Goal: Transaction & Acquisition: Purchase product/service

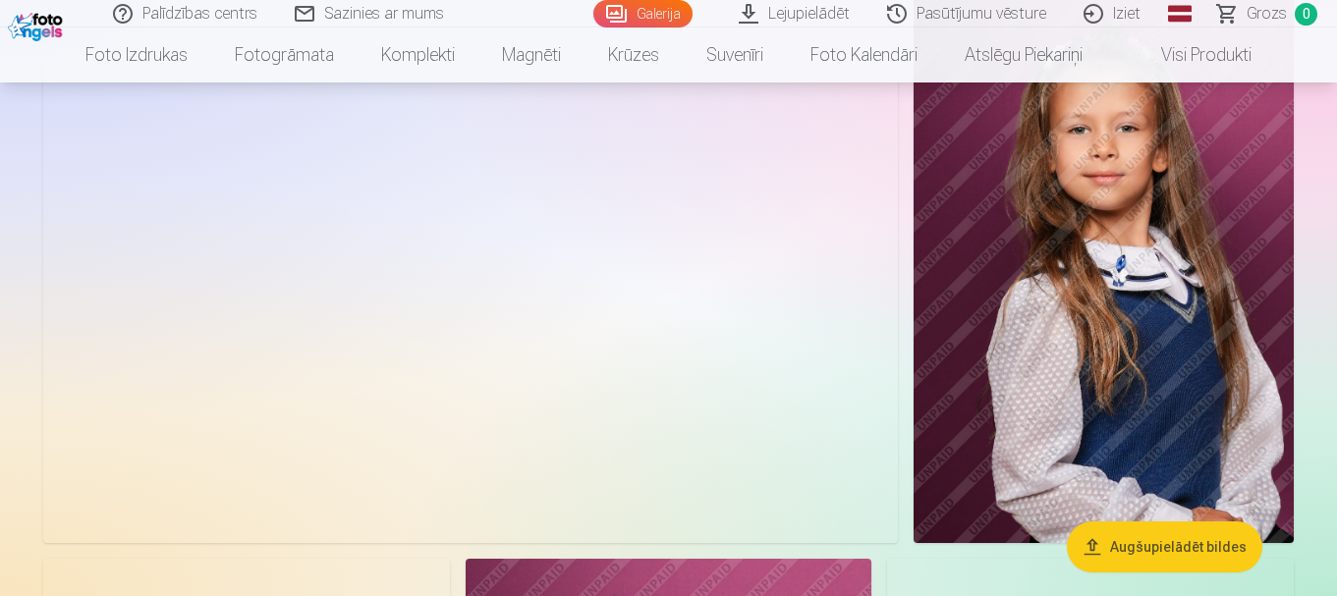
scroll to position [197, 0]
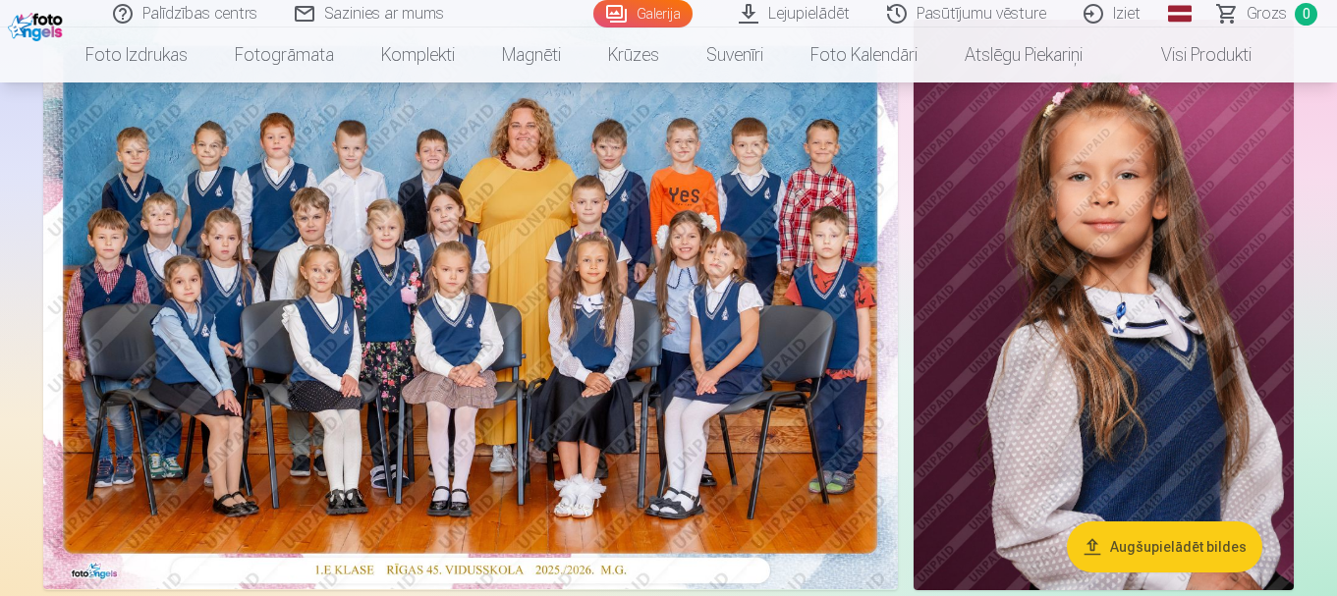
click at [541, 289] on img at bounding box center [470, 305] width 855 height 570
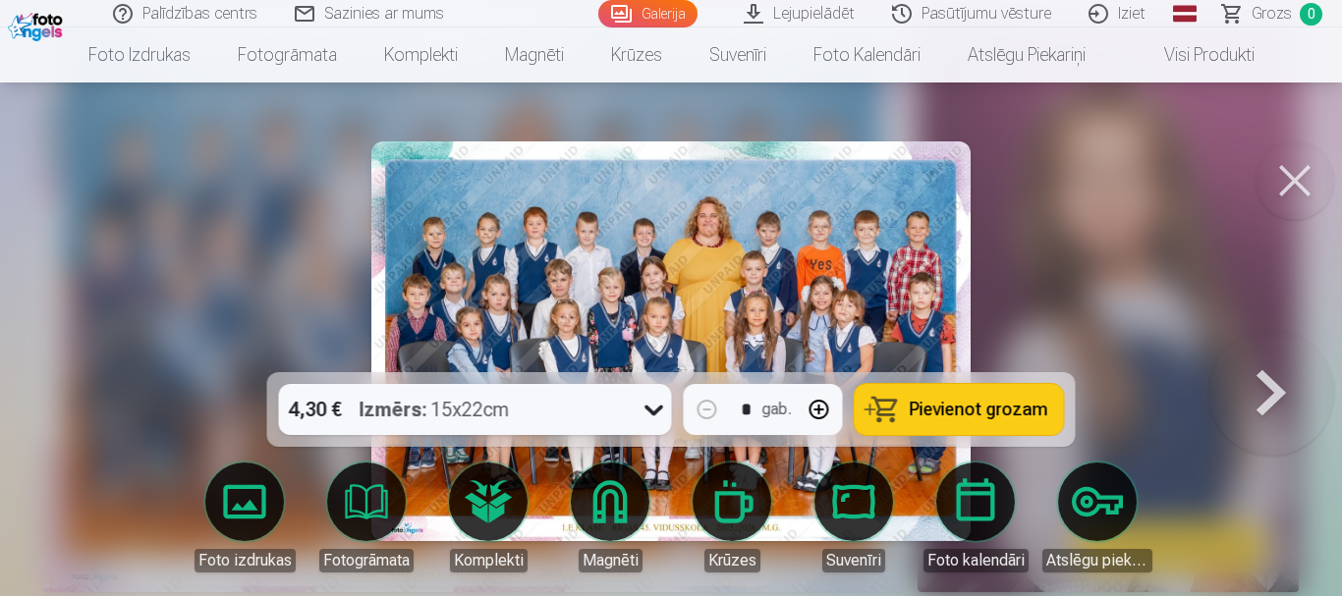
click at [662, 404] on icon at bounding box center [654, 409] width 31 height 31
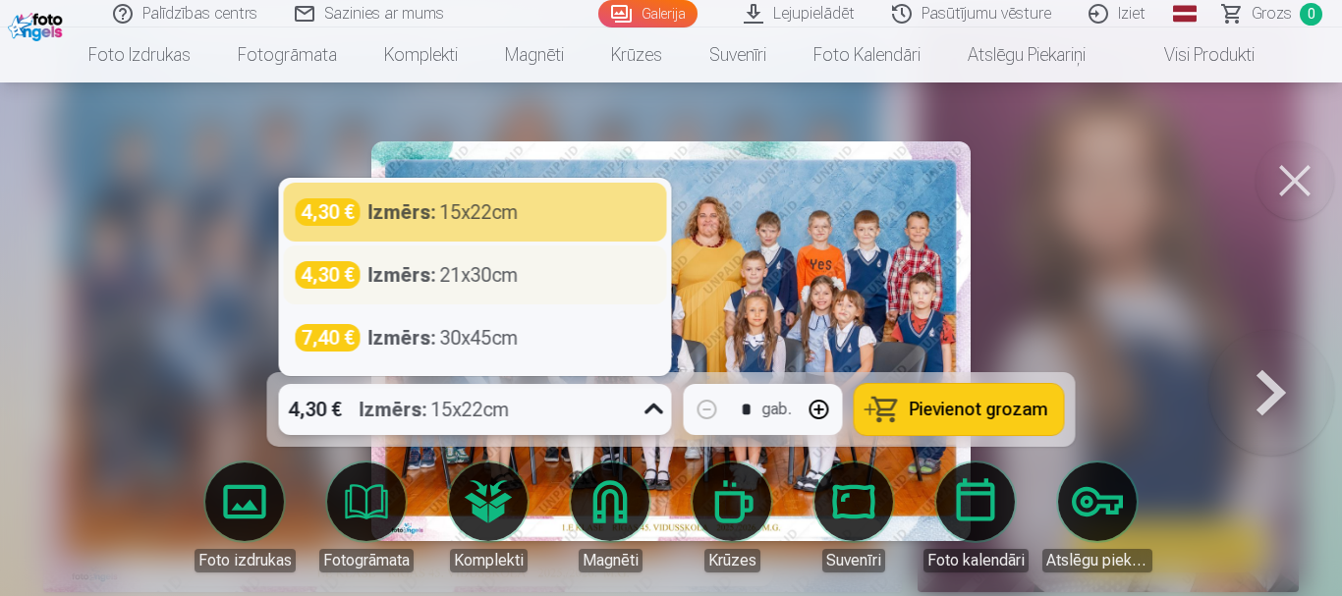
click at [510, 276] on div "Izmērs : 21x30cm" at bounding box center [443, 275] width 150 height 28
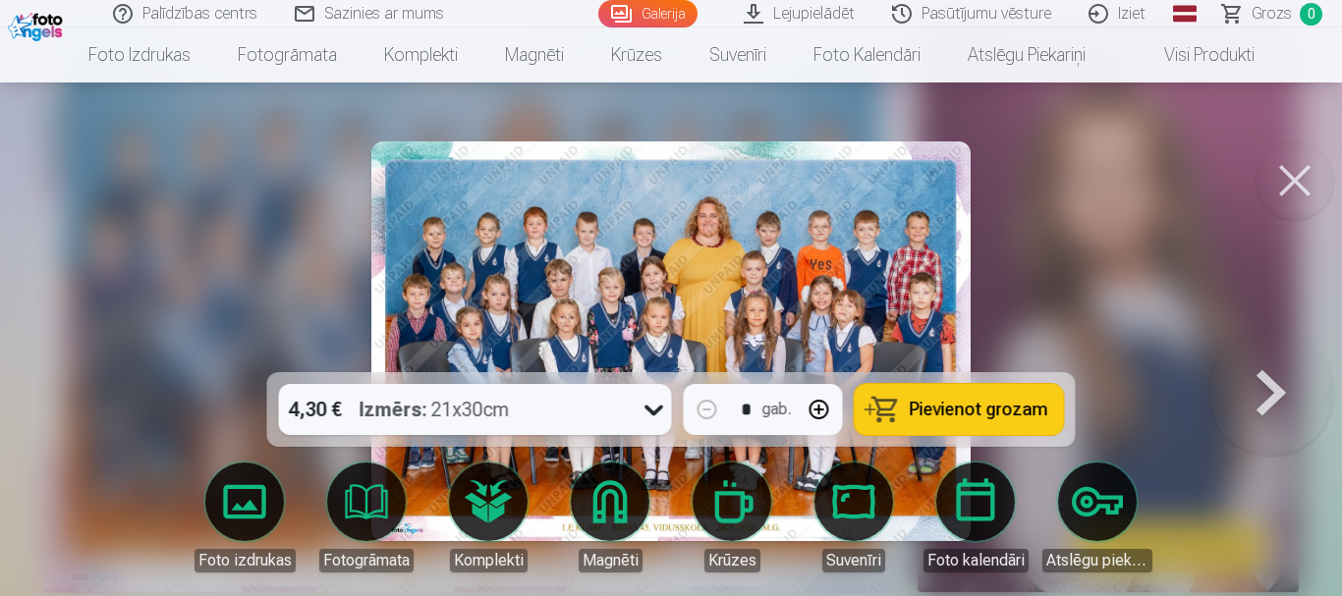
click at [996, 417] on span "Pievienot grozam" at bounding box center [979, 410] width 139 height 18
click at [1281, 353] on button at bounding box center [1272, 341] width 126 height 23
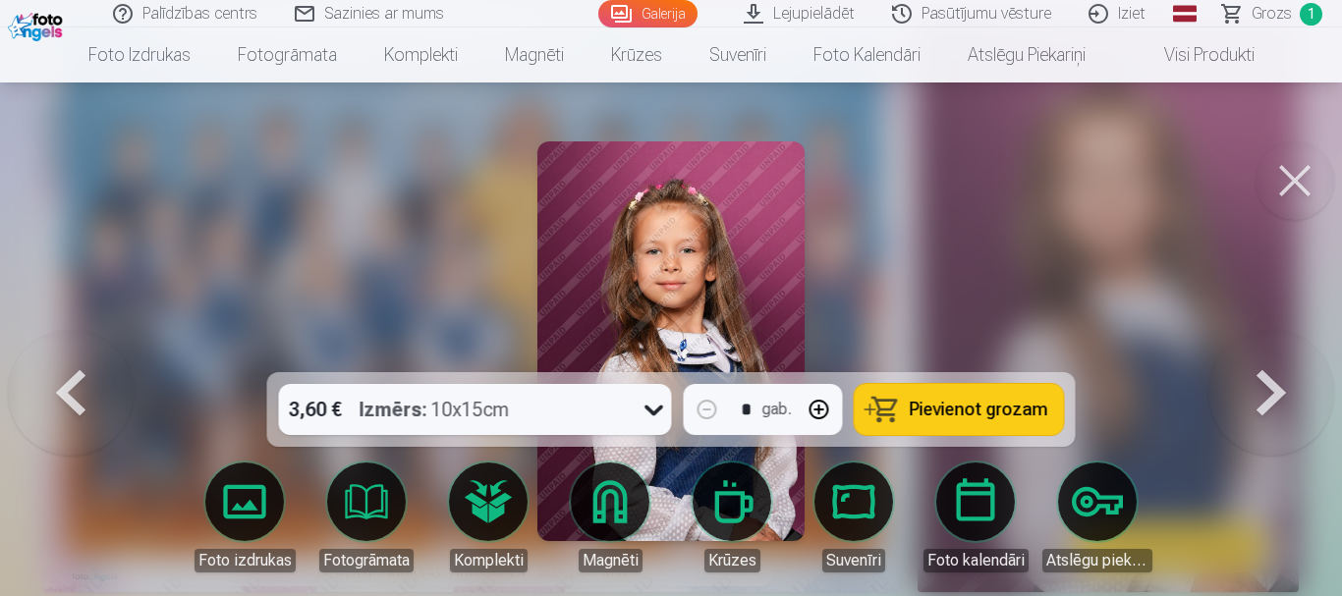
click at [1067, 316] on div at bounding box center [671, 298] width 1342 height 596
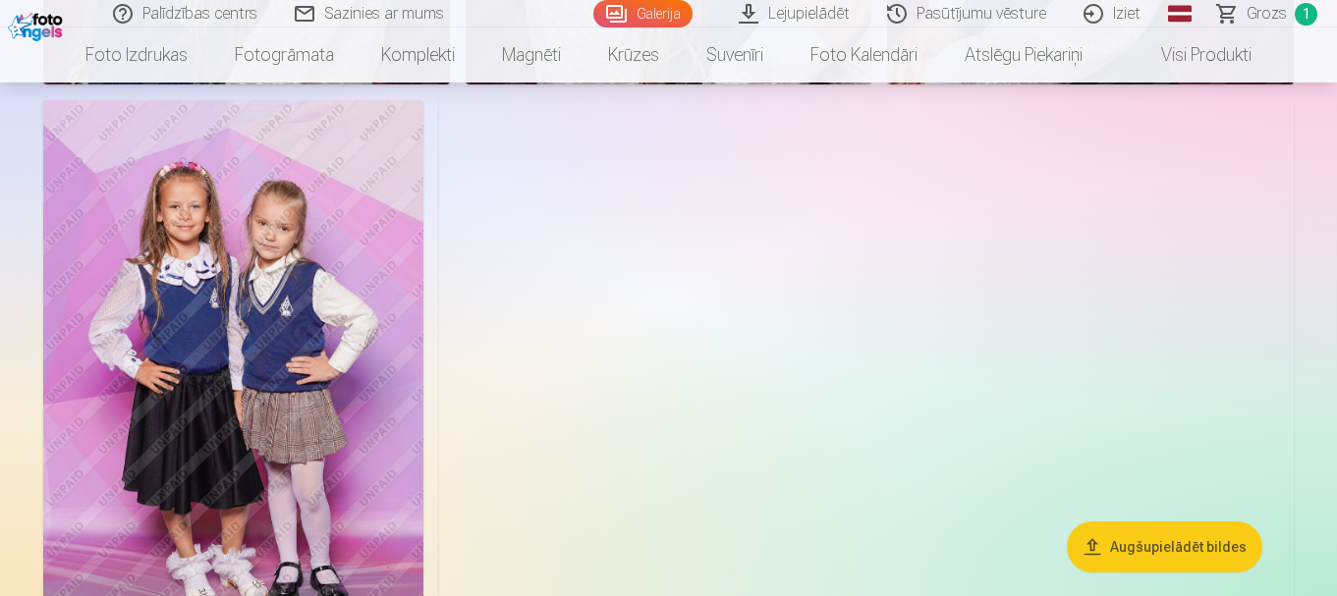
scroll to position [1376, 0]
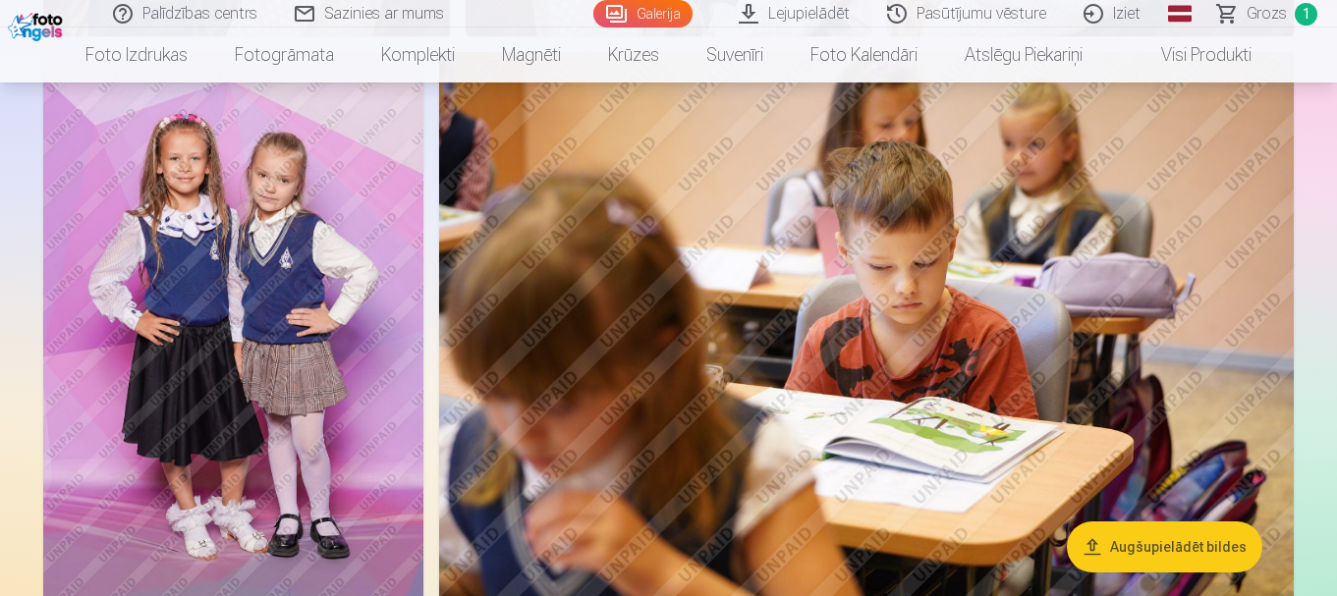
click at [369, 331] on img at bounding box center [233, 337] width 380 height 570
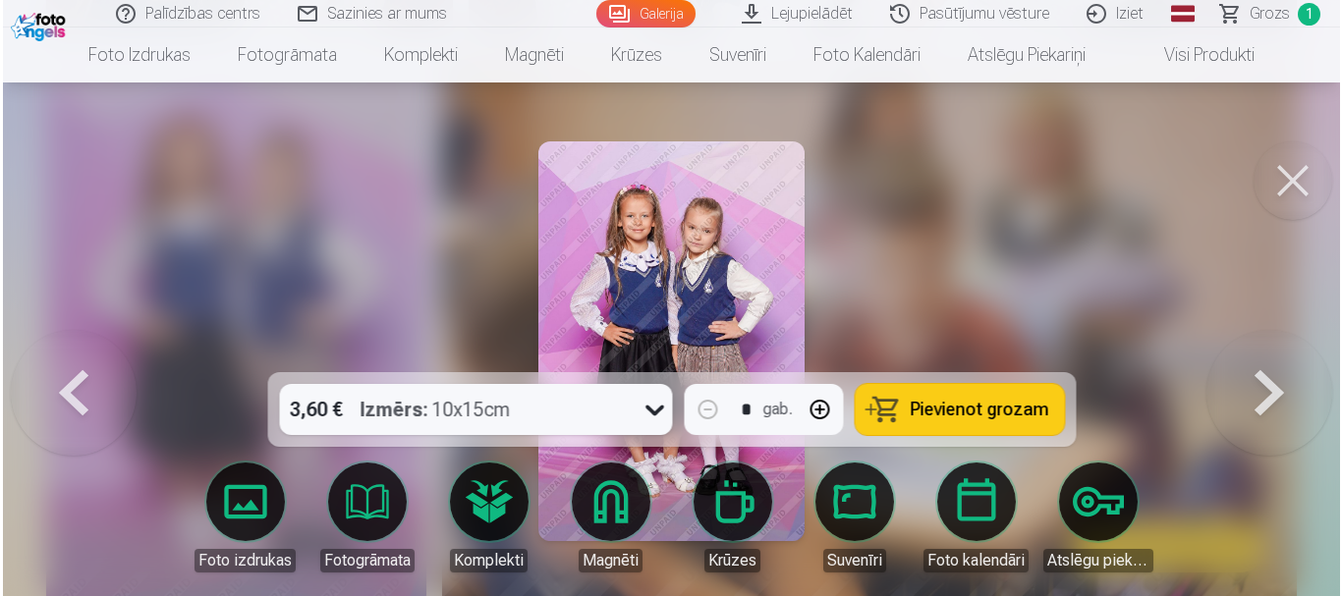
scroll to position [1378, 0]
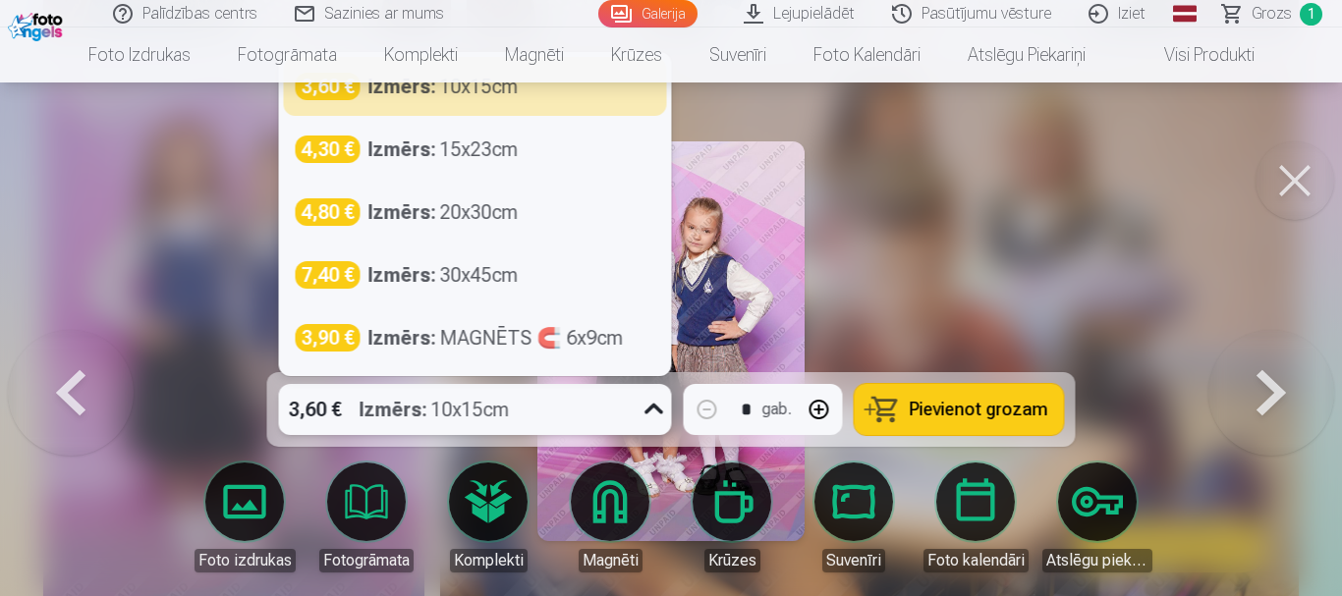
click at [655, 409] on icon at bounding box center [654, 409] width 31 height 31
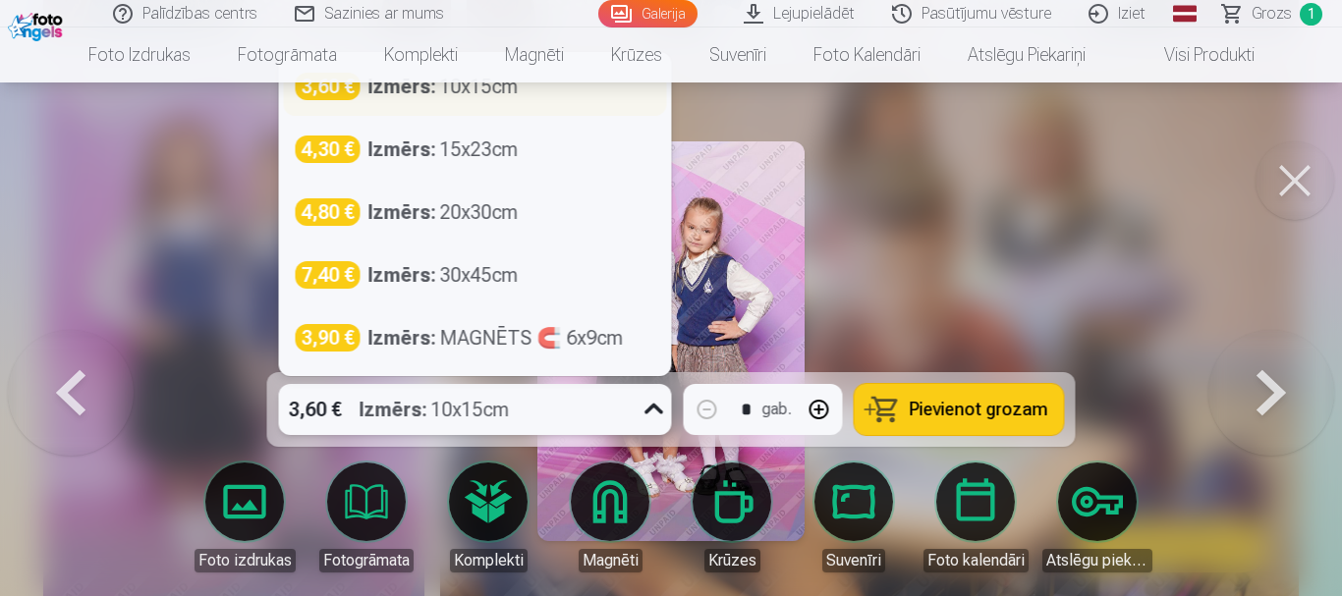
click at [570, 98] on div "3,60 € Izmērs : 10x15cm" at bounding box center [476, 87] width 360 height 28
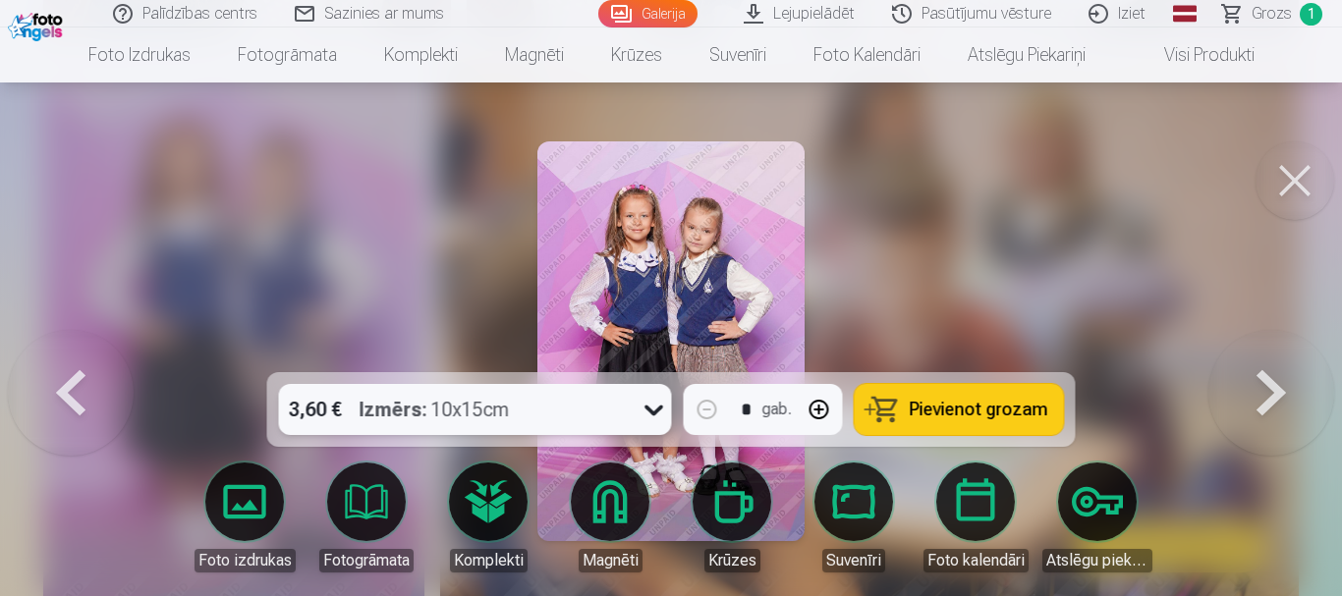
click at [943, 406] on span "Pievienot grozam" at bounding box center [979, 410] width 139 height 18
click at [1019, 417] on span "Pievienot grozam" at bounding box center [979, 410] width 139 height 18
click at [1265, 8] on span "Grozs" at bounding box center [1272, 14] width 40 height 24
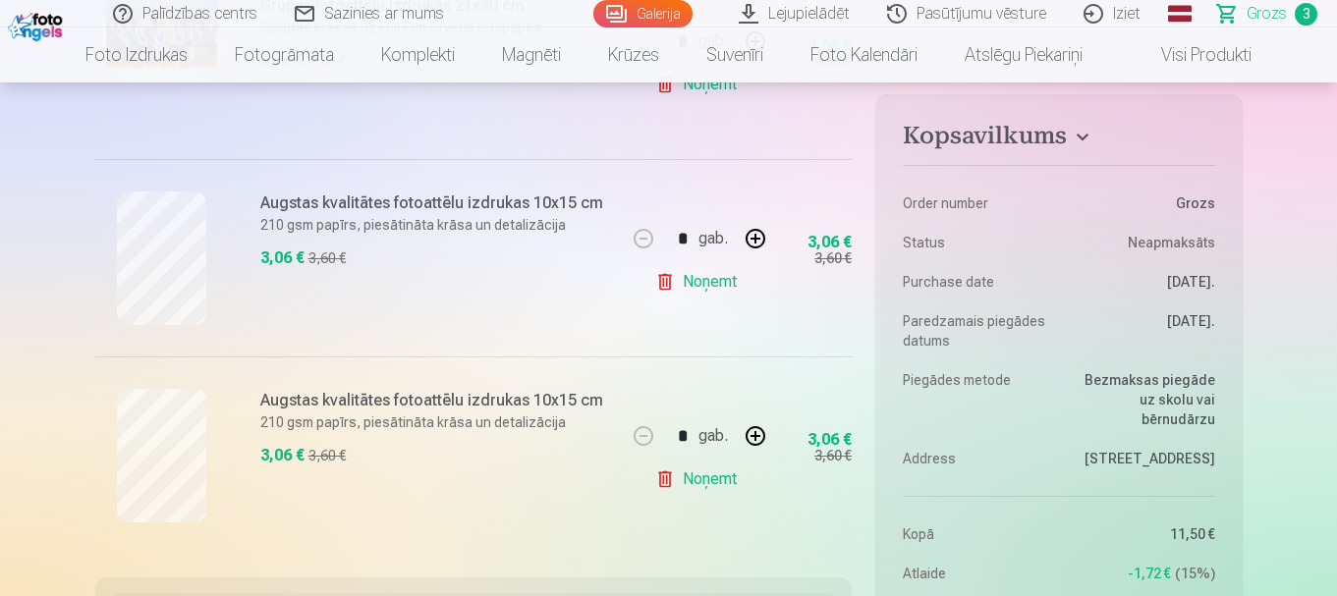
scroll to position [590, 0]
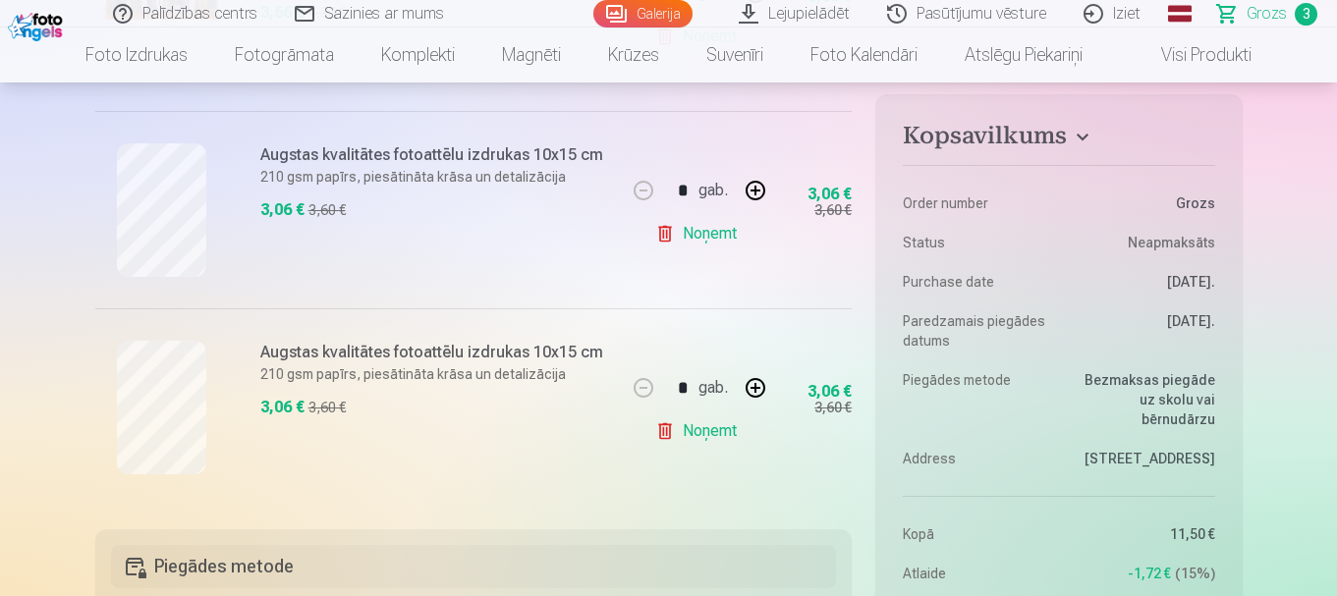
click at [726, 243] on link "Noņemt" at bounding box center [699, 233] width 89 height 39
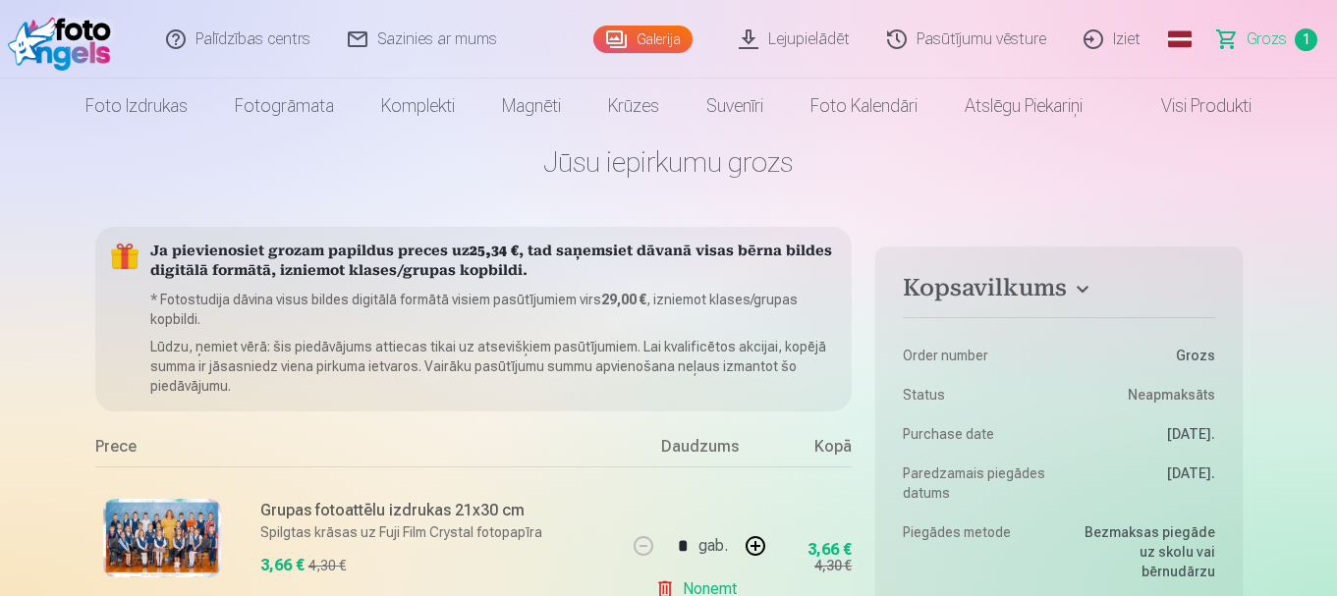
scroll to position [0, 0]
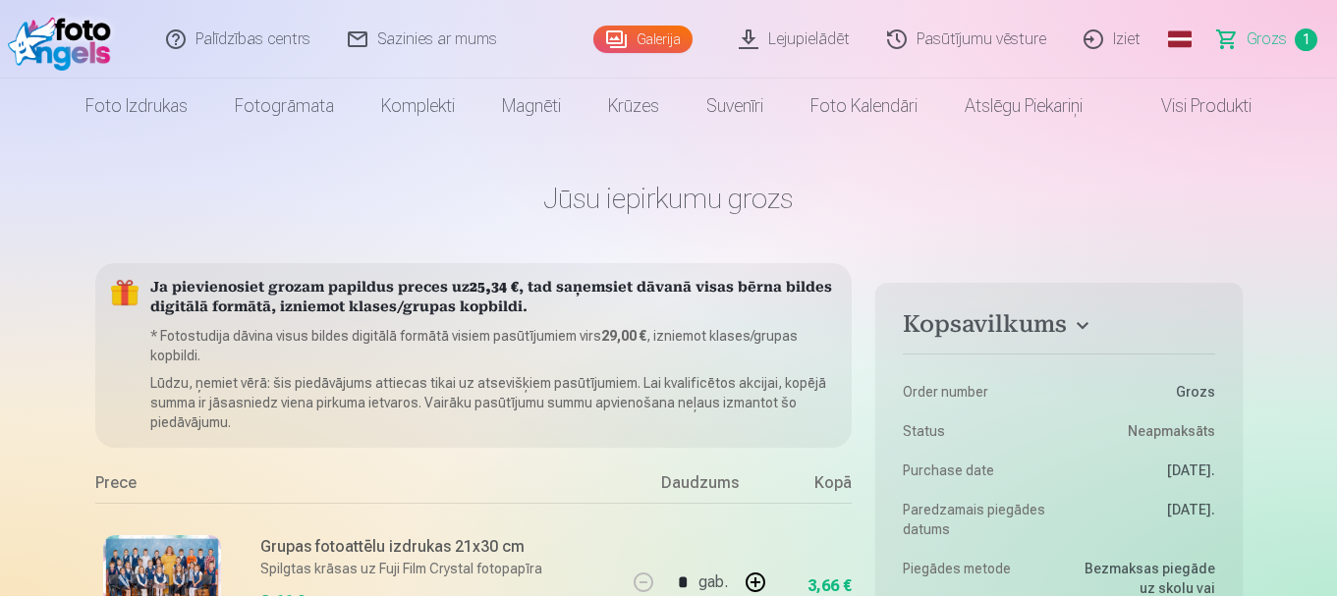
click at [642, 46] on link "Galerija" at bounding box center [642, 40] width 99 height 28
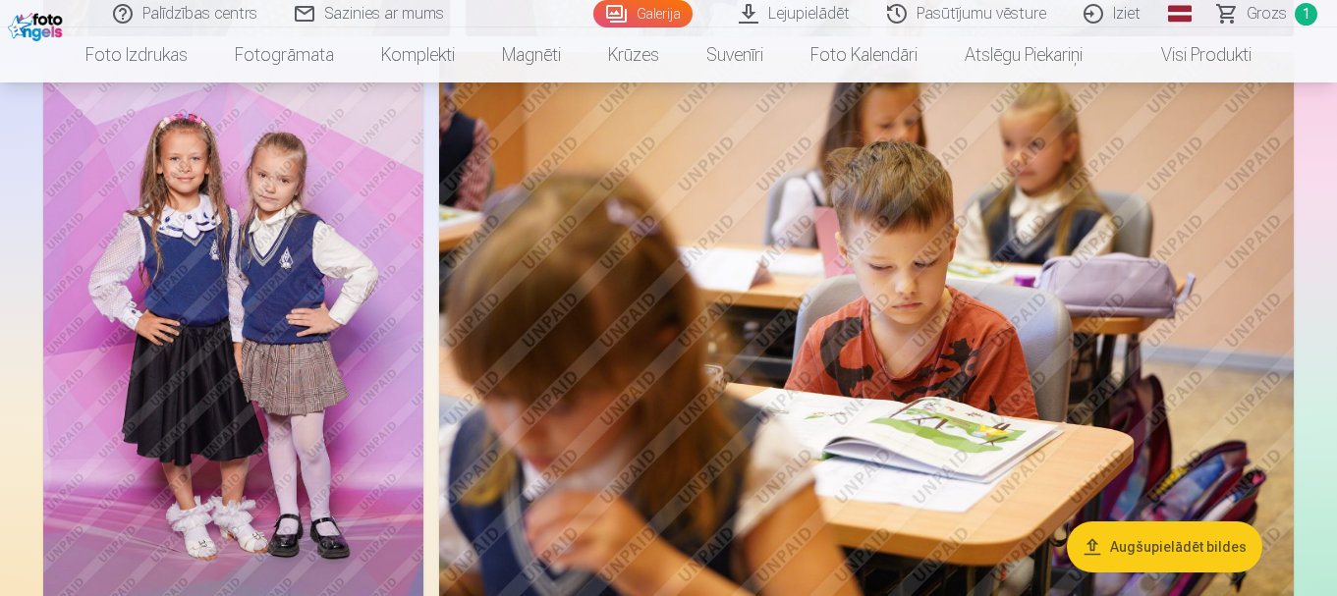
click at [313, 311] on img at bounding box center [233, 337] width 380 height 570
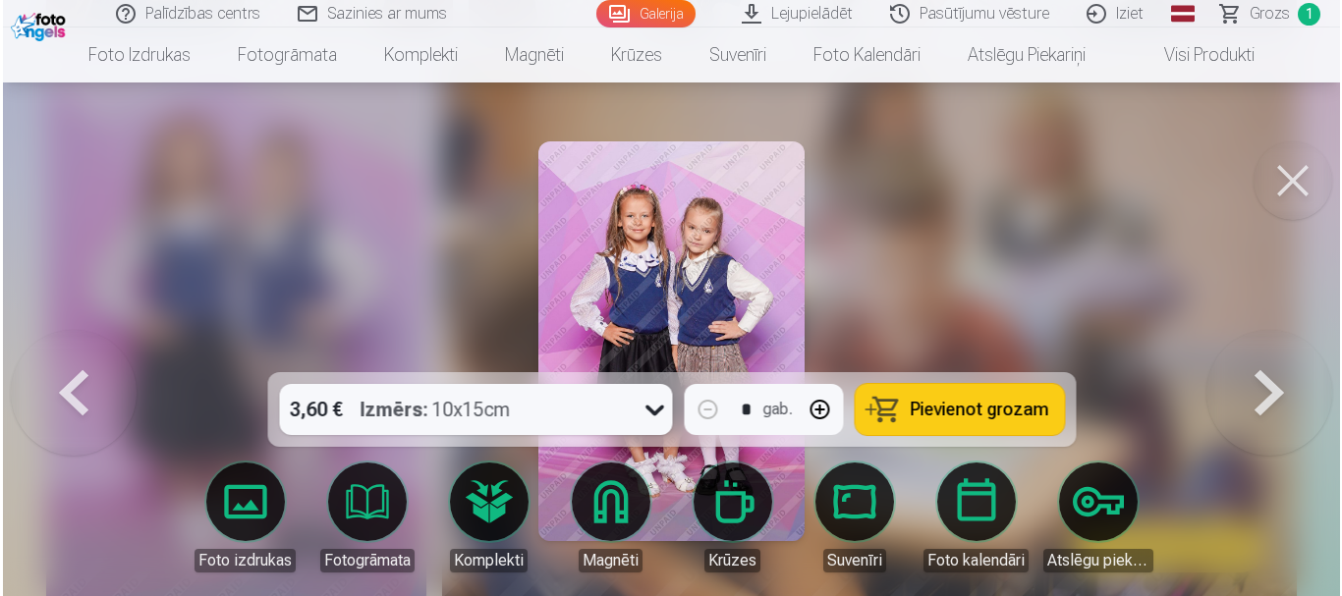
scroll to position [1378, 0]
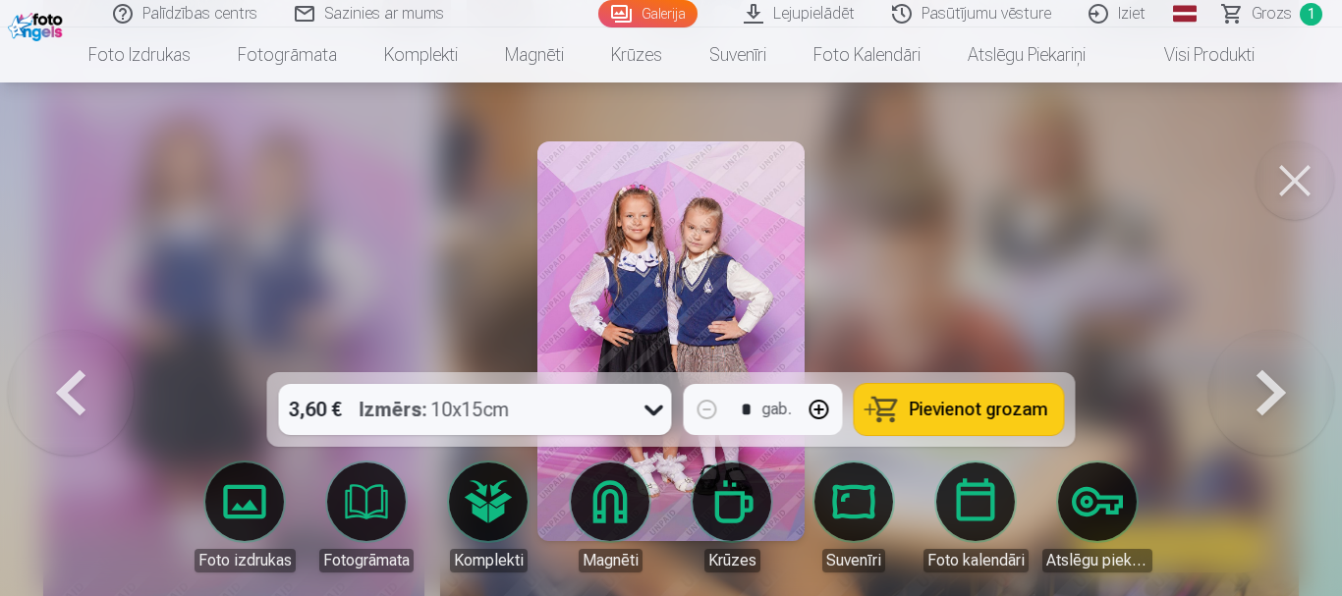
click at [1058, 407] on div "3,60 € Izmērs : 10x15cm * gab. Pievienot grozam" at bounding box center [671, 409] width 809 height 75
click at [1296, 174] on button at bounding box center [1295, 180] width 79 height 79
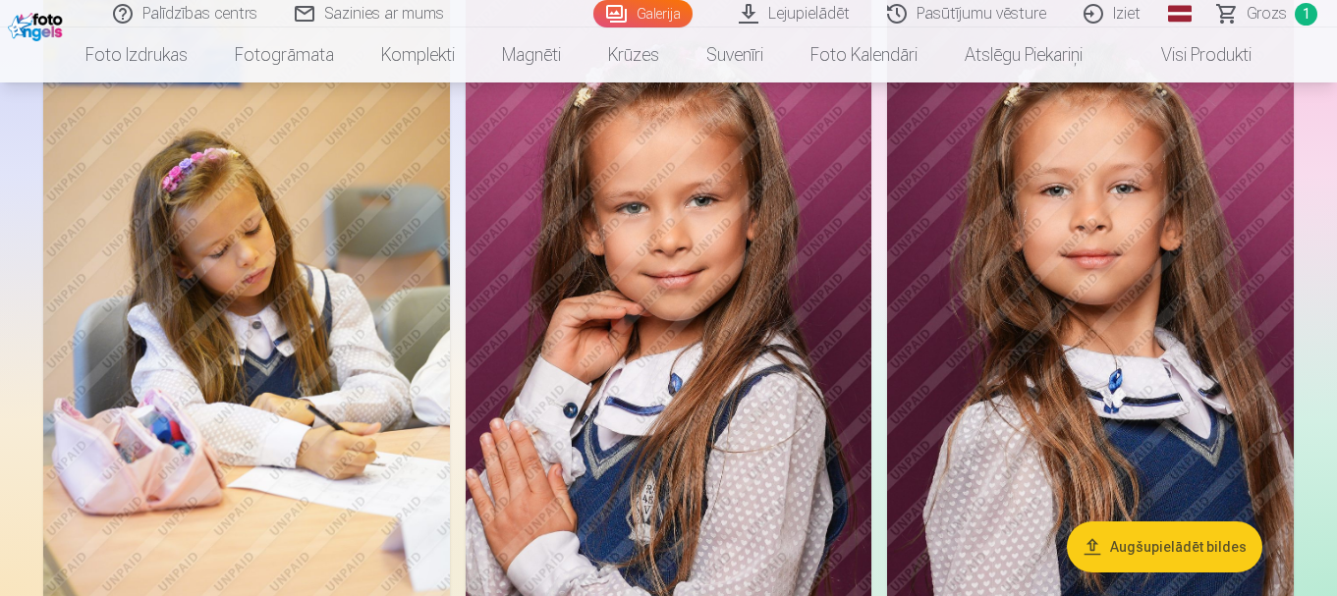
scroll to position [5699, 0]
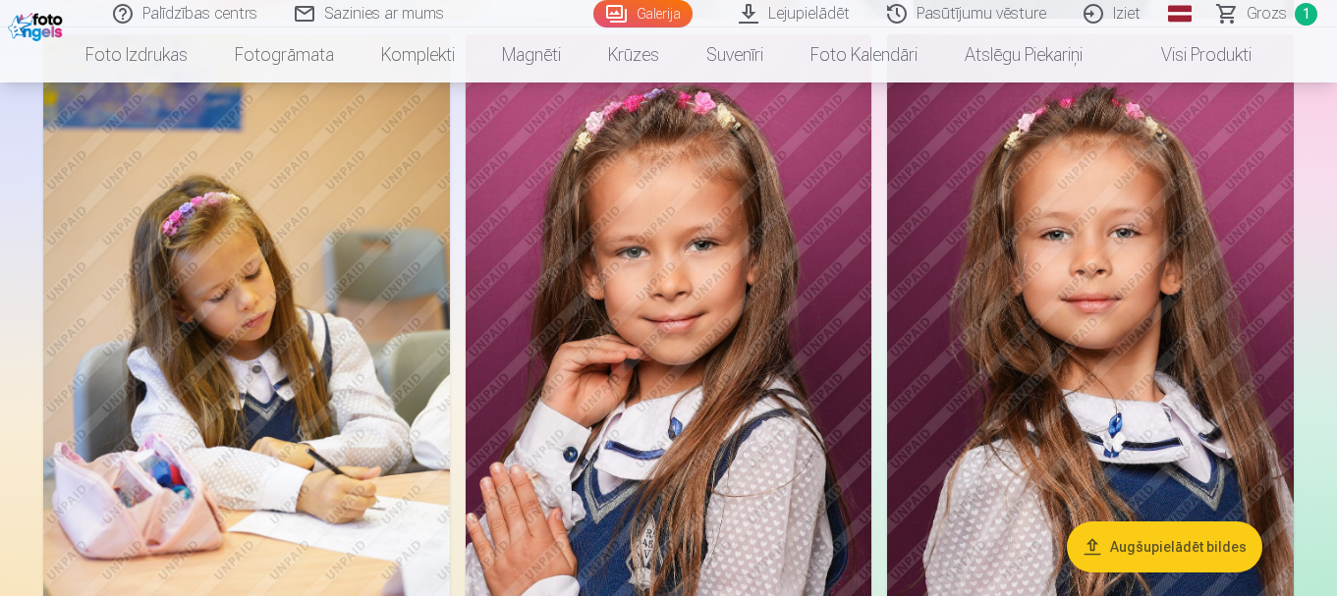
click at [762, 377] on img at bounding box center [669, 339] width 407 height 610
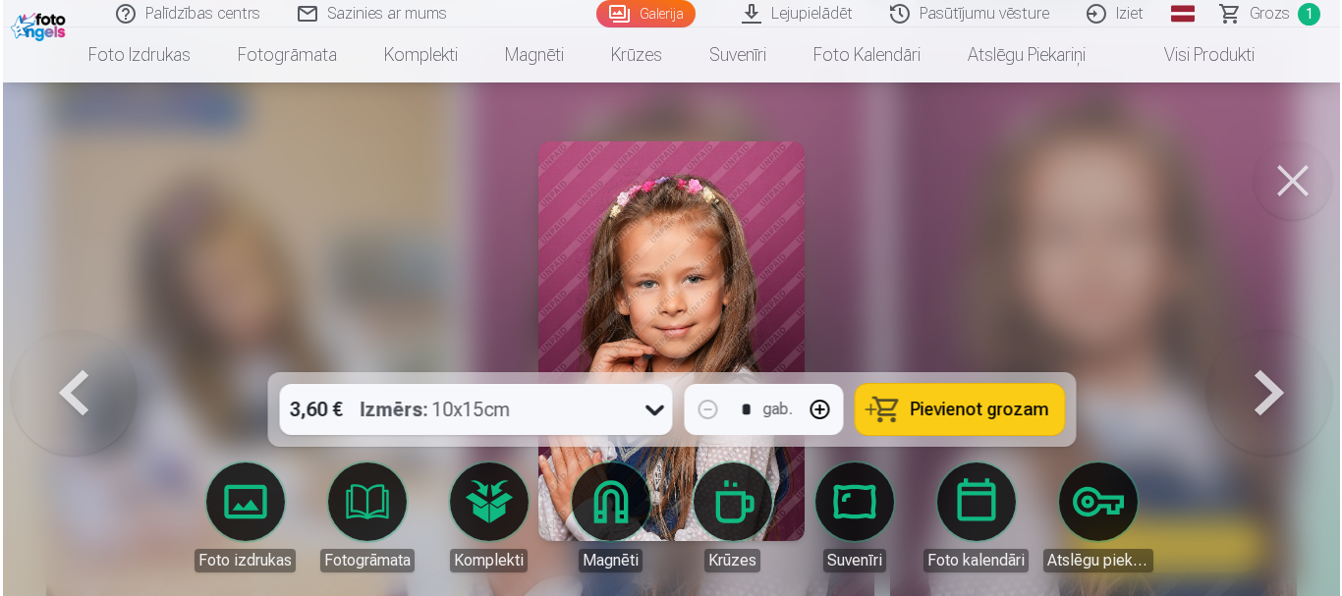
scroll to position [5718, 0]
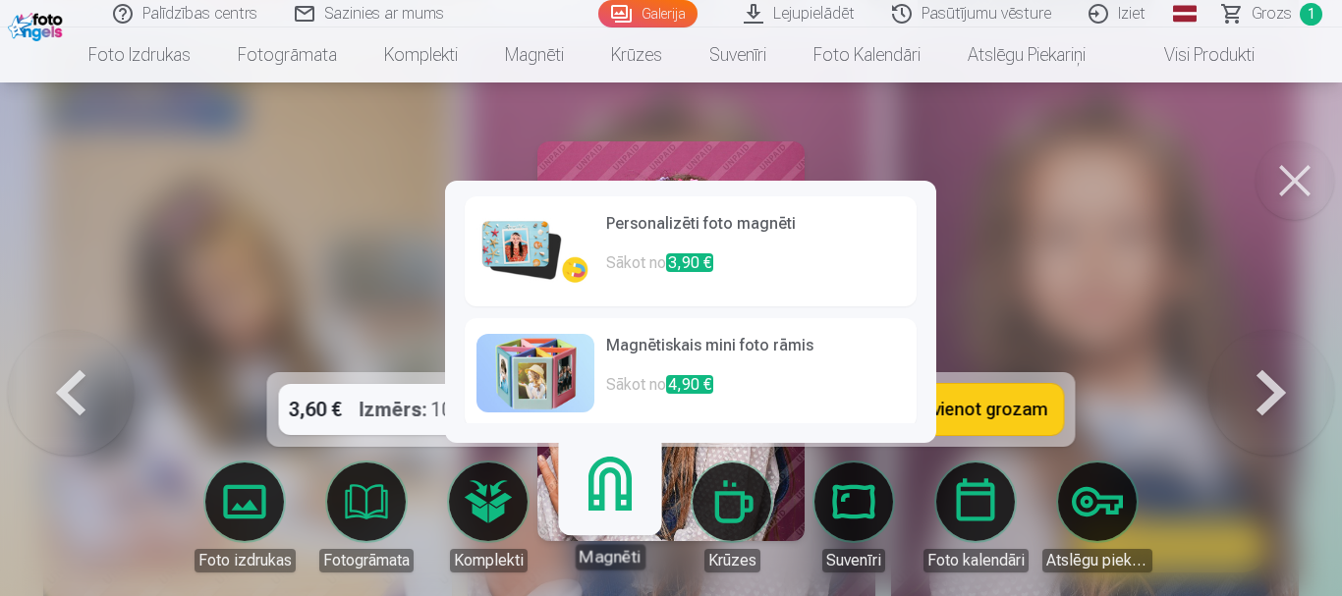
click at [725, 243] on h6 "Personalizēti foto magnēti" at bounding box center [755, 231] width 299 height 39
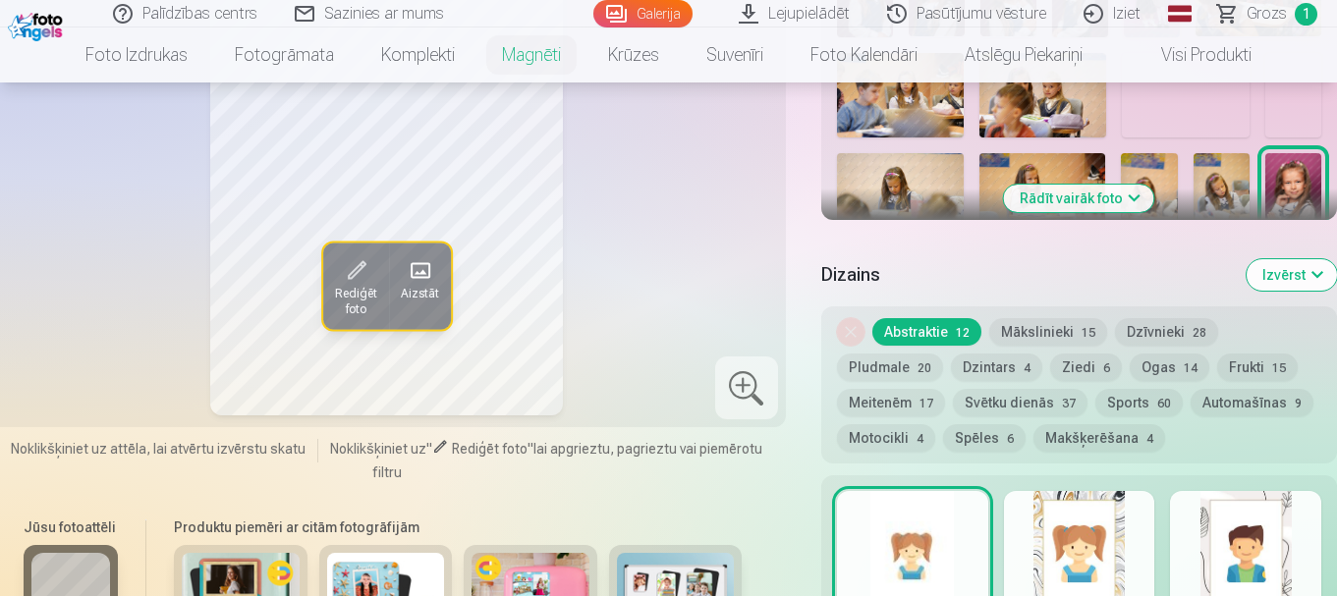
scroll to position [983, 0]
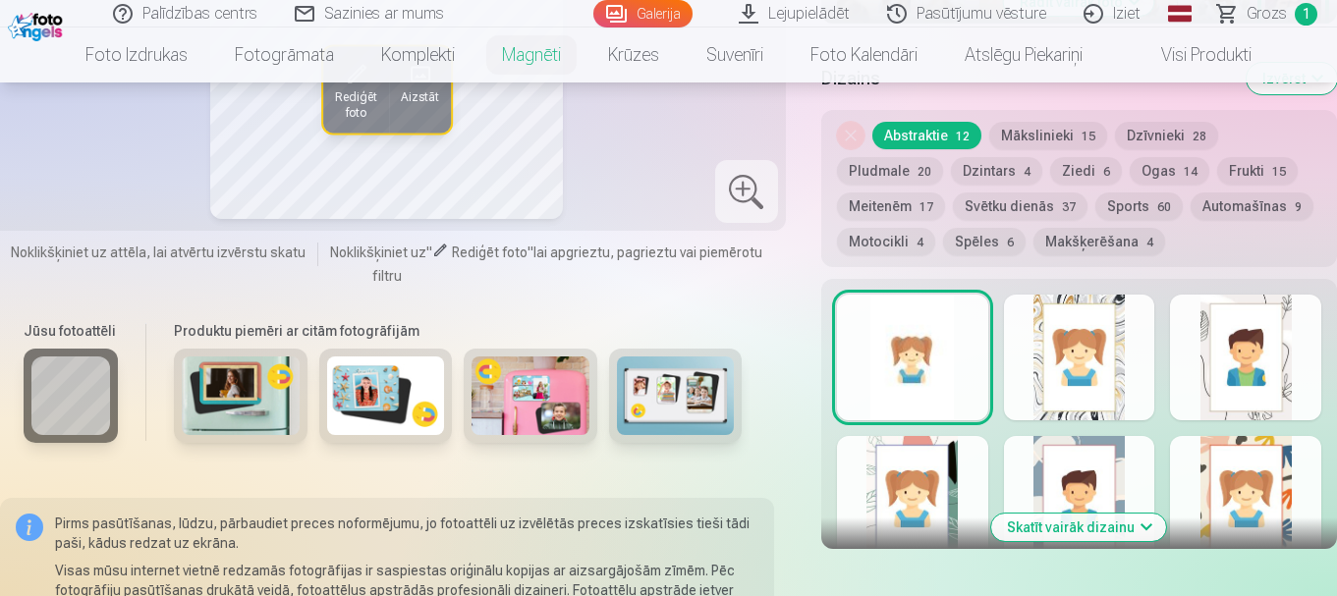
click at [1077, 514] on button "Skatīt vairāk dizainu" at bounding box center [1078, 528] width 175 height 28
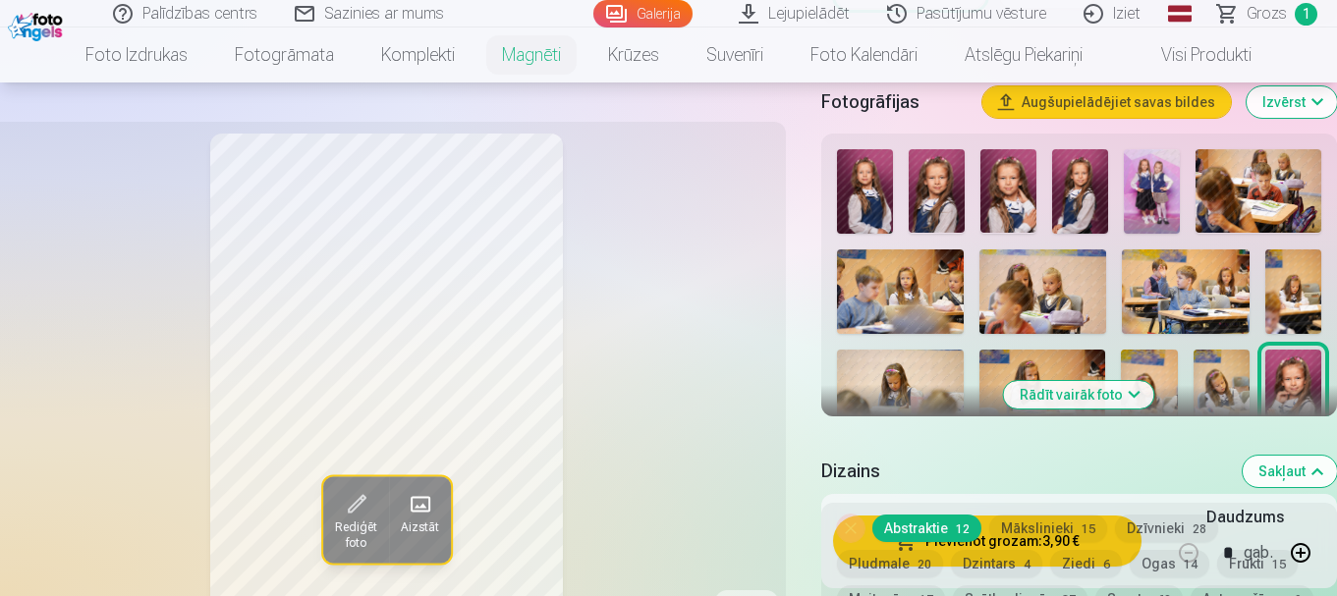
scroll to position [786, 0]
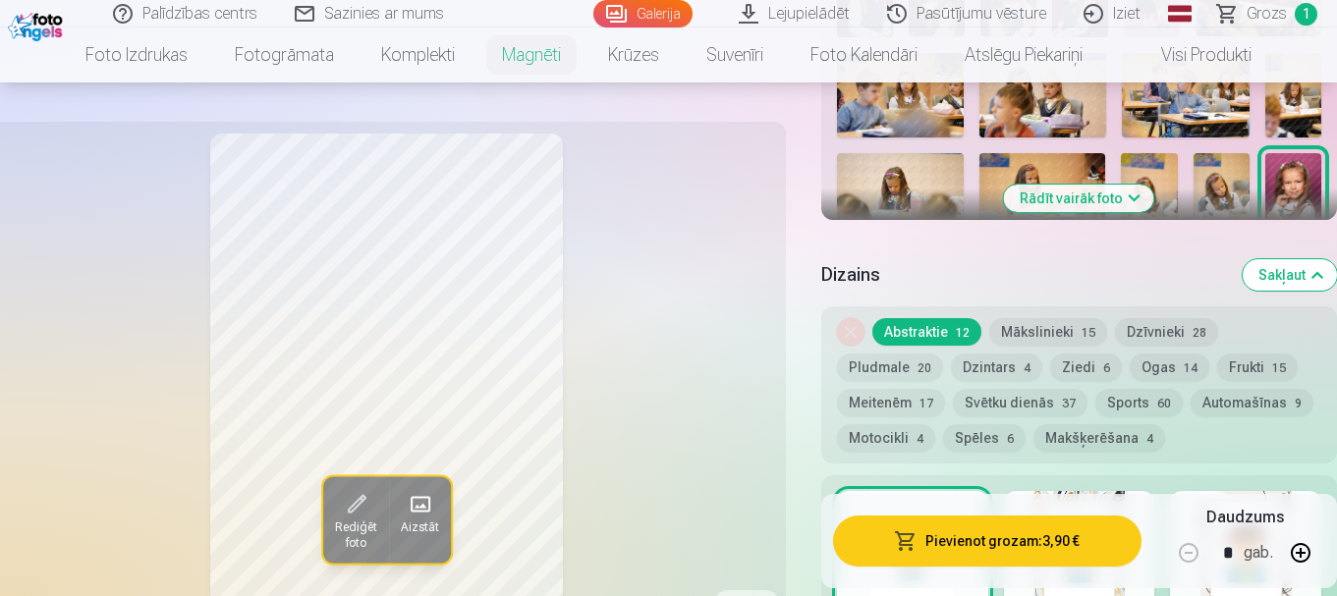
click at [1041, 318] on button "Mākslinieki 15" at bounding box center [1048, 332] width 118 height 28
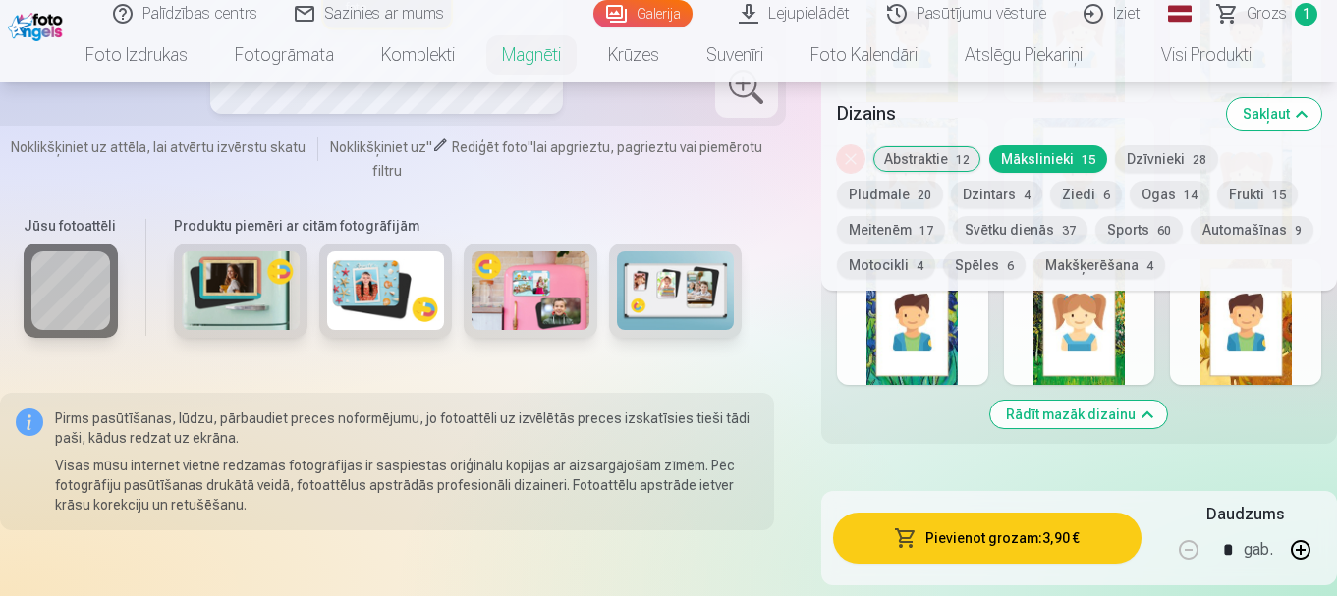
click at [1252, 117] on button "Sakļaut" at bounding box center [1274, 113] width 94 height 31
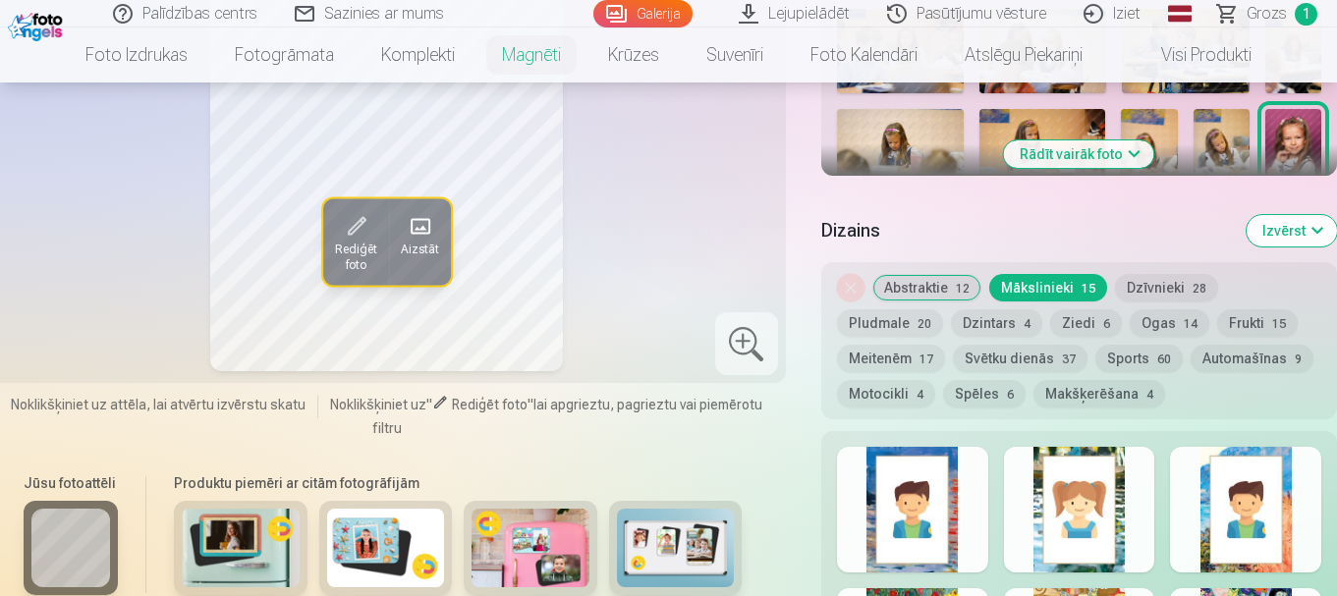
scroll to position [969, 0]
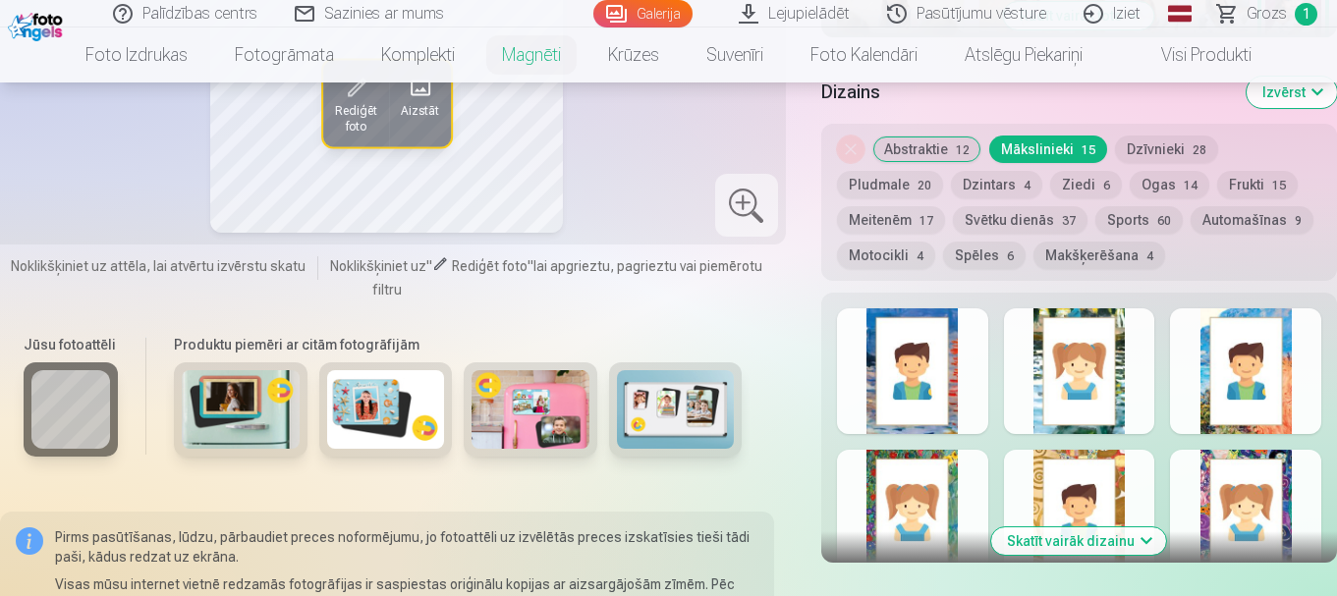
click at [890, 209] on button "Meitenēm 17" at bounding box center [891, 220] width 108 height 28
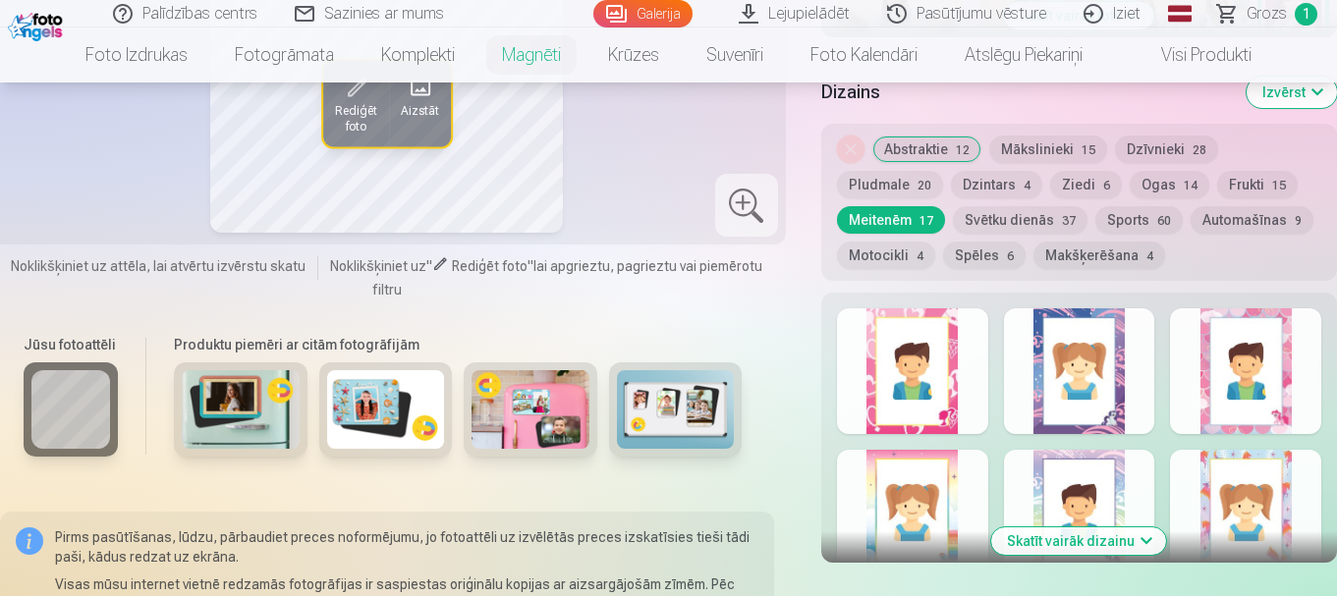
click at [998, 173] on button "Dzintars 4" at bounding box center [996, 185] width 91 height 28
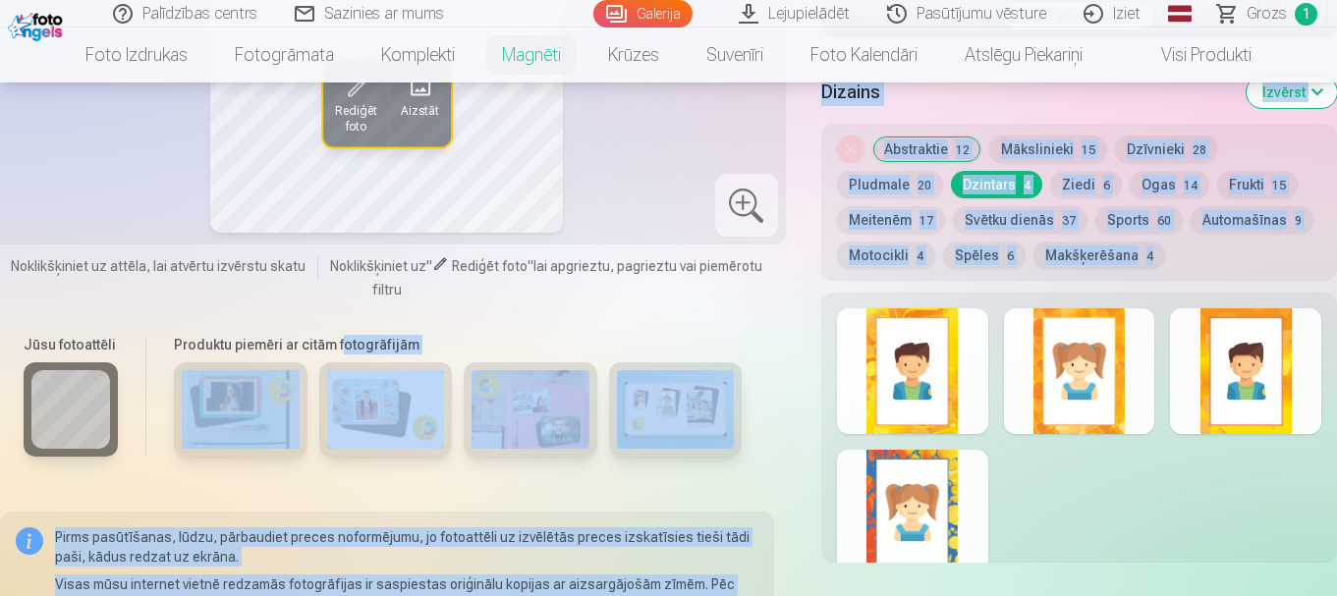
click at [900, 171] on button "Pludmale 20" at bounding box center [890, 185] width 106 height 28
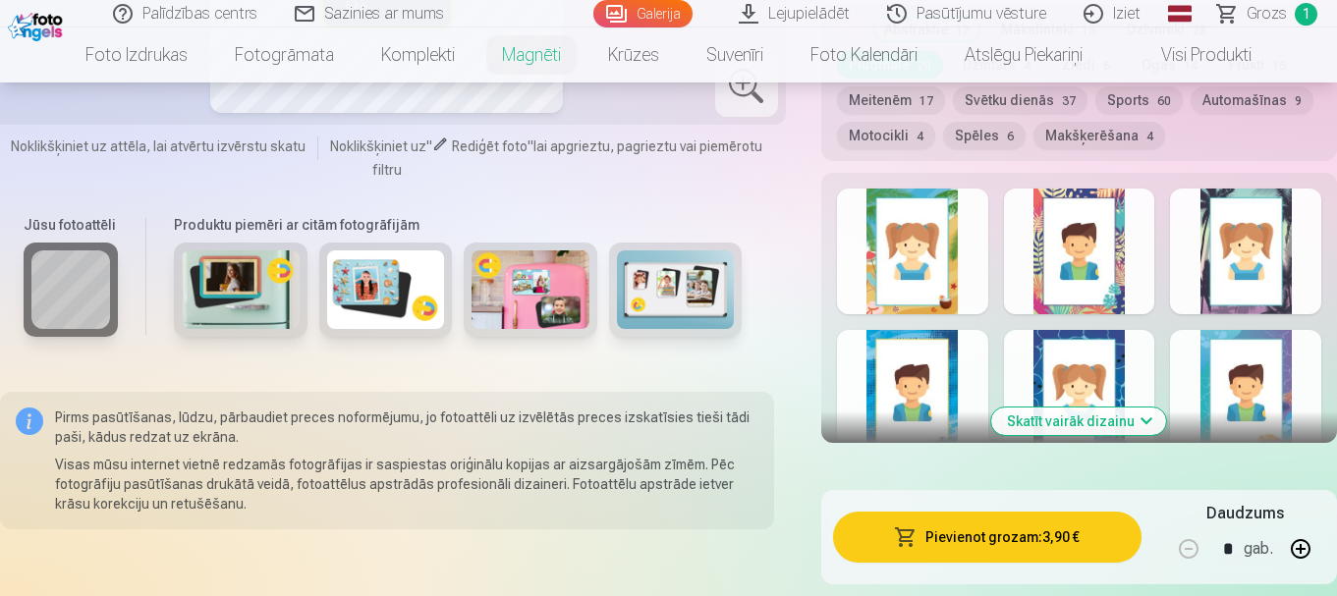
scroll to position [1165, 0]
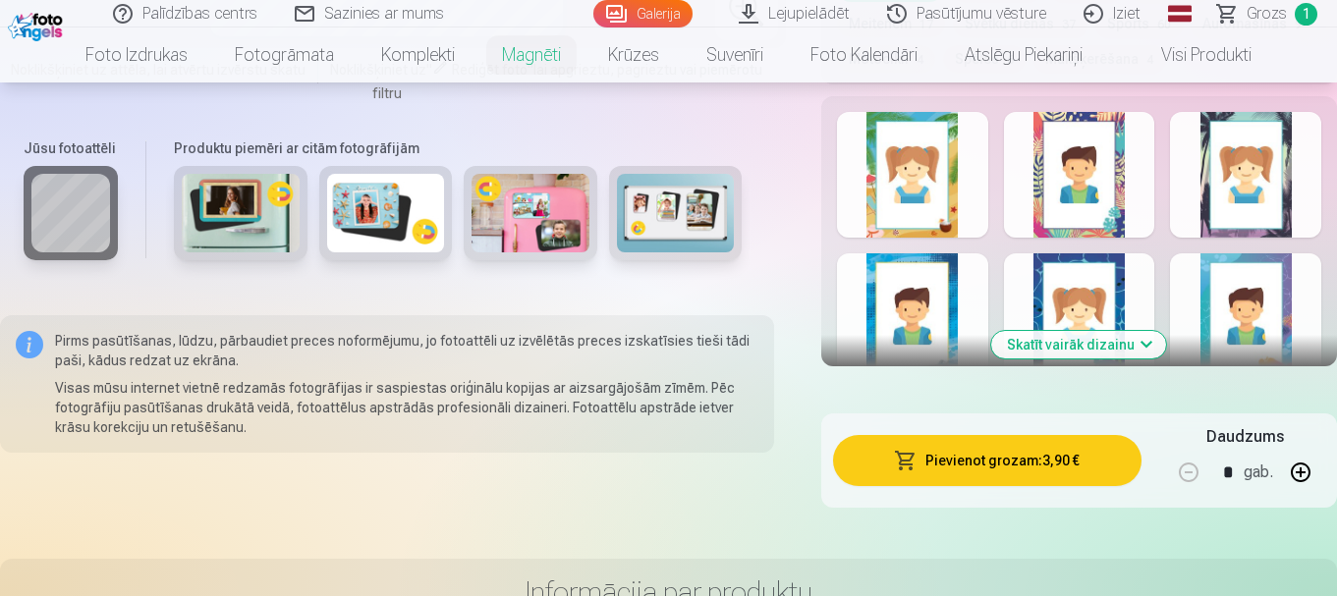
click at [1108, 332] on button "Skatīt vairāk dizainu" at bounding box center [1078, 345] width 175 height 28
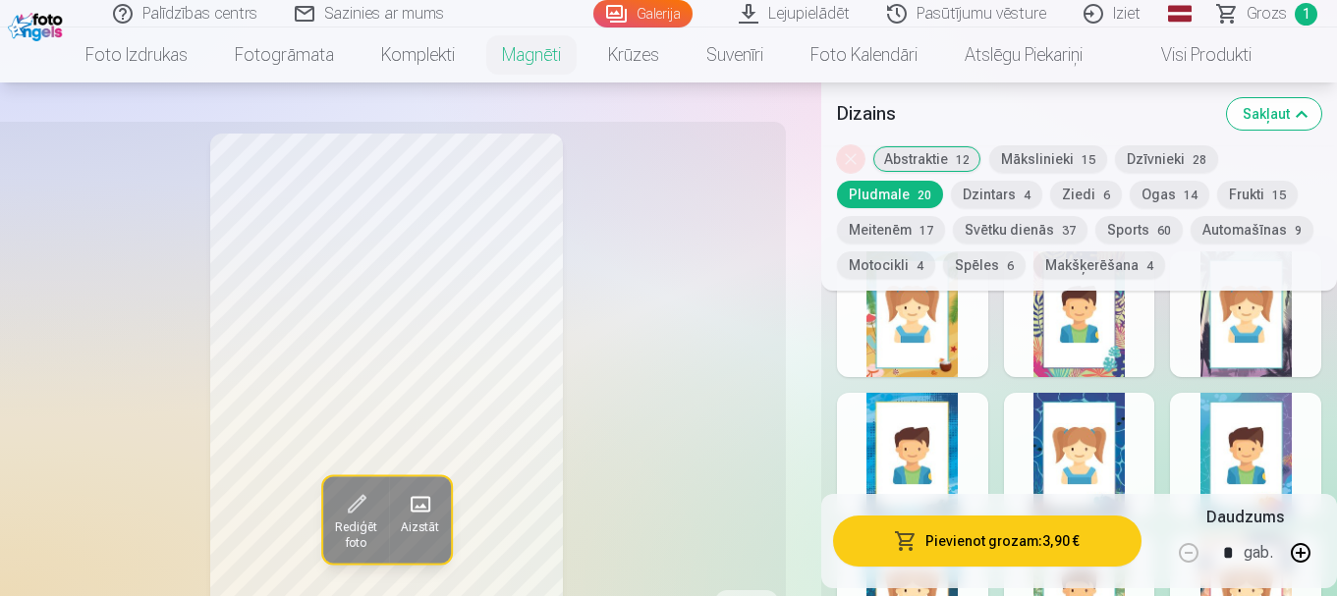
scroll to position [969, 0]
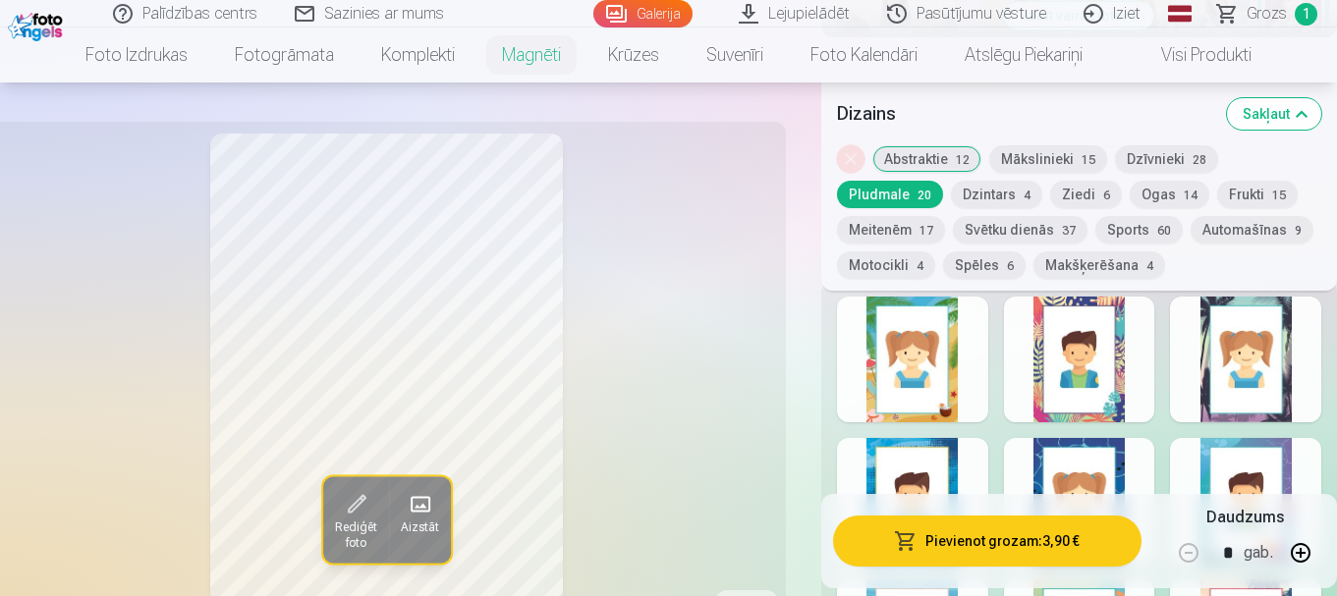
click at [892, 225] on button "Meitenēm 17" at bounding box center [891, 230] width 108 height 28
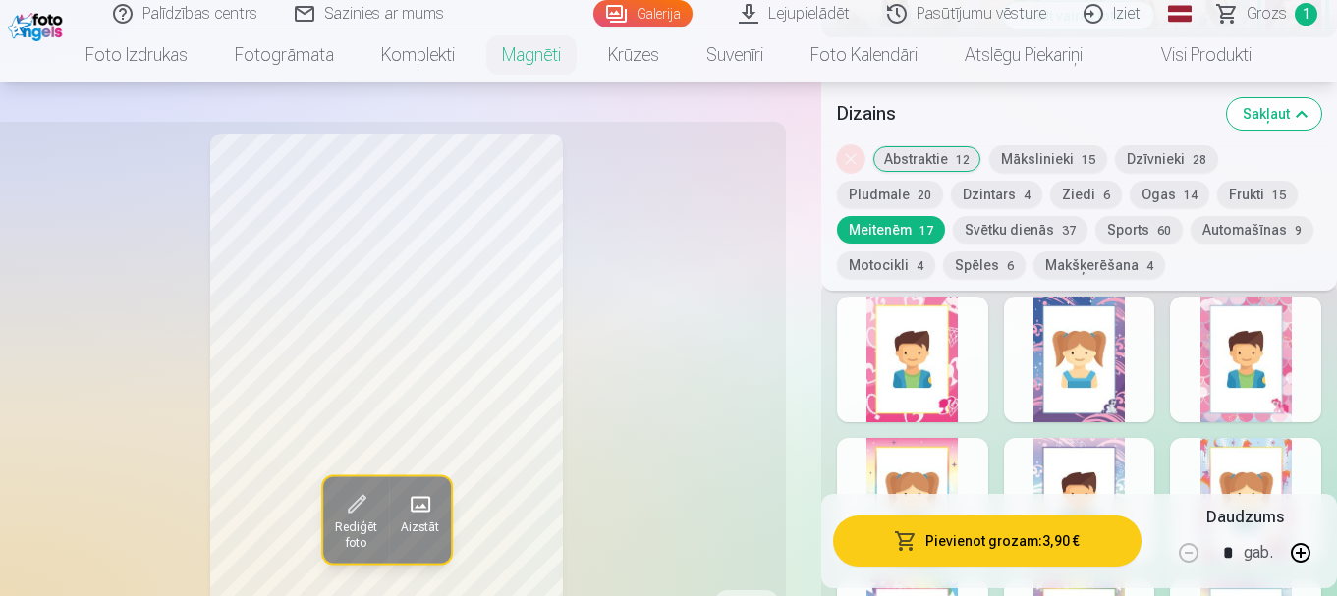
click at [1116, 391] on div at bounding box center [1079, 360] width 151 height 126
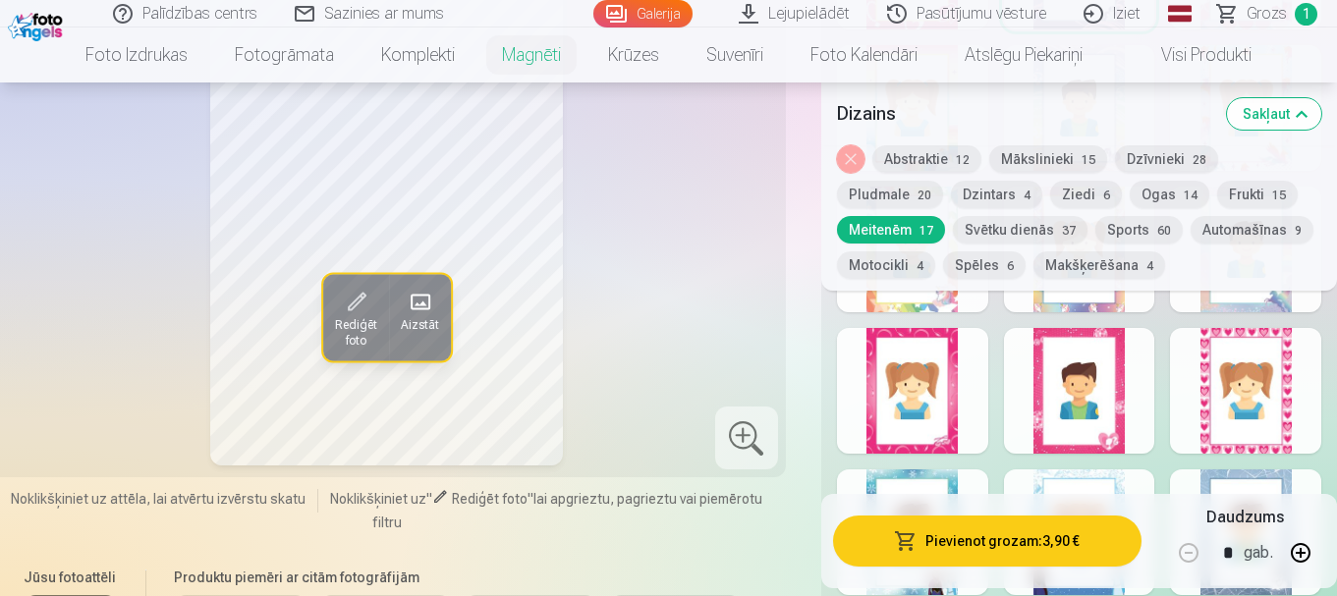
scroll to position [1558, 0]
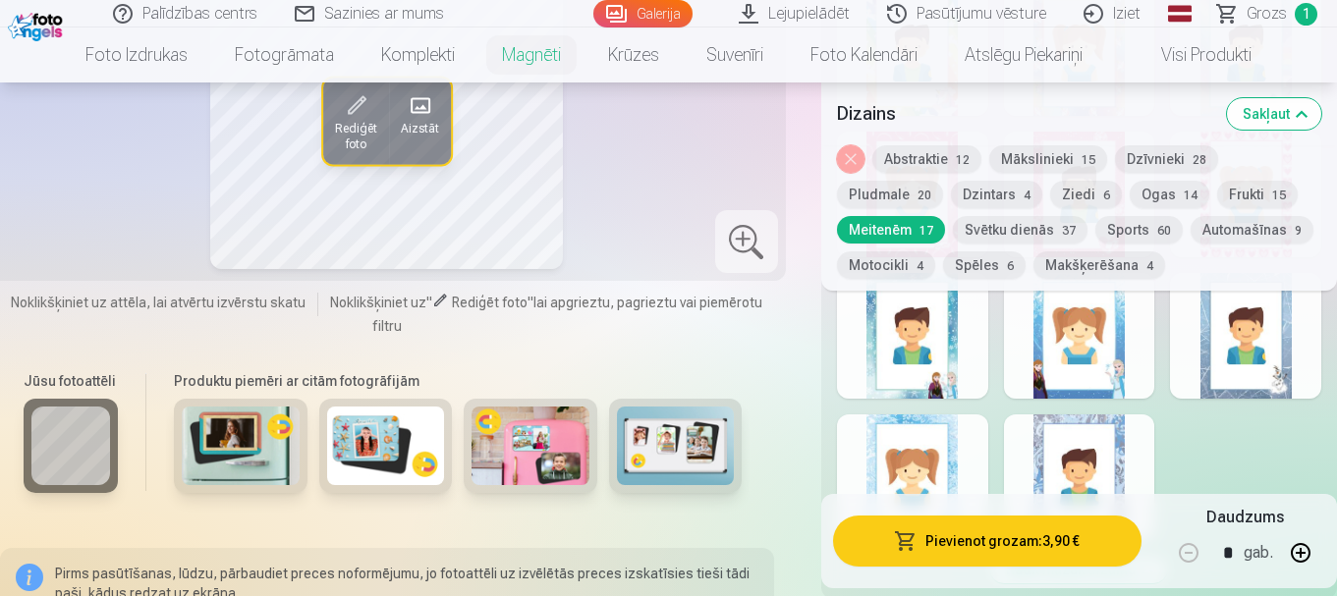
click at [1257, 368] on div at bounding box center [1245, 336] width 151 height 126
click at [1098, 425] on div at bounding box center [1079, 478] width 151 height 126
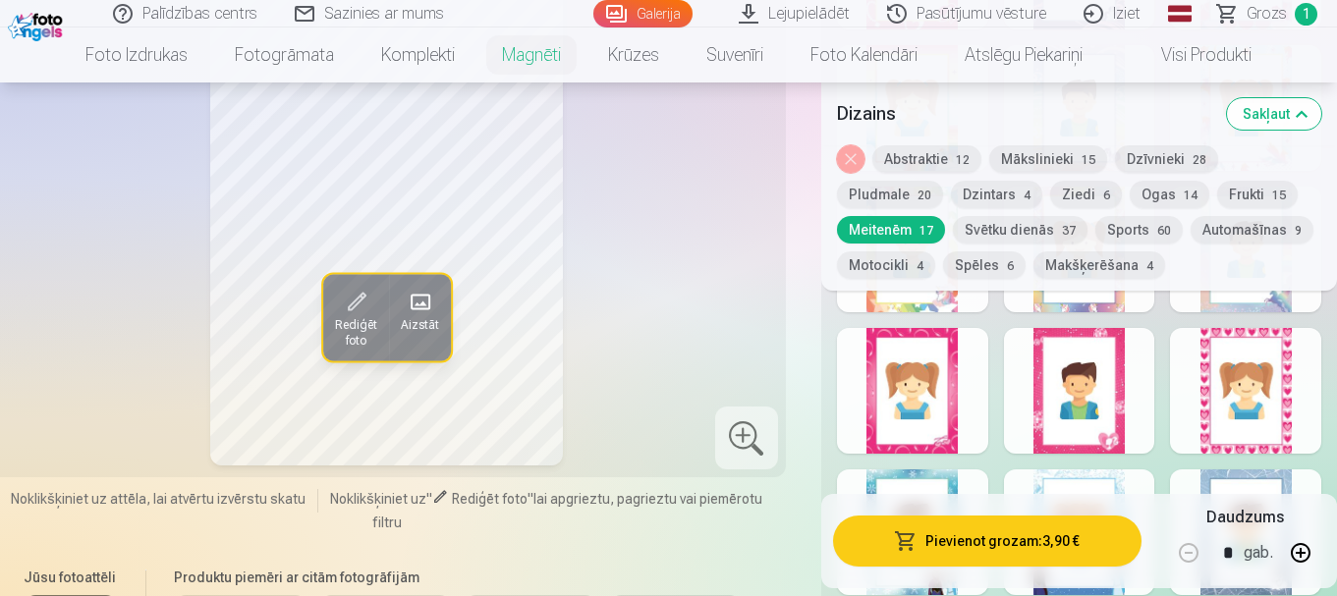
click at [1116, 470] on div at bounding box center [1079, 533] width 151 height 126
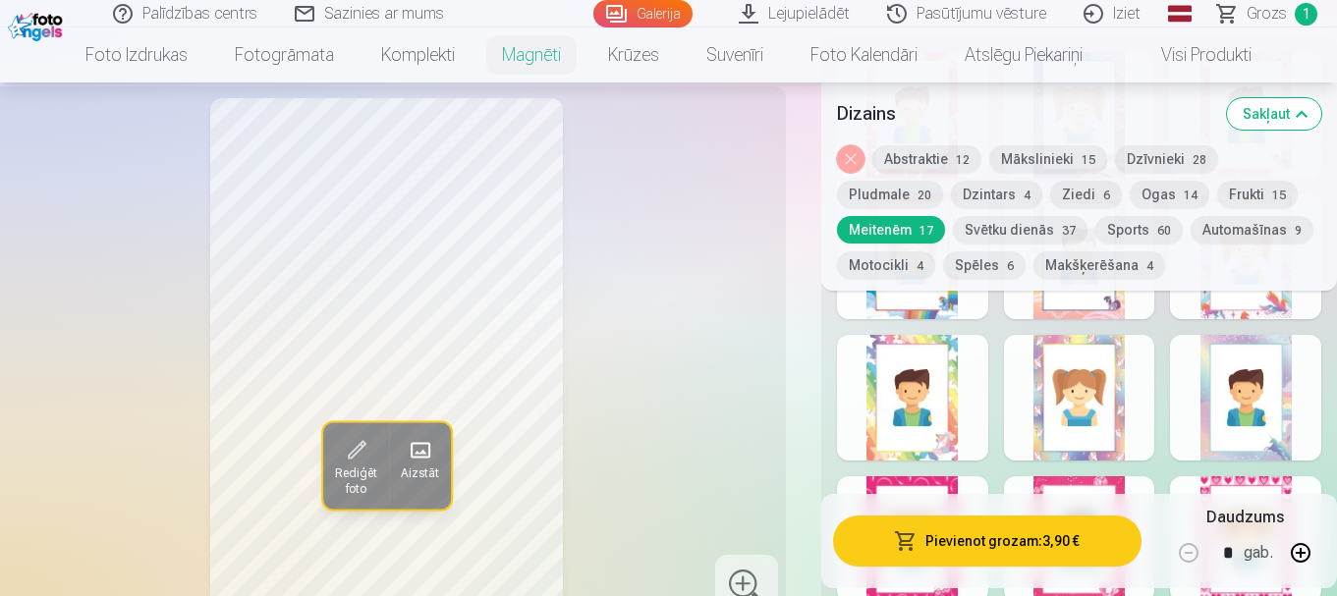
scroll to position [1165, 0]
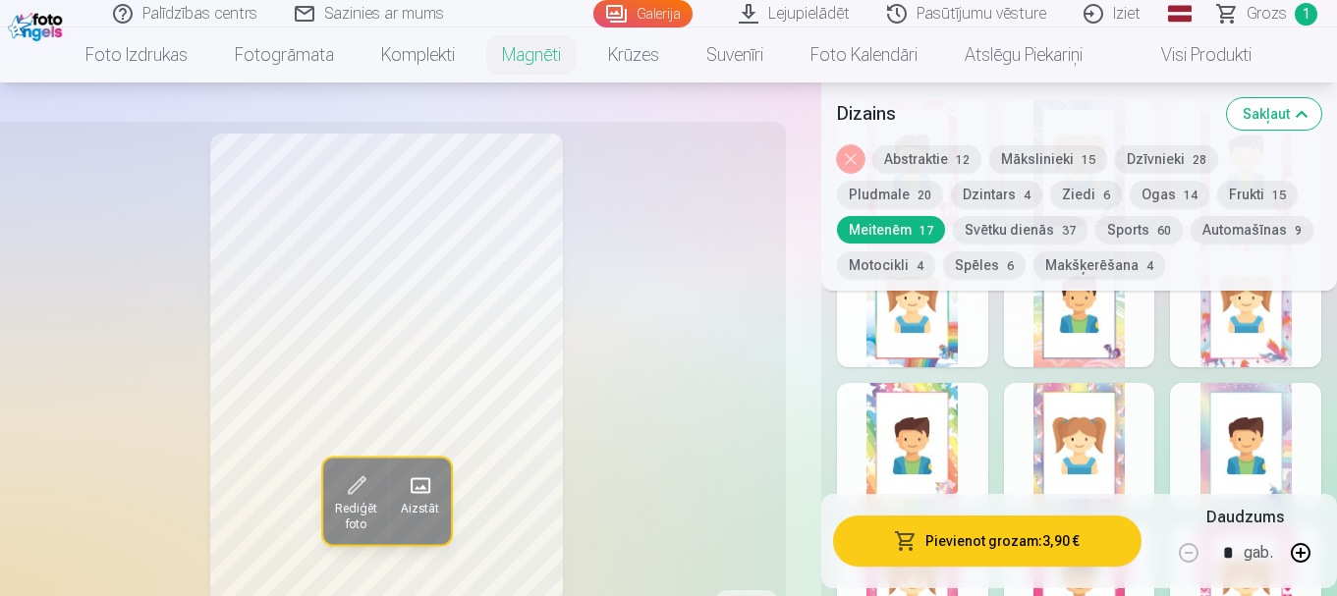
click at [1128, 425] on div at bounding box center [1079, 446] width 151 height 126
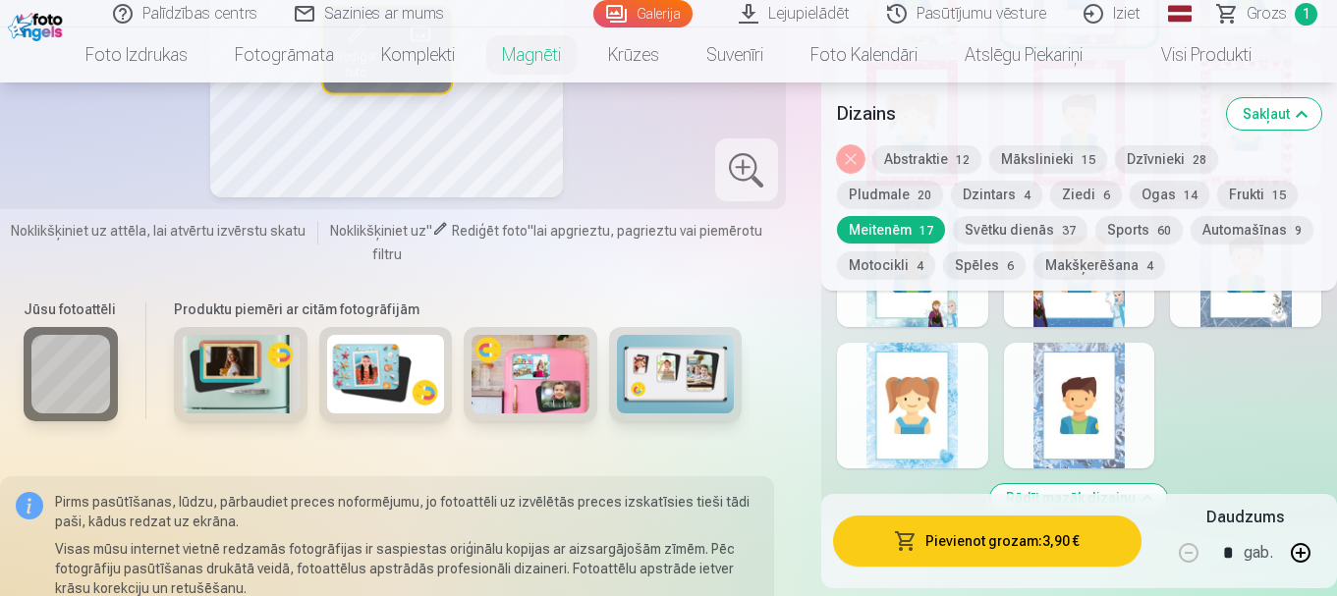
scroll to position [1558, 0]
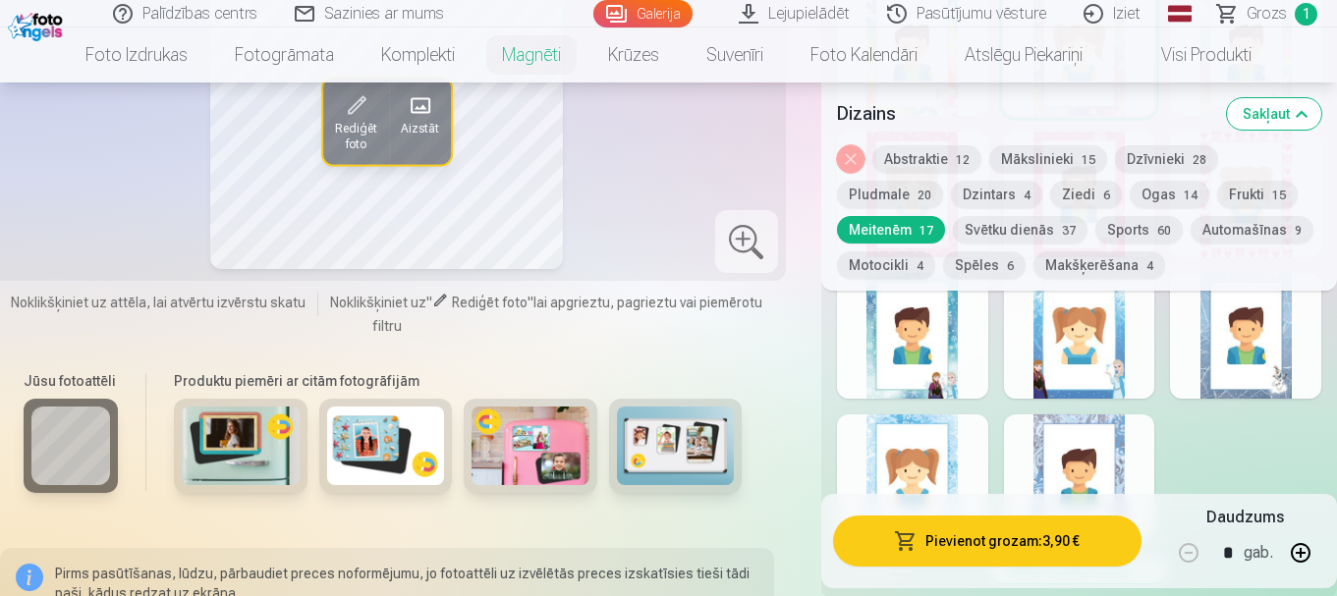
click at [1130, 354] on div at bounding box center [1079, 336] width 151 height 126
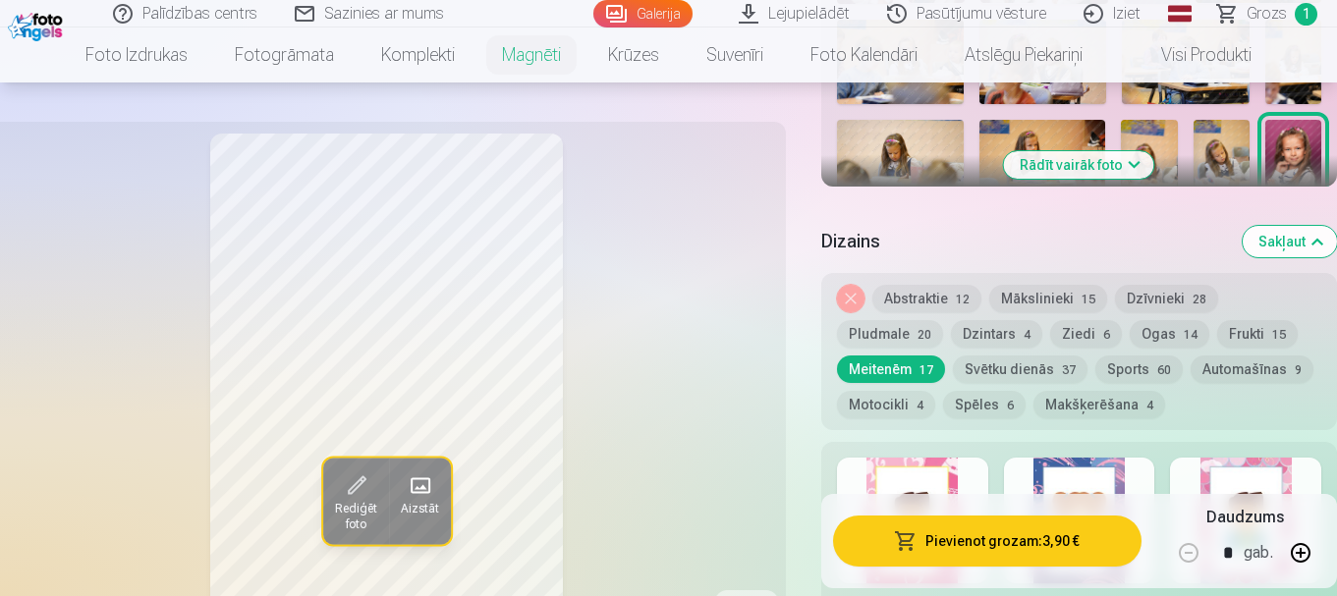
scroll to position [772, 0]
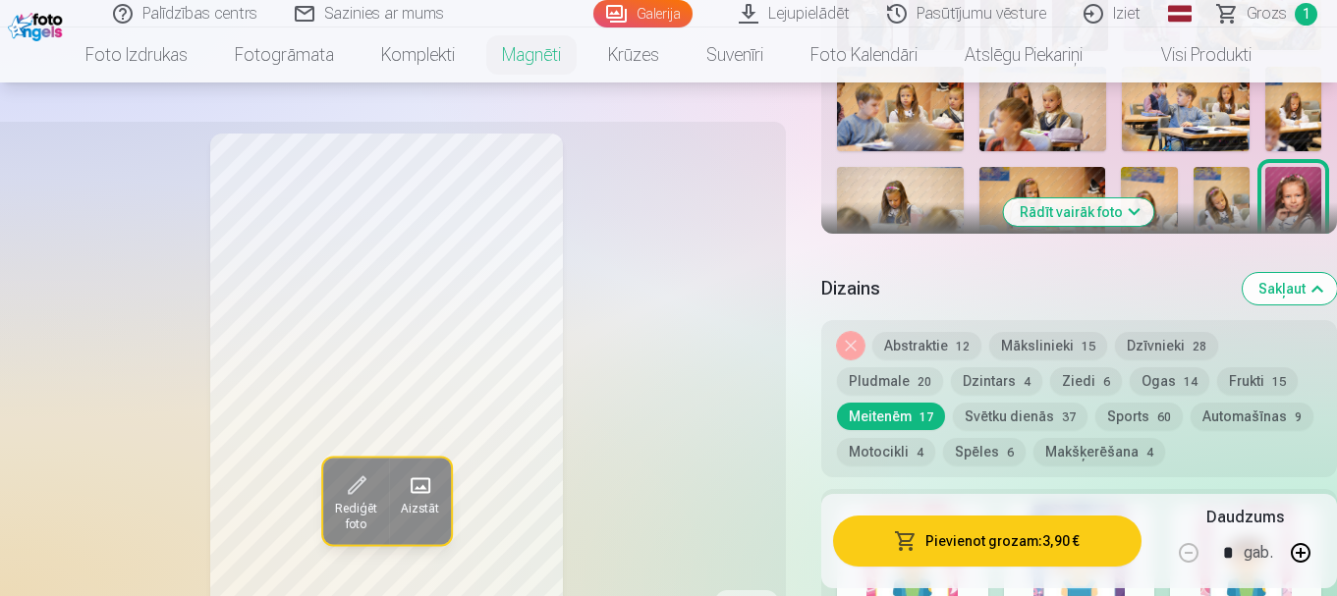
click at [997, 403] on button "Svētku dienās 37" at bounding box center [1020, 417] width 135 height 28
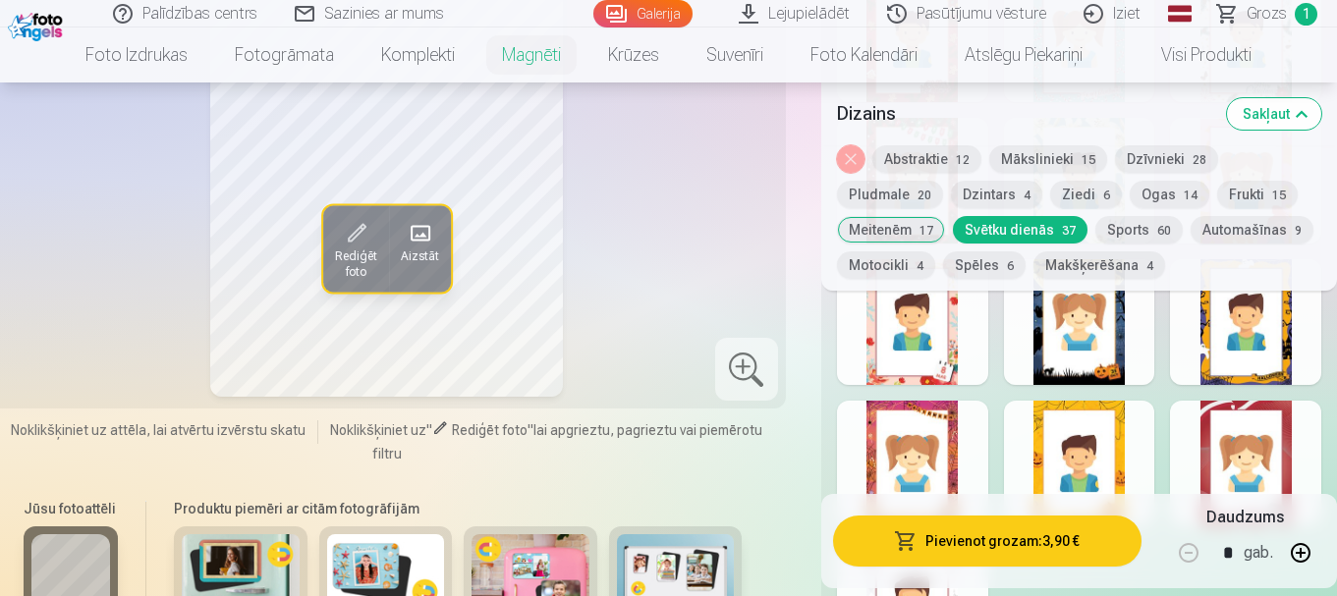
scroll to position [2344, 0]
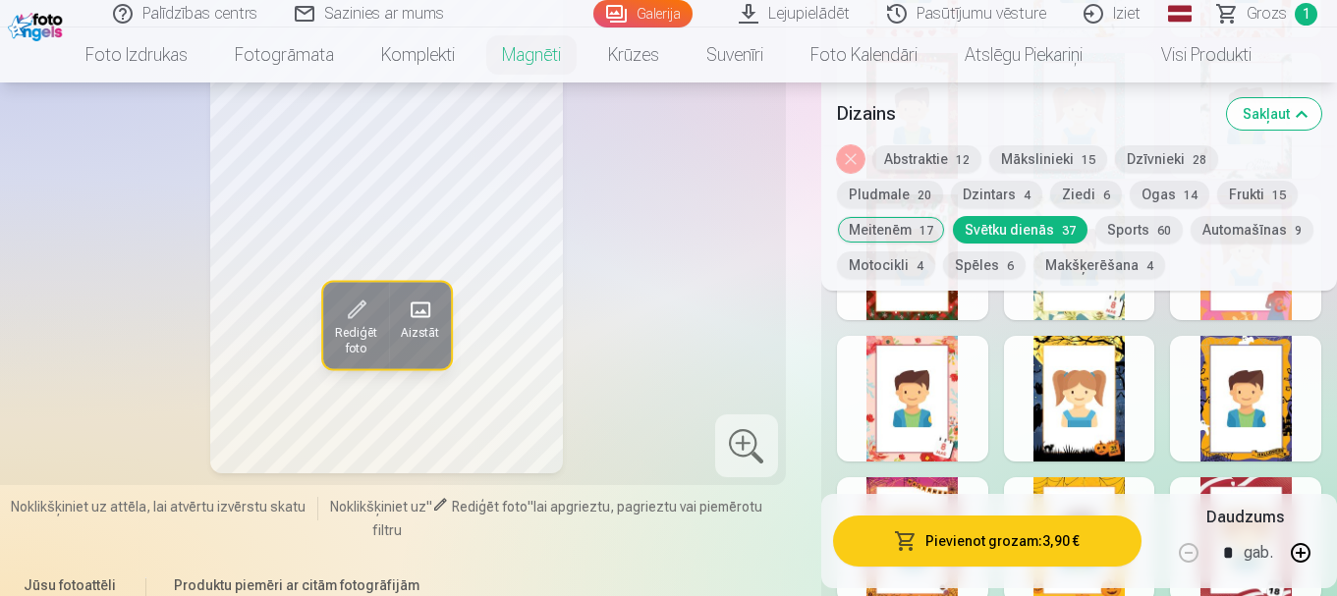
click at [1233, 197] on button "Frukti 15" at bounding box center [1257, 195] width 81 height 28
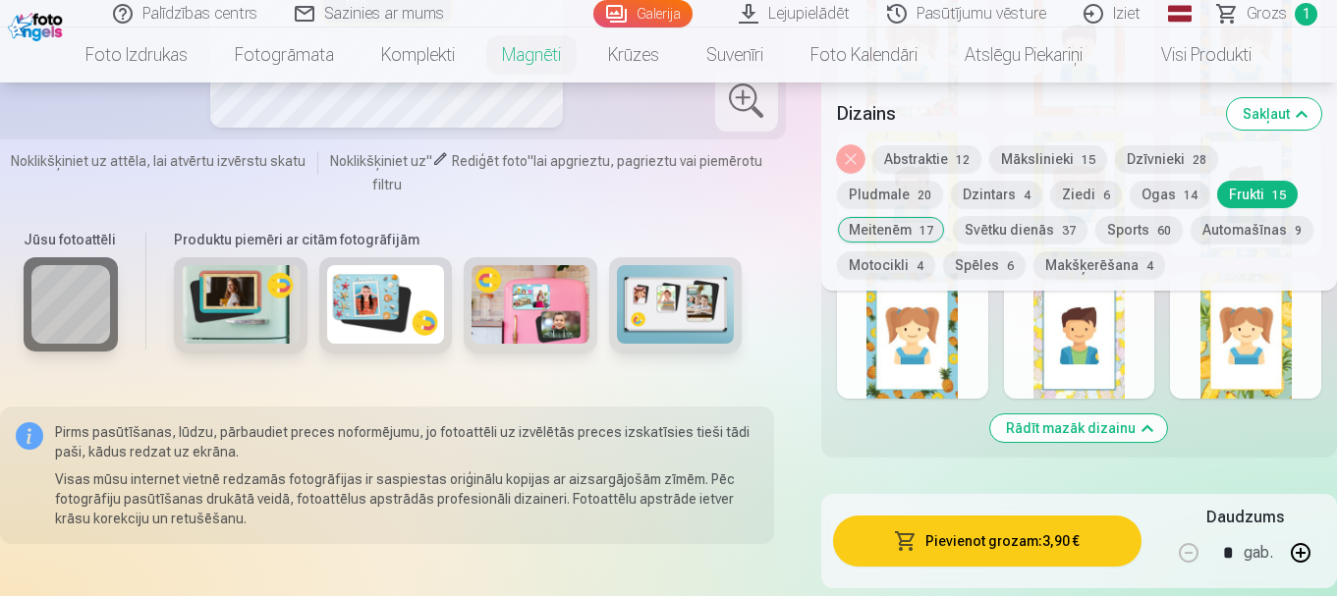
scroll to position [1362, 0]
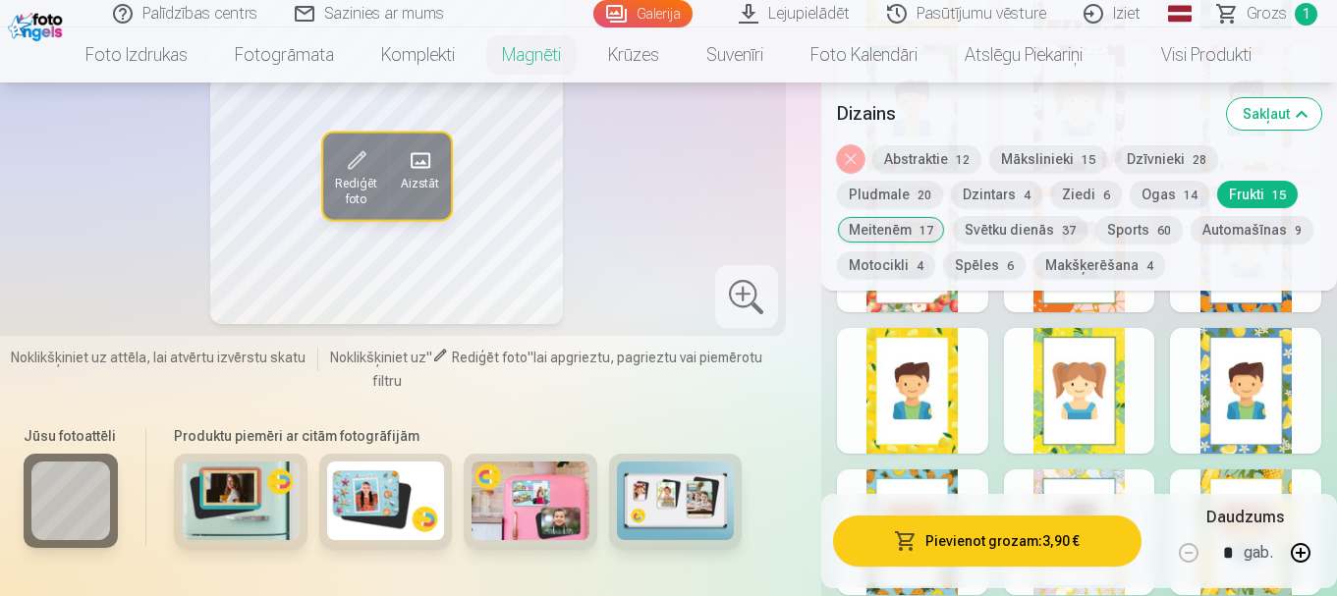
click at [1173, 190] on button "Ogas 14" at bounding box center [1170, 195] width 80 height 28
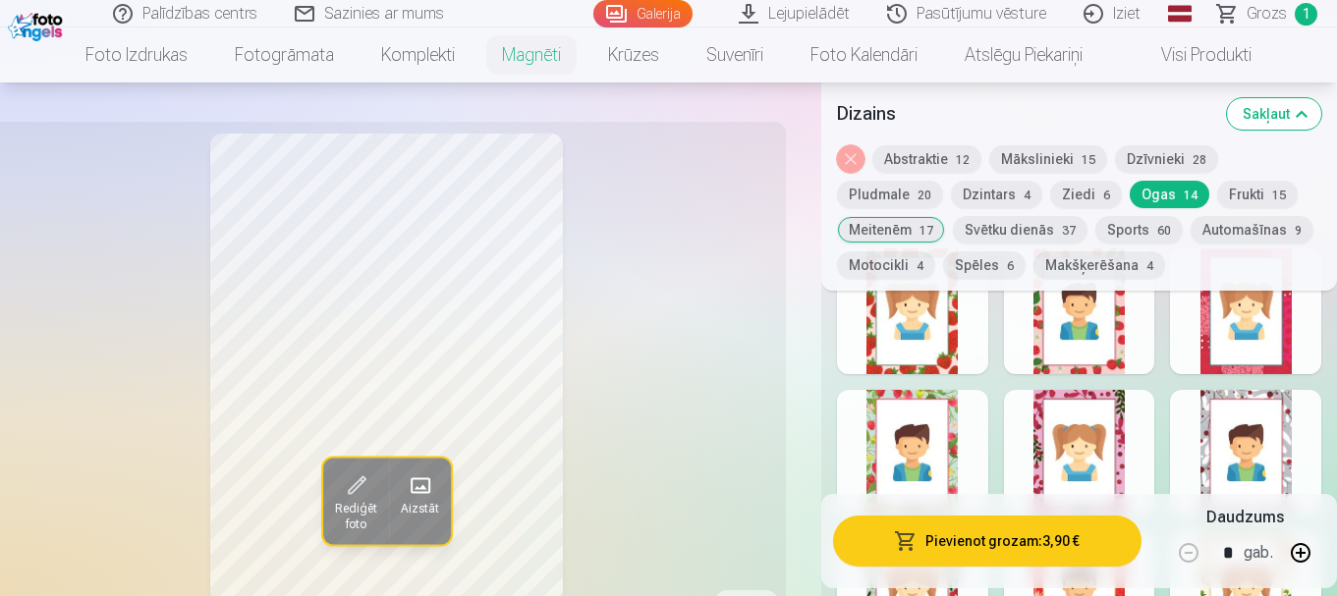
scroll to position [969, 0]
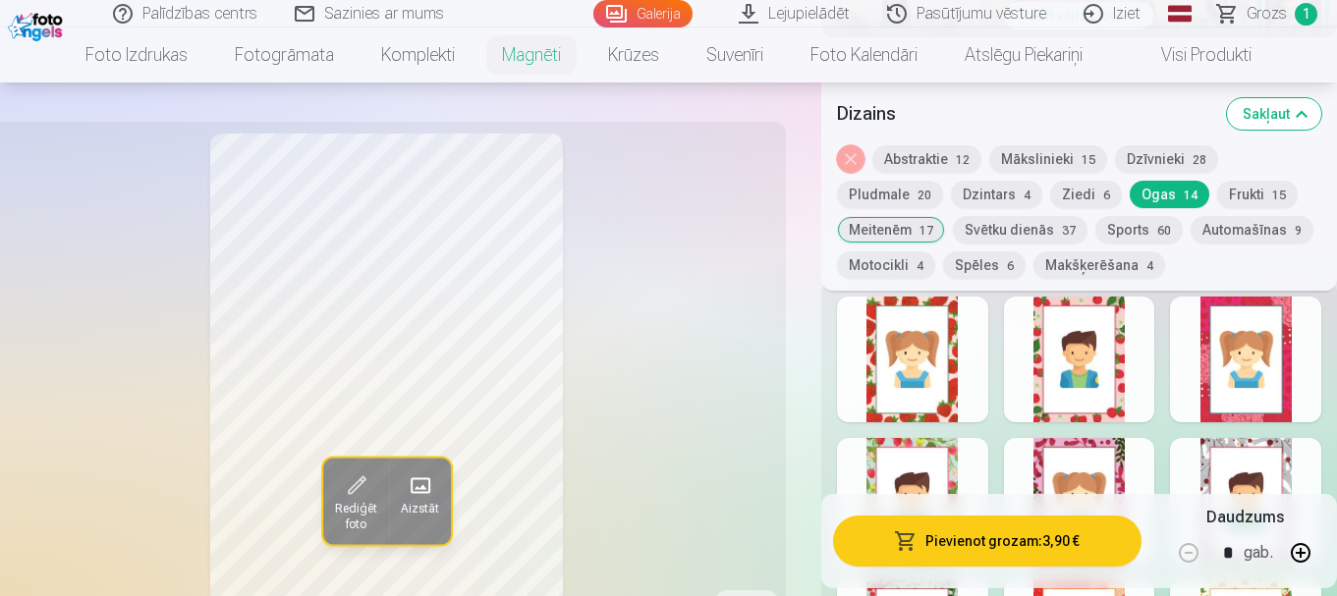
click at [900, 197] on button "Pludmale 20" at bounding box center [890, 195] width 106 height 28
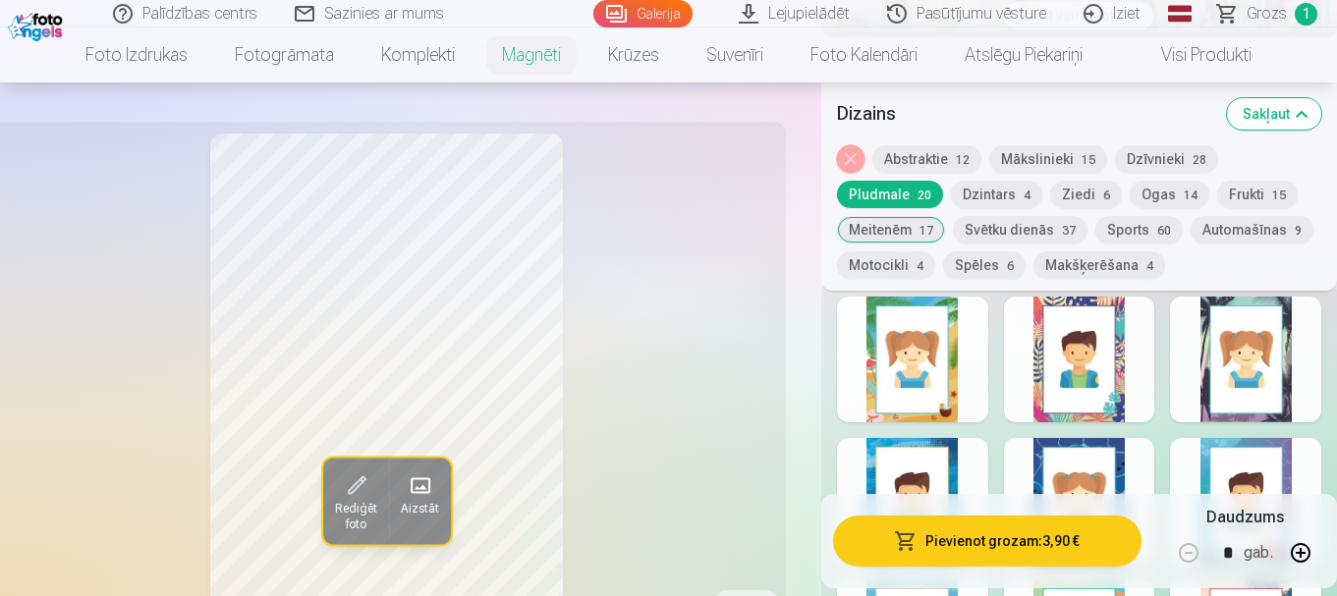
click at [1152, 154] on button "Dzīvnieki 28" at bounding box center [1166, 159] width 103 height 28
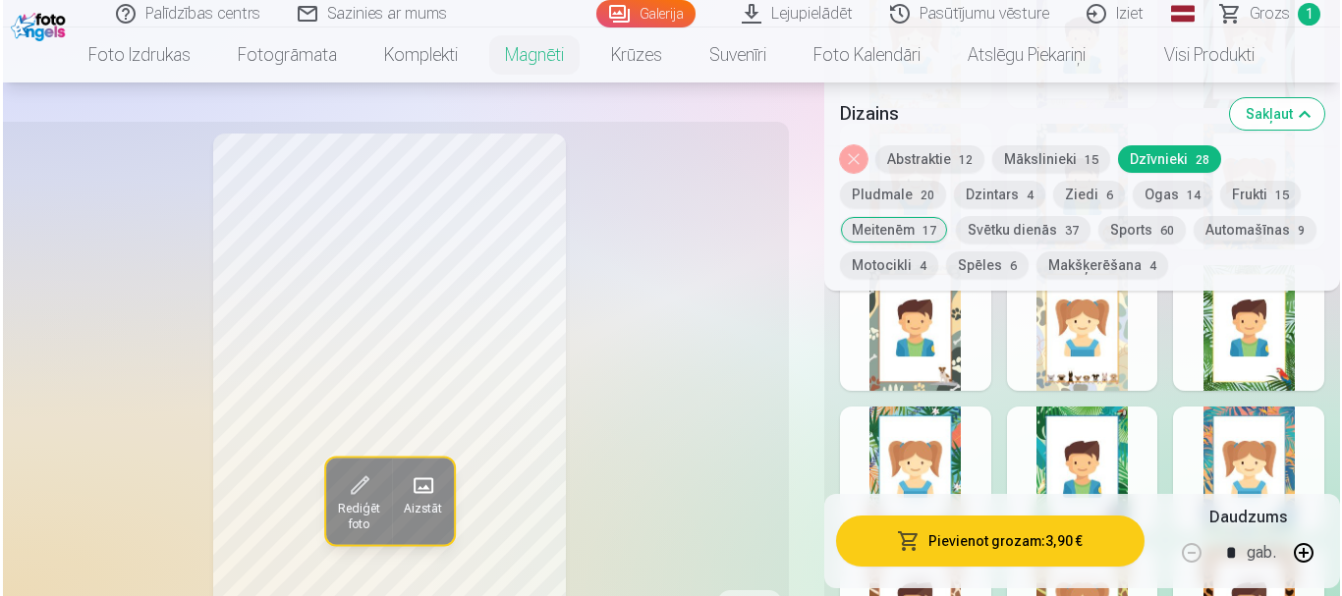
scroll to position [1755, 0]
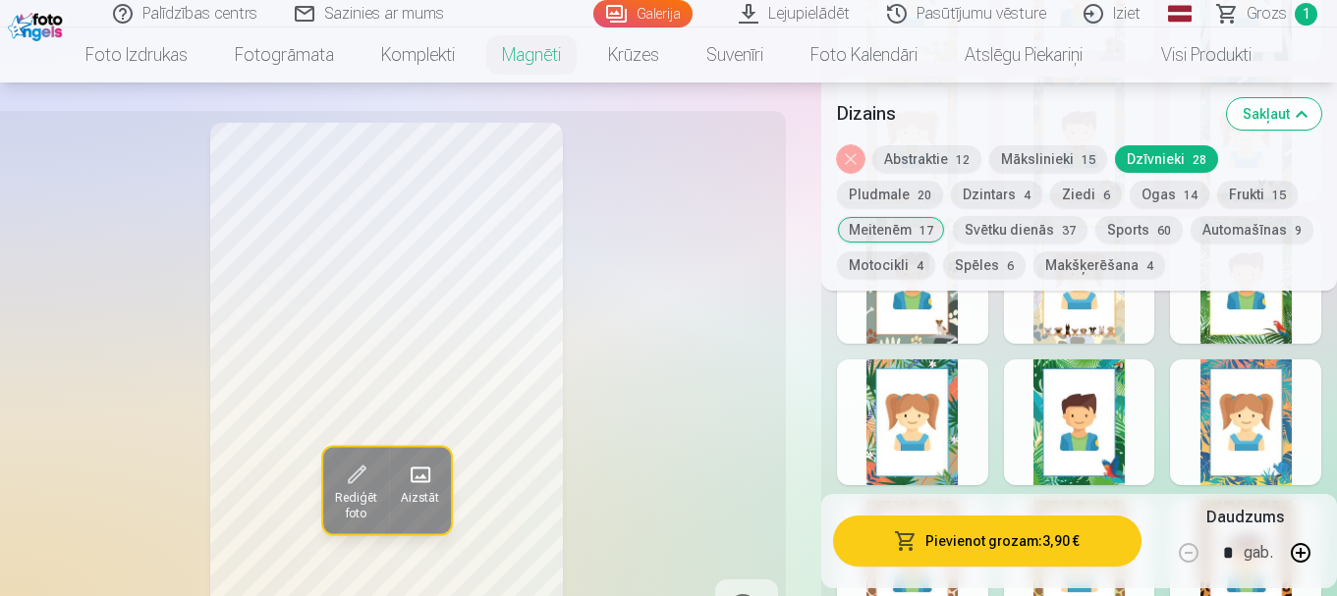
click at [939, 538] on button "Pievienot grozam : 3,90 €" at bounding box center [987, 541] width 309 height 51
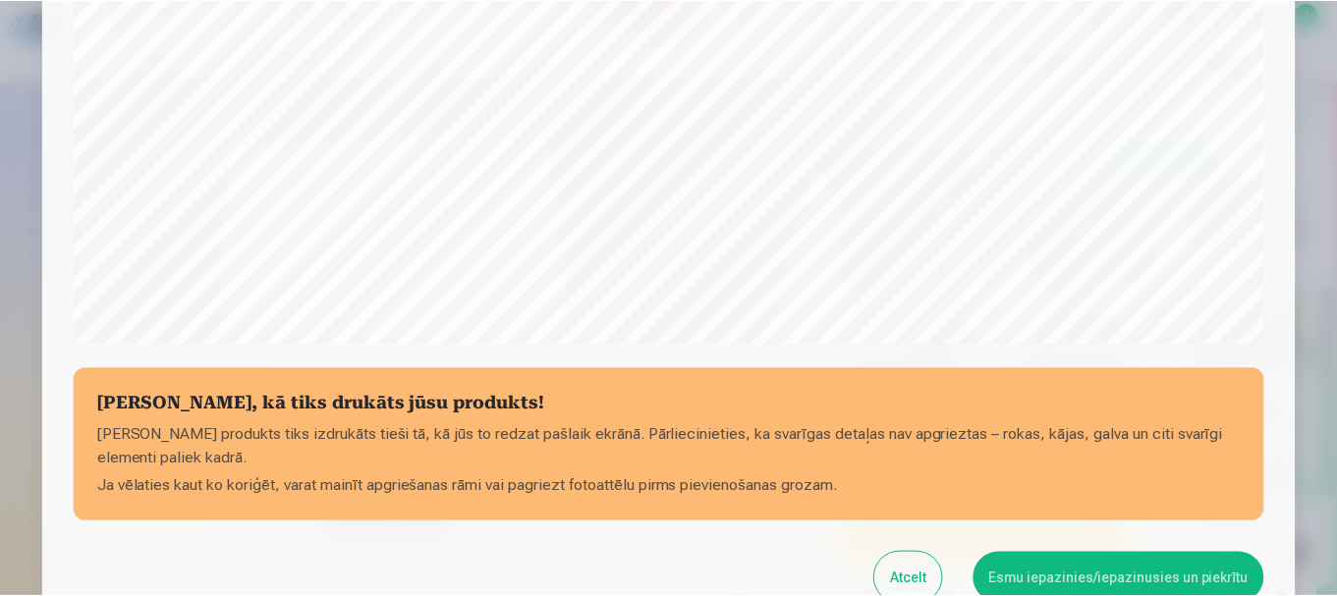
scroll to position [818, 0]
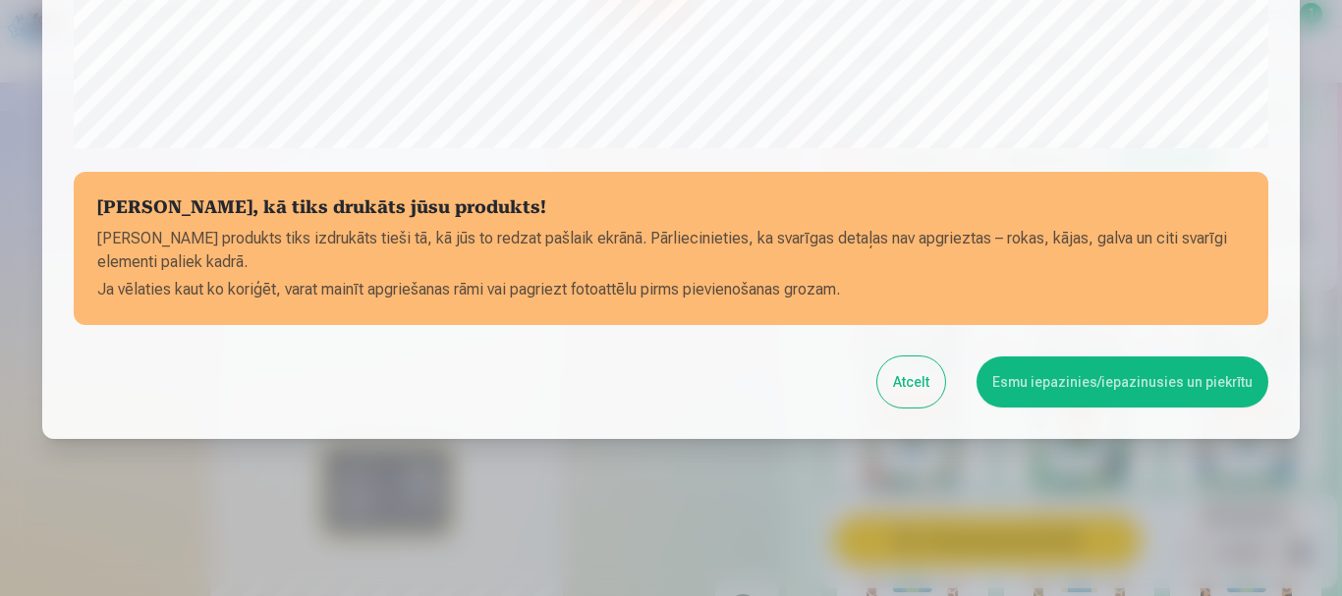
click at [1091, 405] on button "Esmu iepazinies/iepazinusies un piekrītu" at bounding box center [1123, 382] width 292 height 51
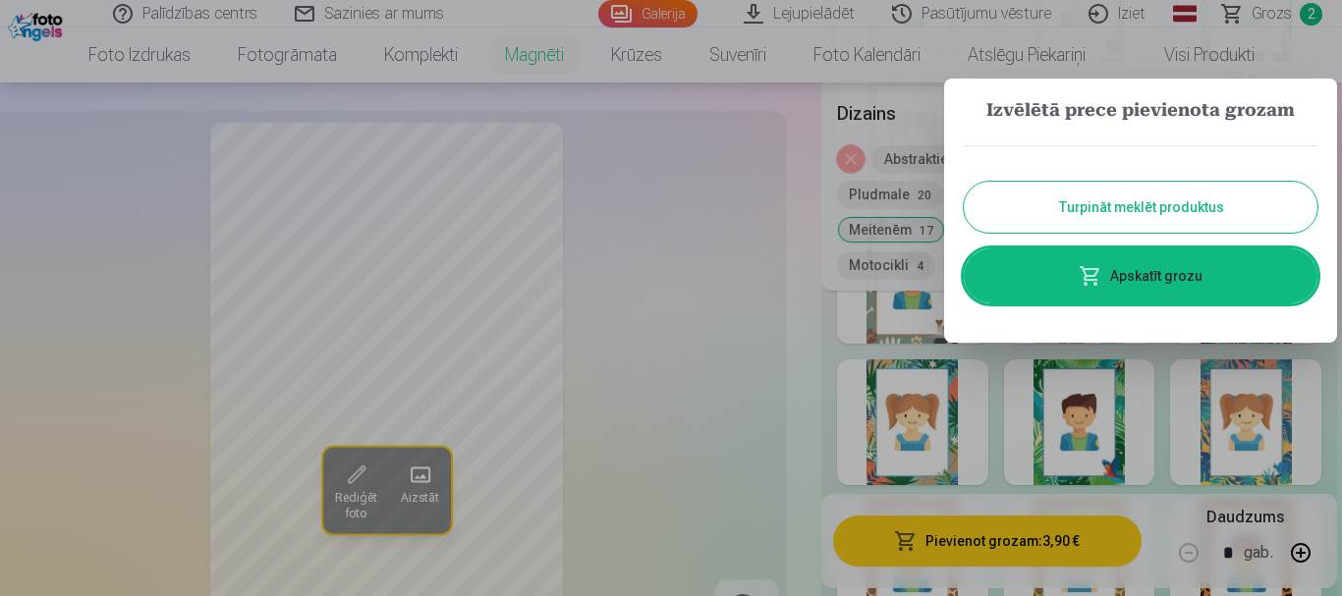
click at [1155, 204] on button "Turpināt meklēt produktus" at bounding box center [1141, 207] width 354 height 51
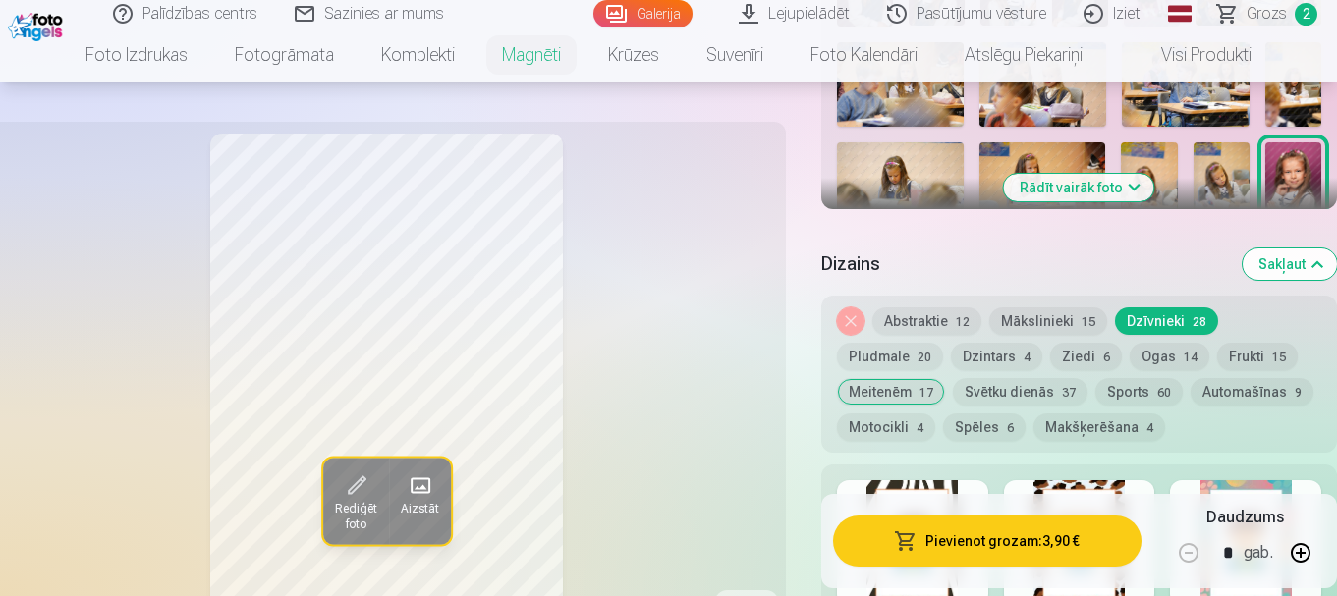
scroll to position [576, 0]
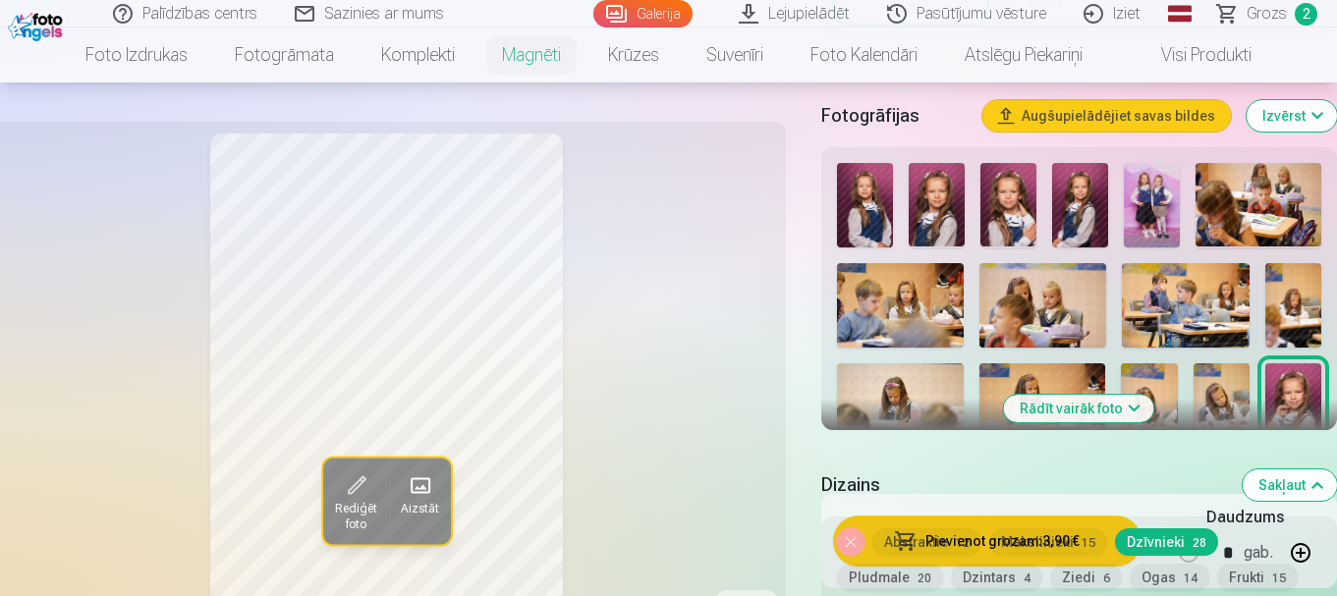
click at [1282, 19] on span "Grozs" at bounding box center [1267, 14] width 40 height 24
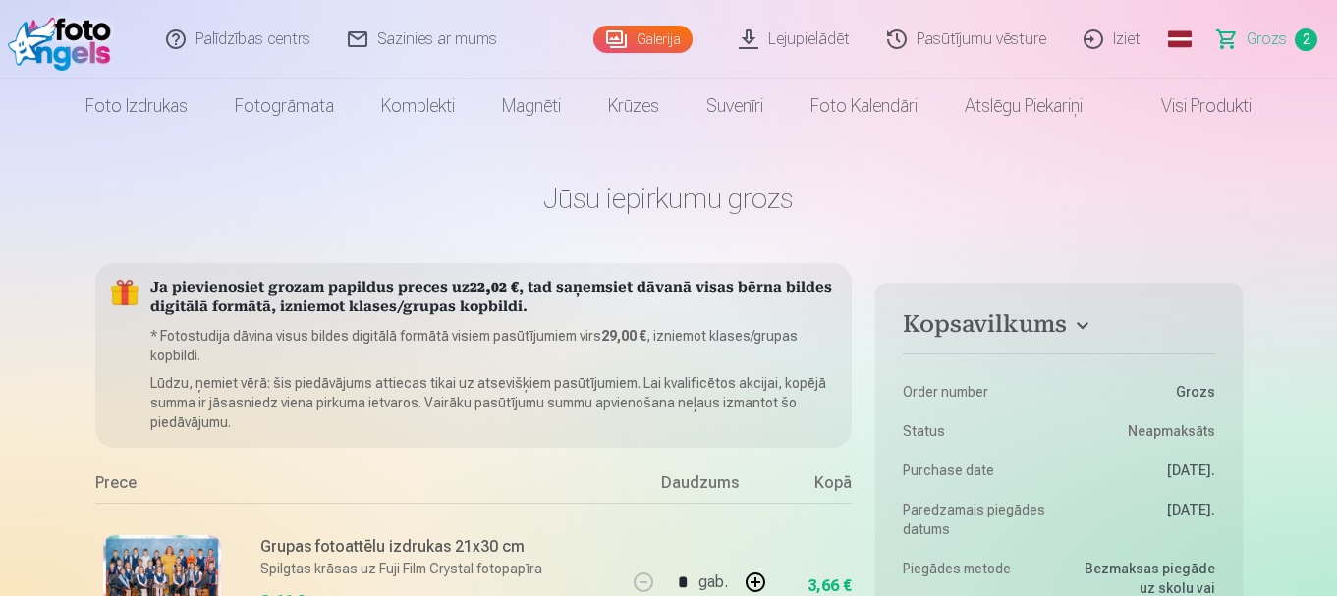
click at [679, 43] on link "Galerija" at bounding box center [642, 40] width 99 height 28
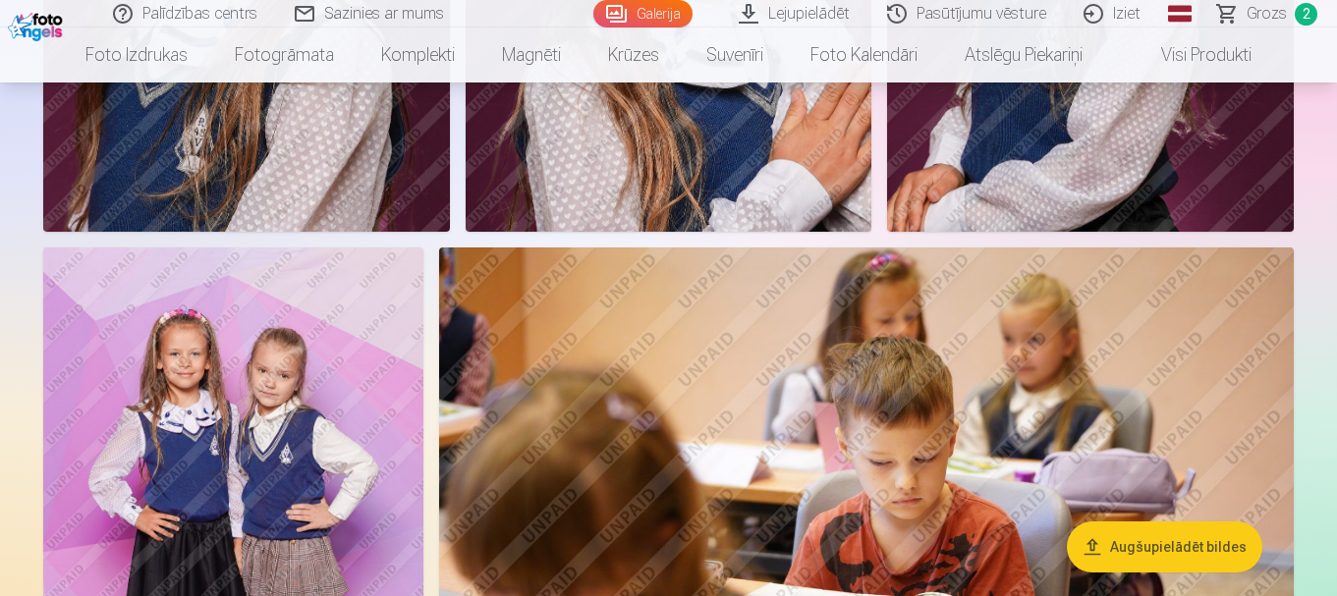
scroll to position [1179, 0]
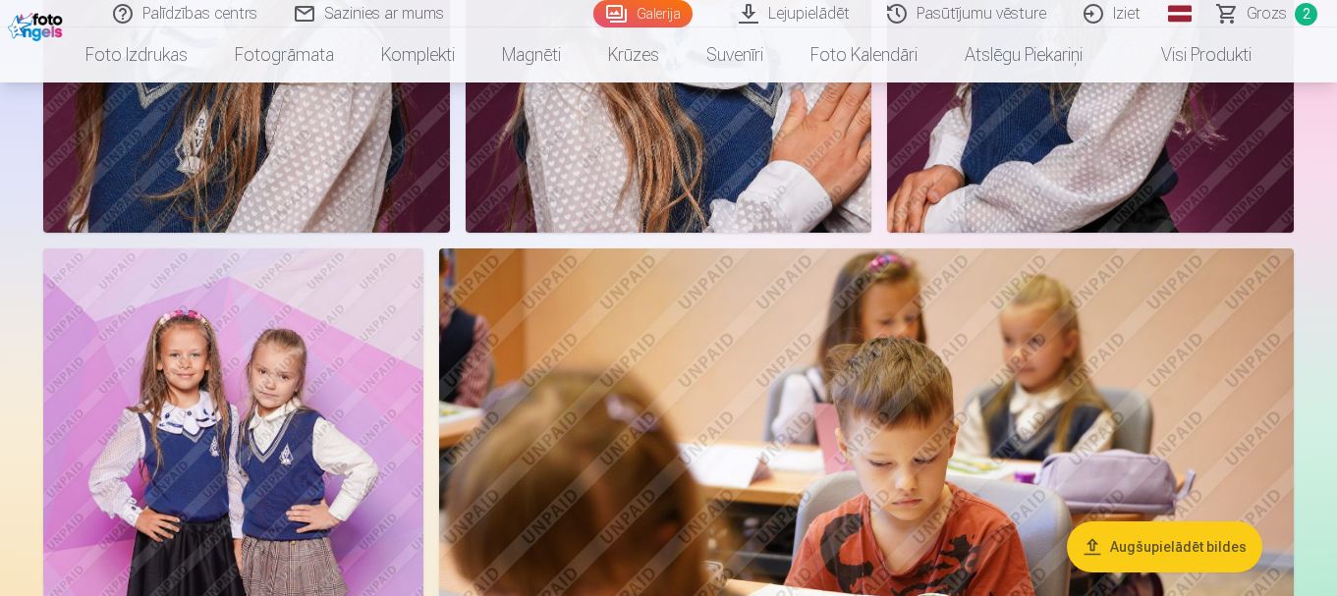
click at [301, 448] on img at bounding box center [233, 534] width 380 height 570
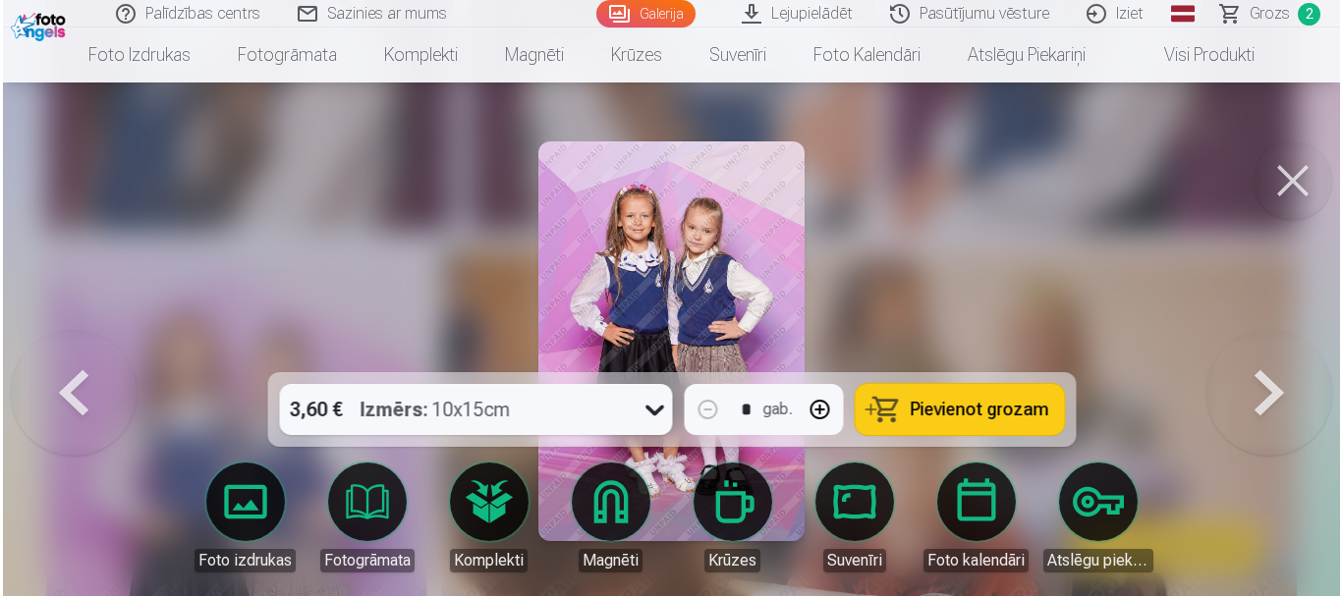
scroll to position [1181, 0]
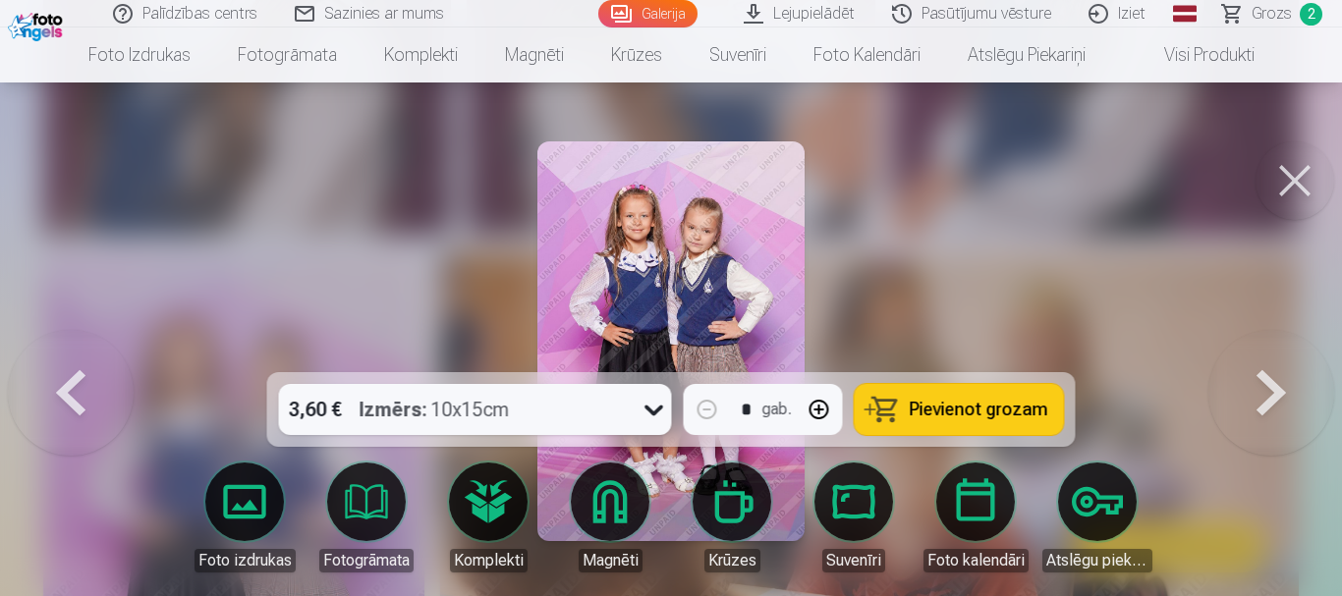
click at [1026, 418] on span "Pievienot grozam" at bounding box center [979, 410] width 139 height 18
click at [1282, 185] on button at bounding box center [1295, 180] width 79 height 79
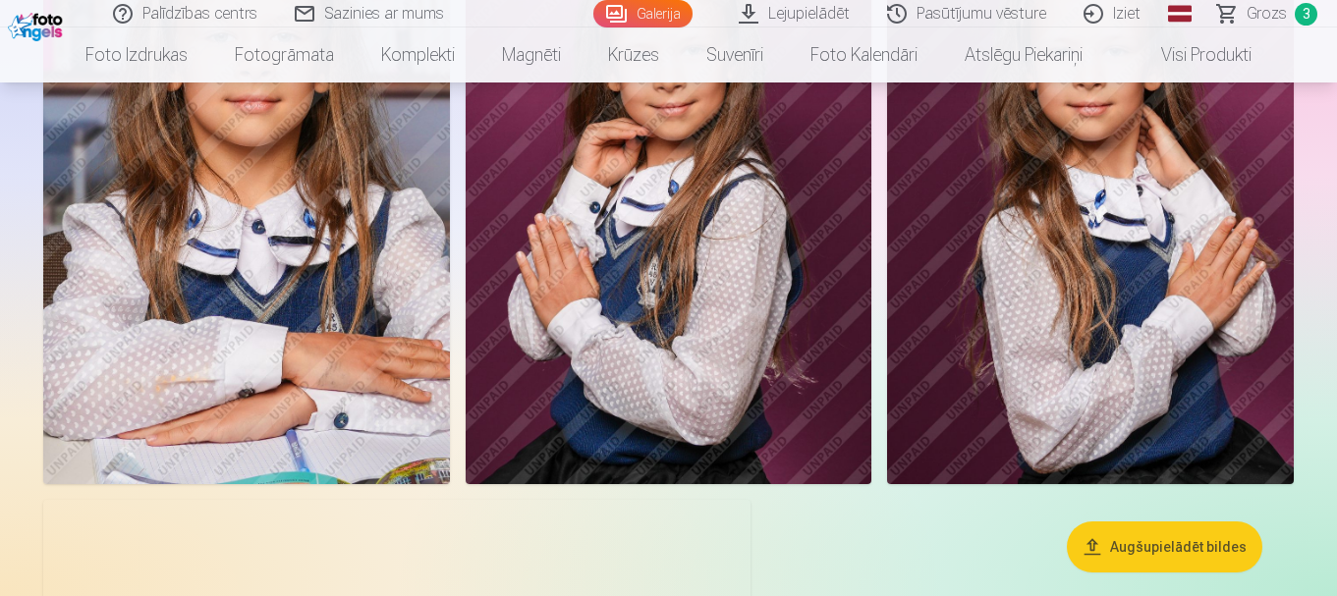
scroll to position [6288, 0]
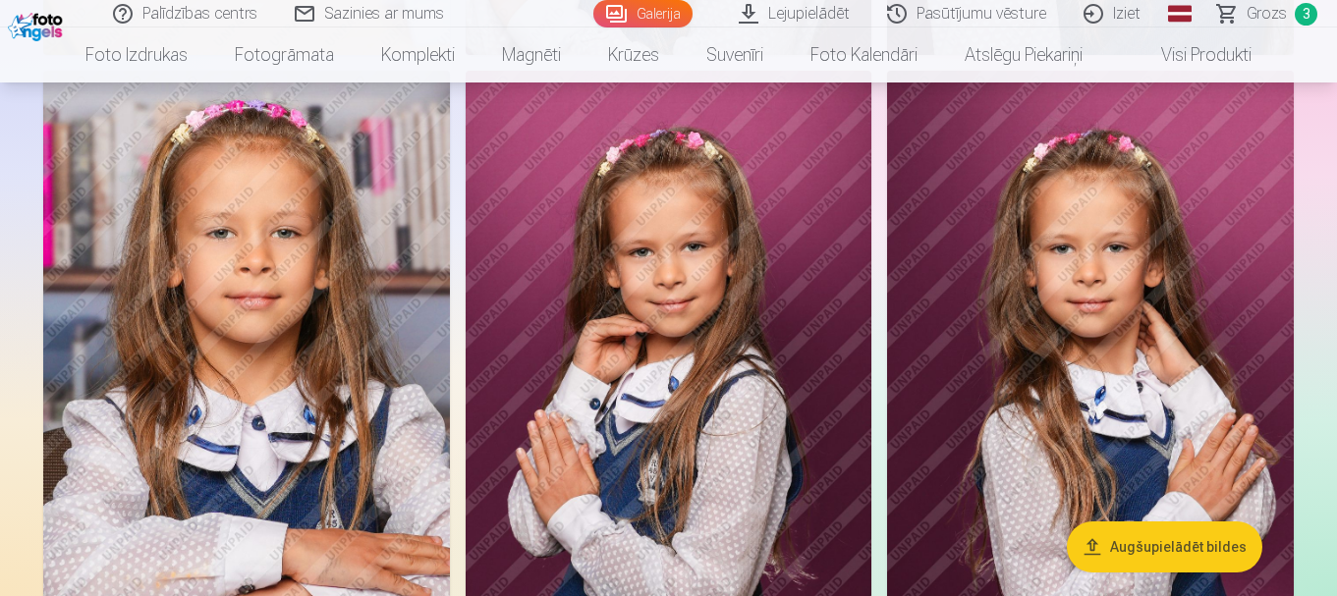
click at [741, 371] on img at bounding box center [669, 376] width 407 height 610
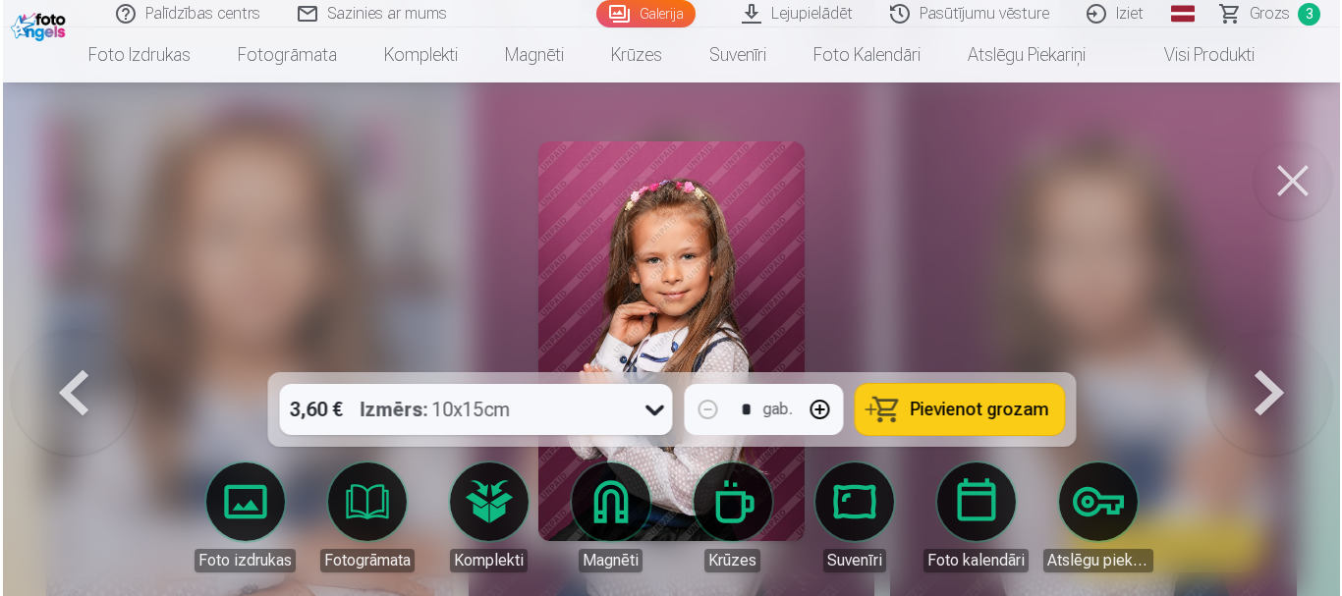
scroll to position [6310, 0]
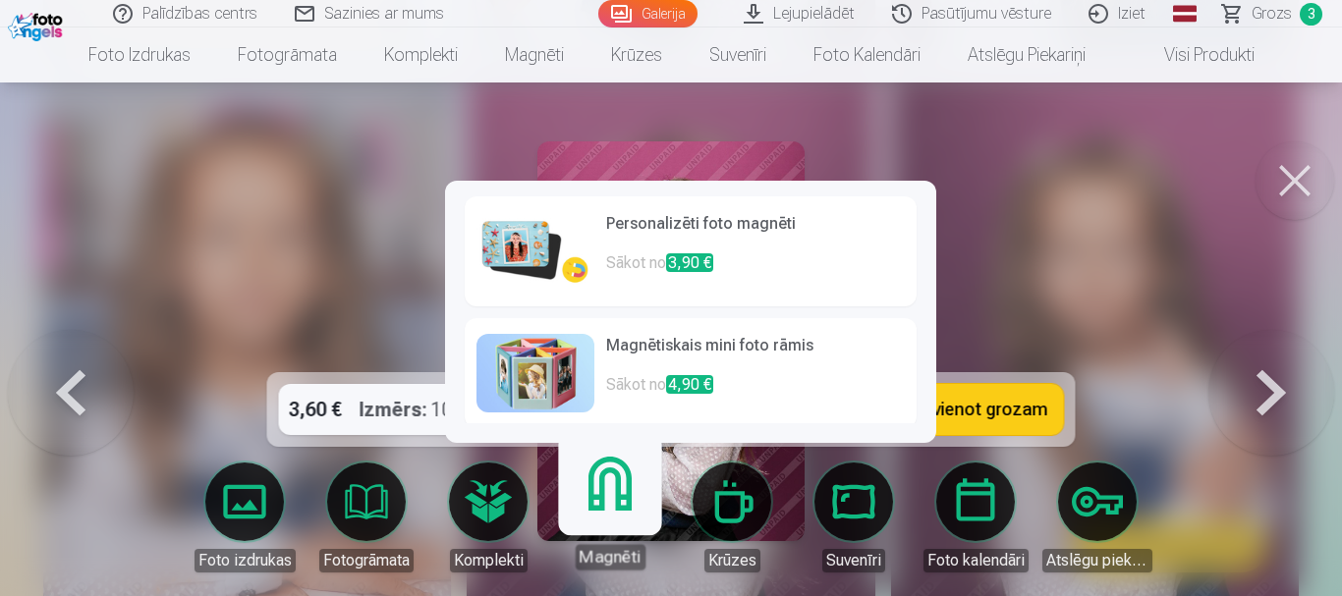
click at [613, 517] on link "Magnēti" at bounding box center [609, 509] width 121 height 121
click at [761, 248] on h6 "Personalizēti foto magnēti" at bounding box center [755, 231] width 299 height 39
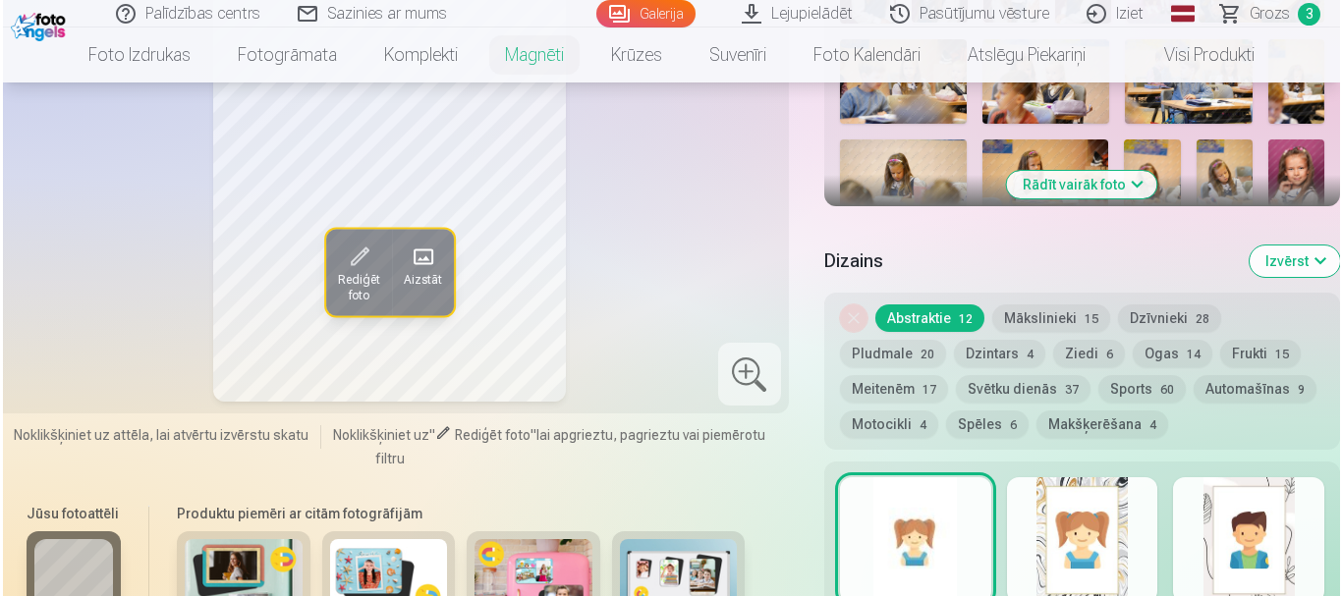
scroll to position [1179, 0]
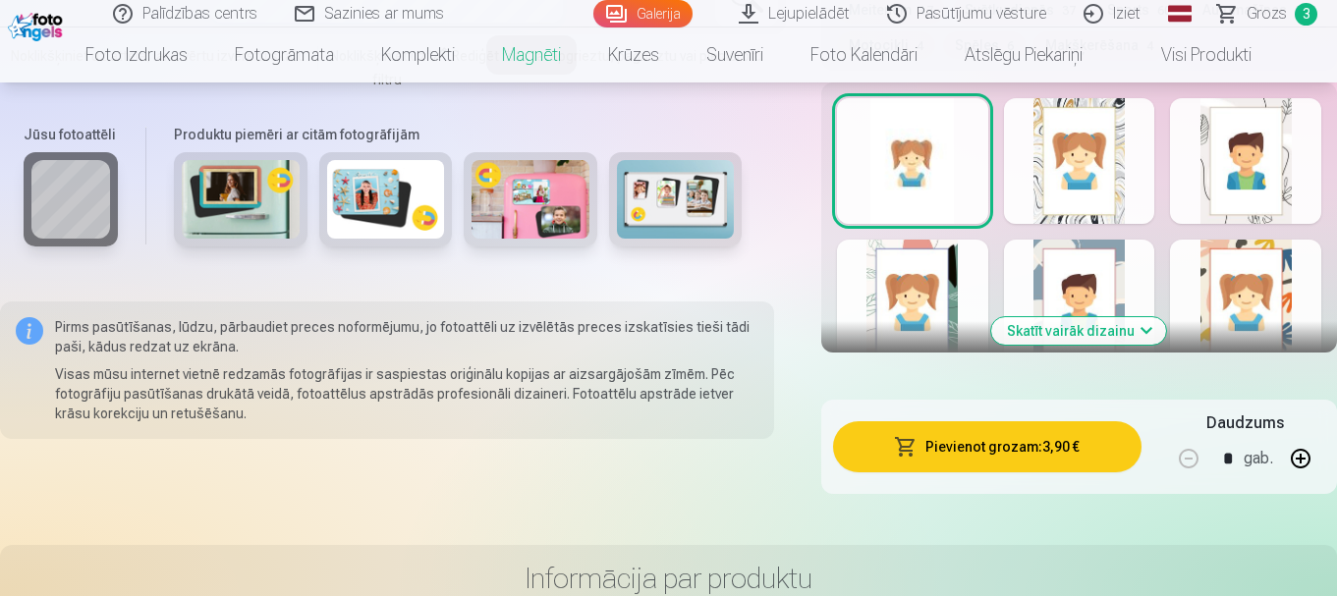
click at [1076, 425] on button "Pievienot grozam : 3,90 €" at bounding box center [987, 447] width 309 height 51
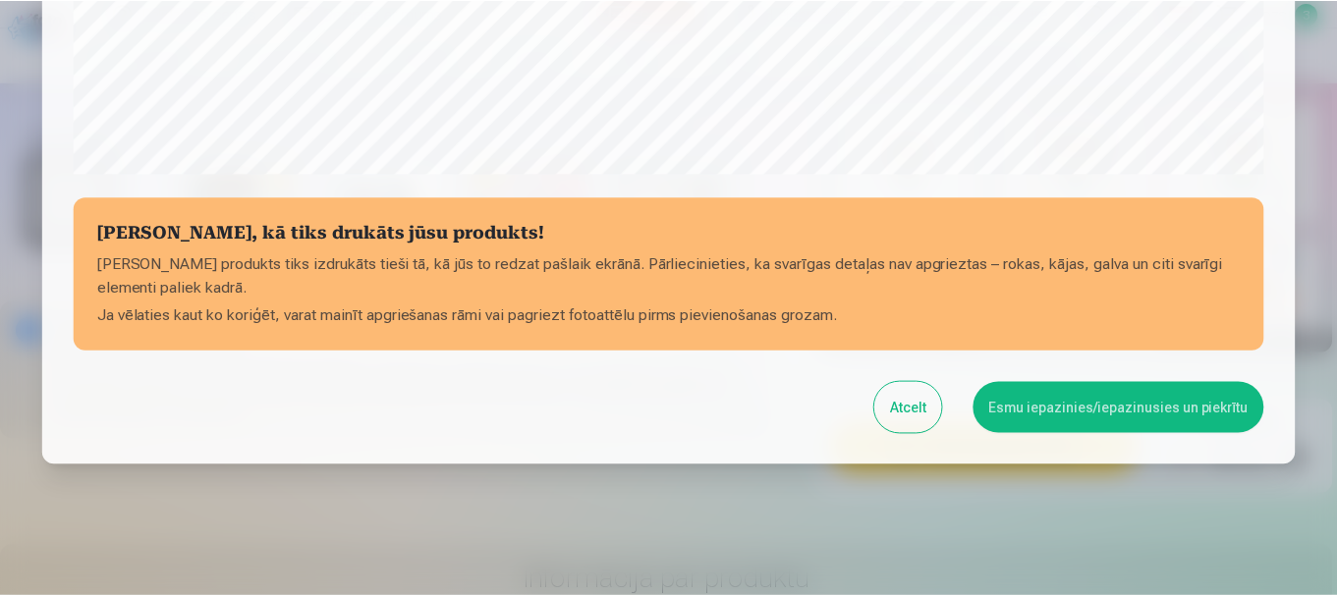
scroll to position [818, 0]
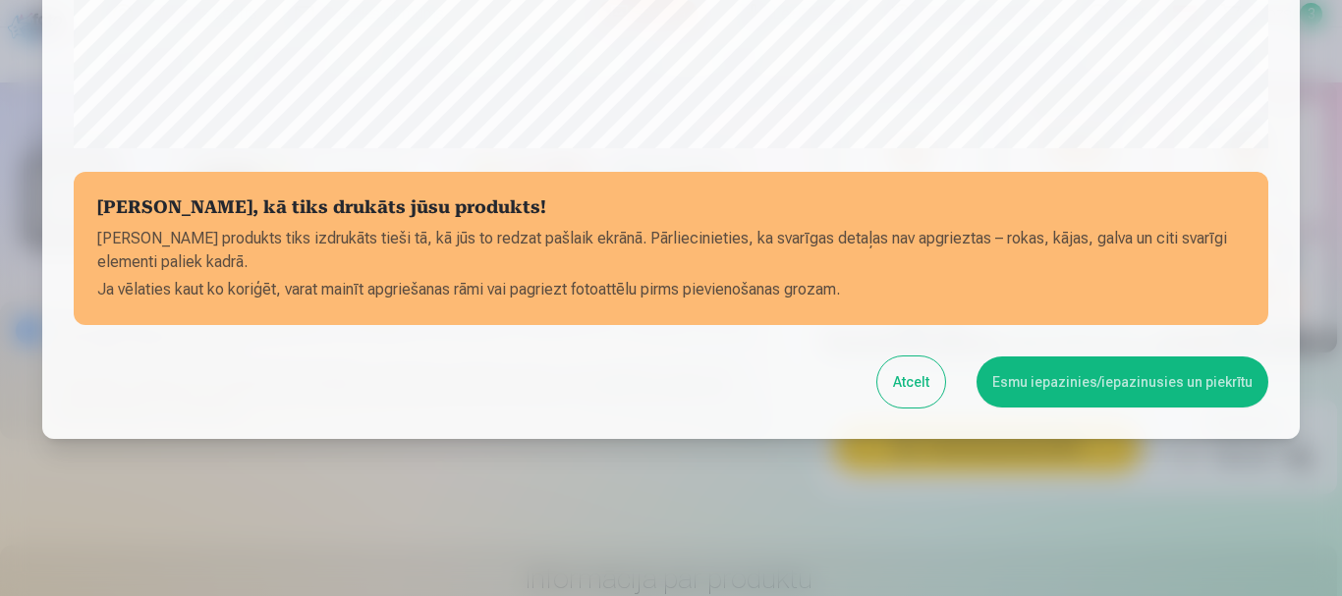
click at [1123, 381] on button "Esmu iepazinies/iepazinusies un piekrītu" at bounding box center [1123, 382] width 292 height 51
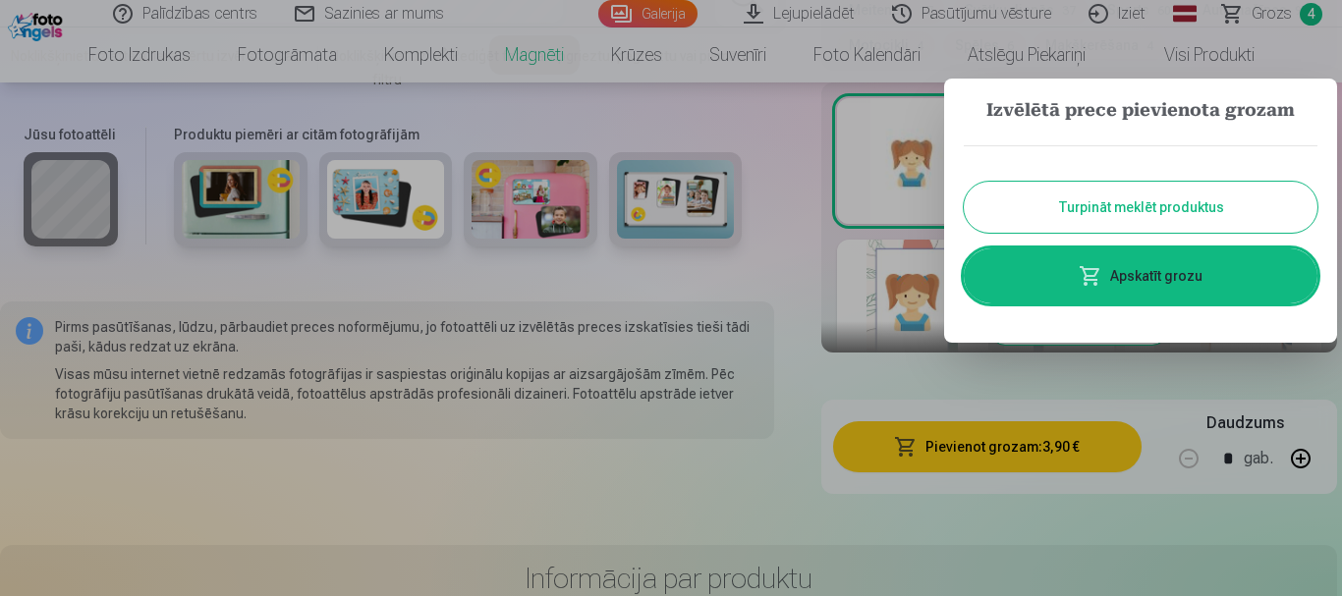
click at [1067, 208] on button "Turpināt meklēt produktus" at bounding box center [1141, 207] width 354 height 51
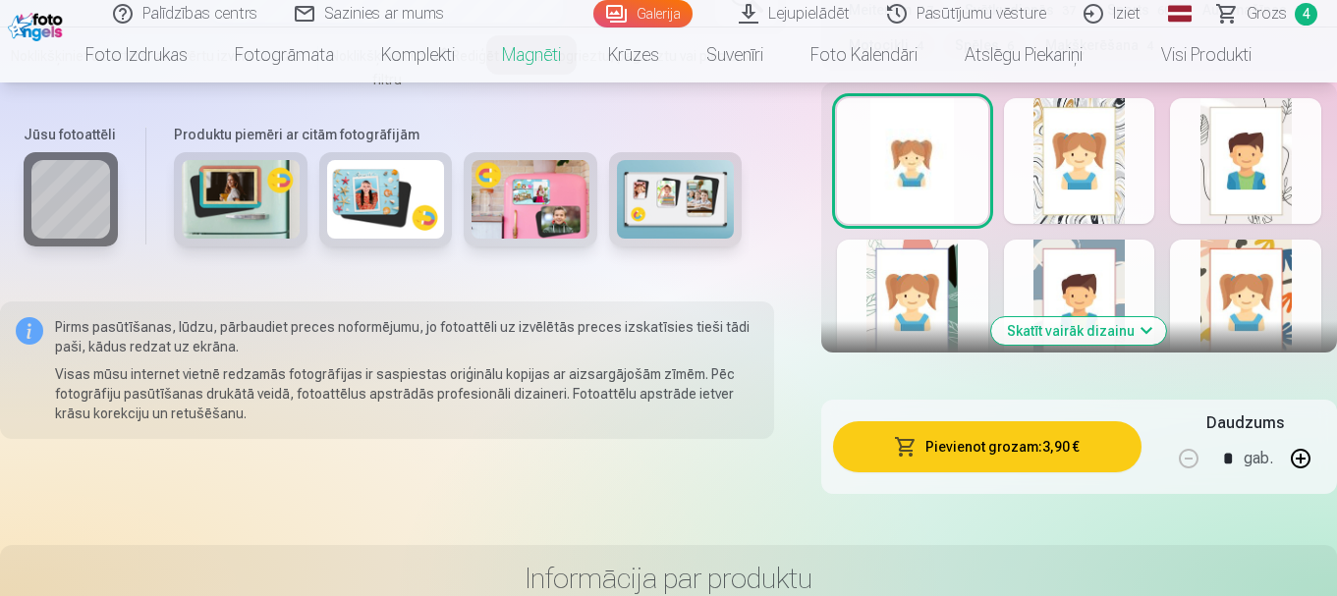
click at [1263, 11] on span "Grozs" at bounding box center [1267, 14] width 40 height 24
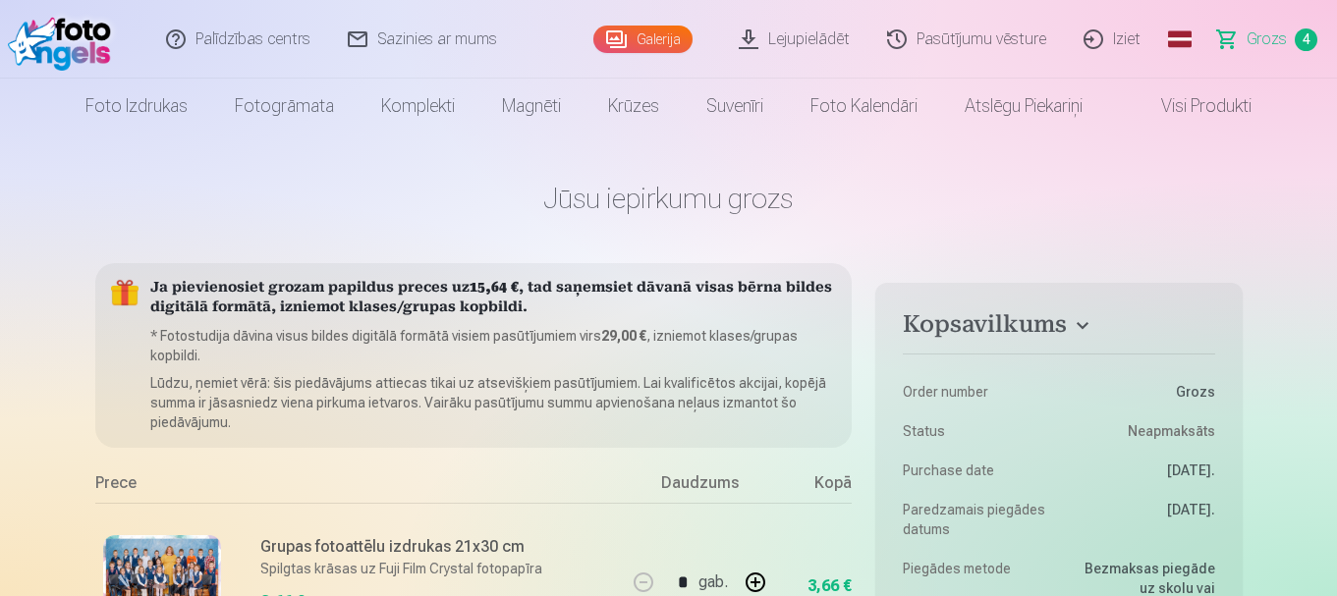
click at [666, 44] on link "Galerija" at bounding box center [642, 40] width 99 height 28
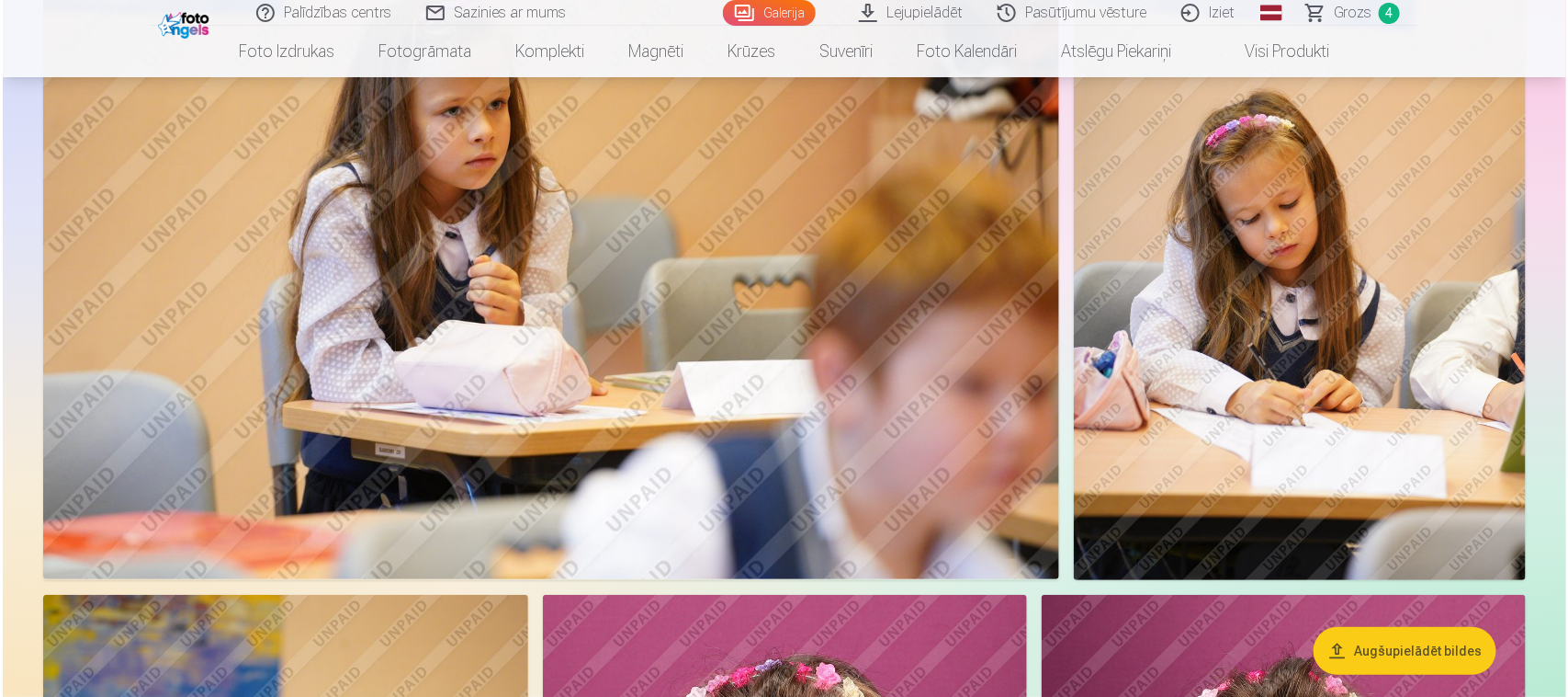
scroll to position [6023, 0]
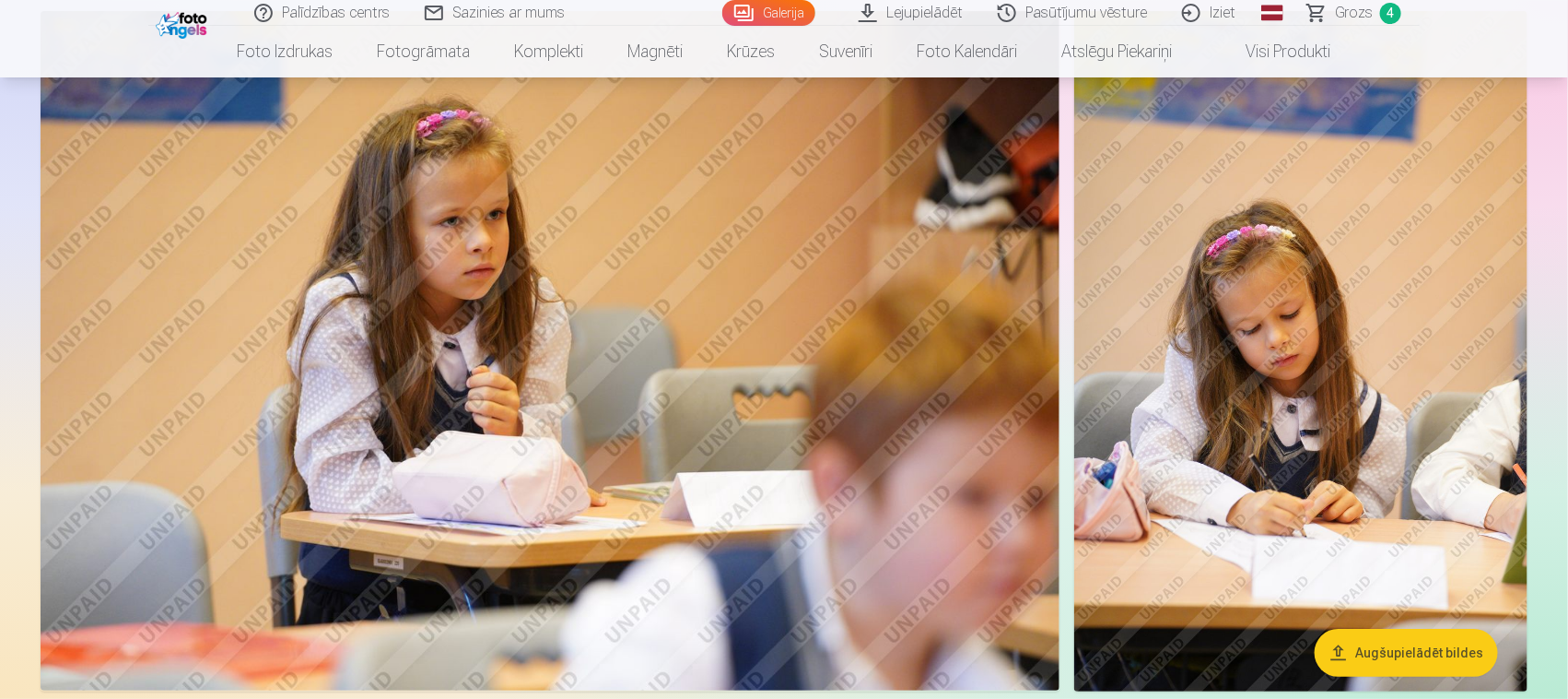
drag, startPoint x: 715, startPoint y: 558, endPoint x: 0, endPoint y: 744, distance: 738.8
click at [712, 389] on img at bounding box center [550, 351] width 1019 height 679
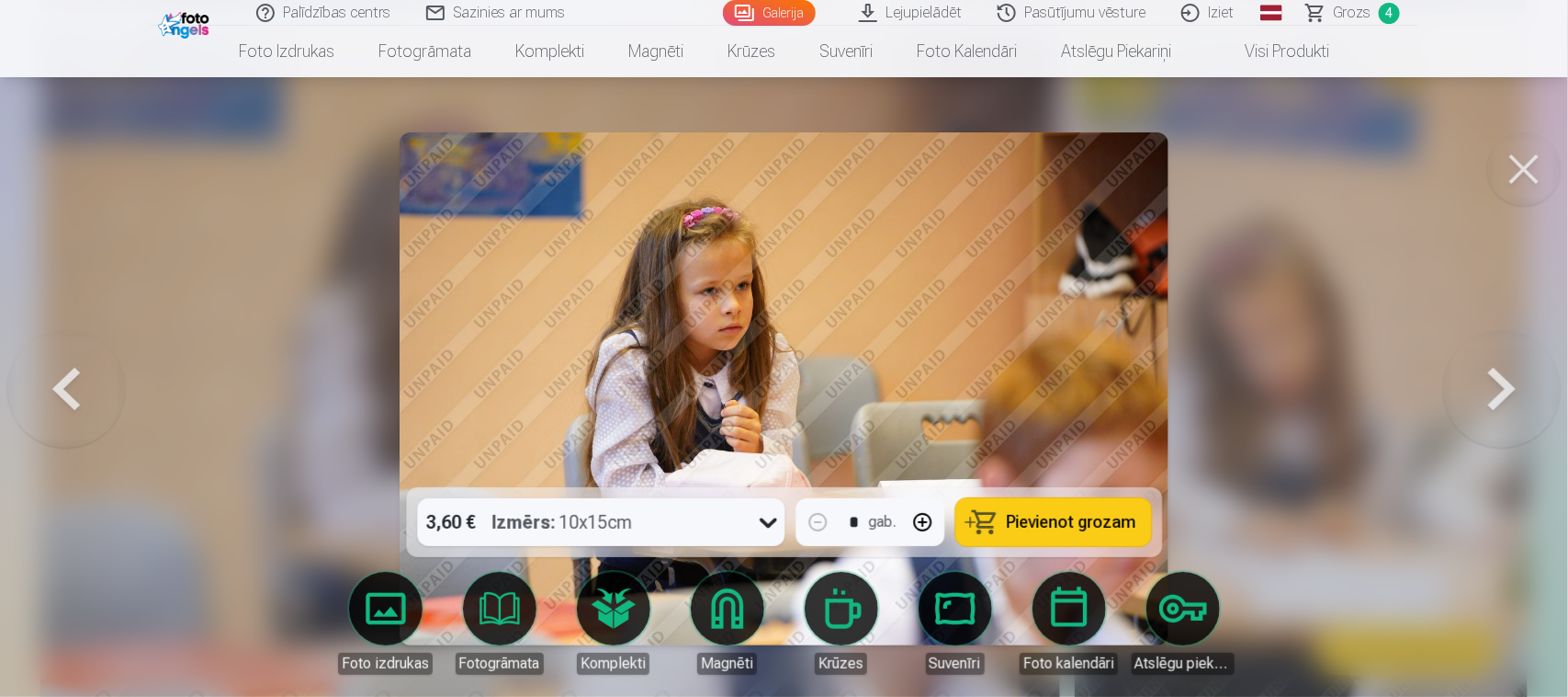
click at [1113, 522] on span "Pievienot grozam" at bounding box center [1072, 522] width 130 height 17
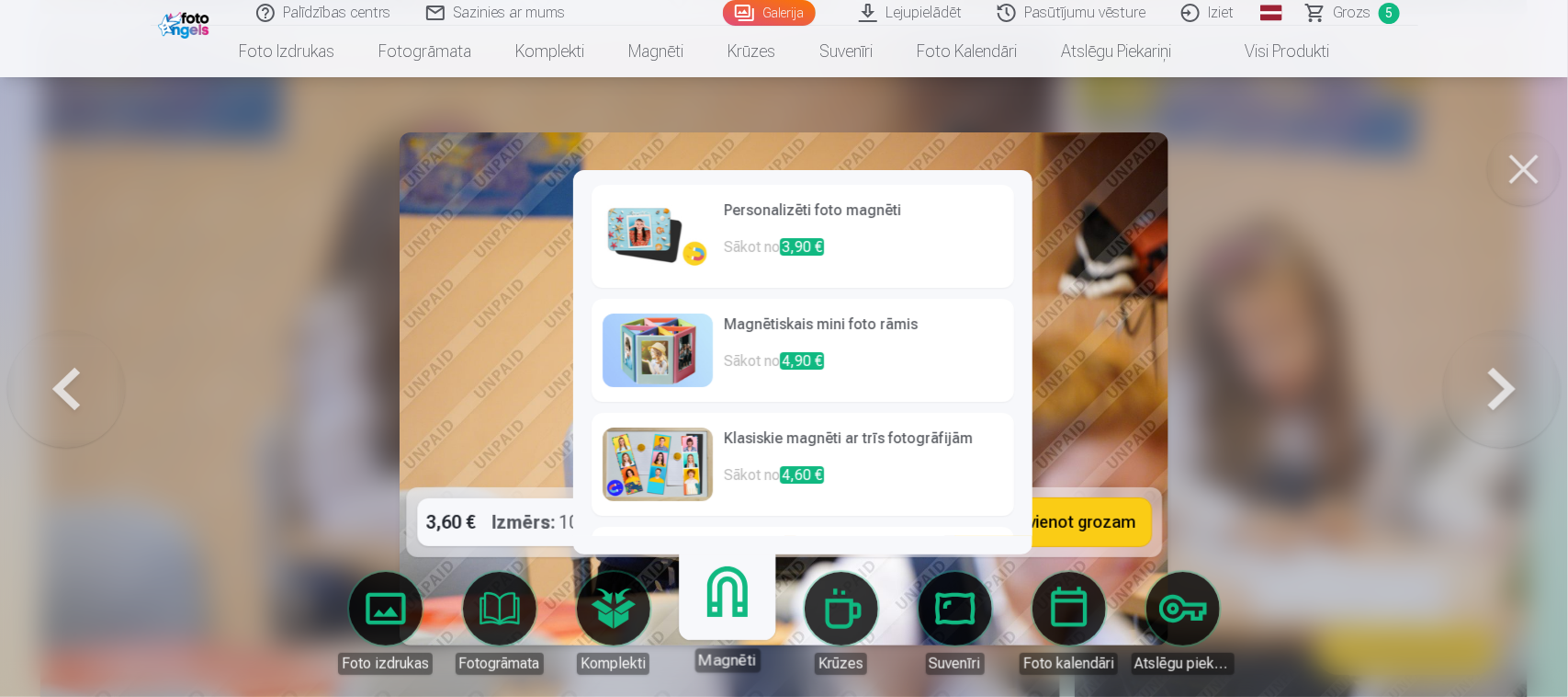
click at [759, 557] on link "Magnēti" at bounding box center [726, 615] width 113 height 113
click at [756, 232] on h6 "Personalizēti foto magnēti" at bounding box center [863, 217] width 280 height 36
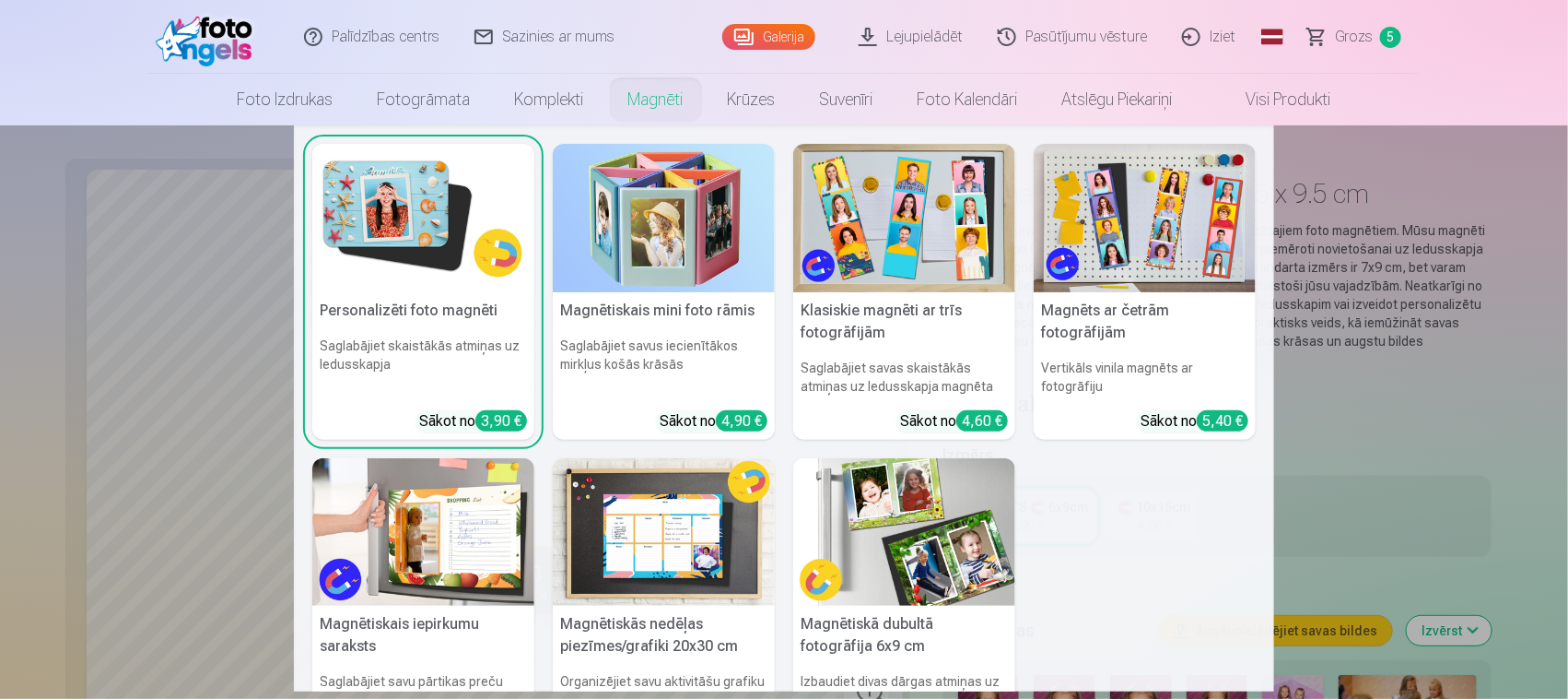
click at [652, 112] on link "Magnēti" at bounding box center [656, 99] width 99 height 52
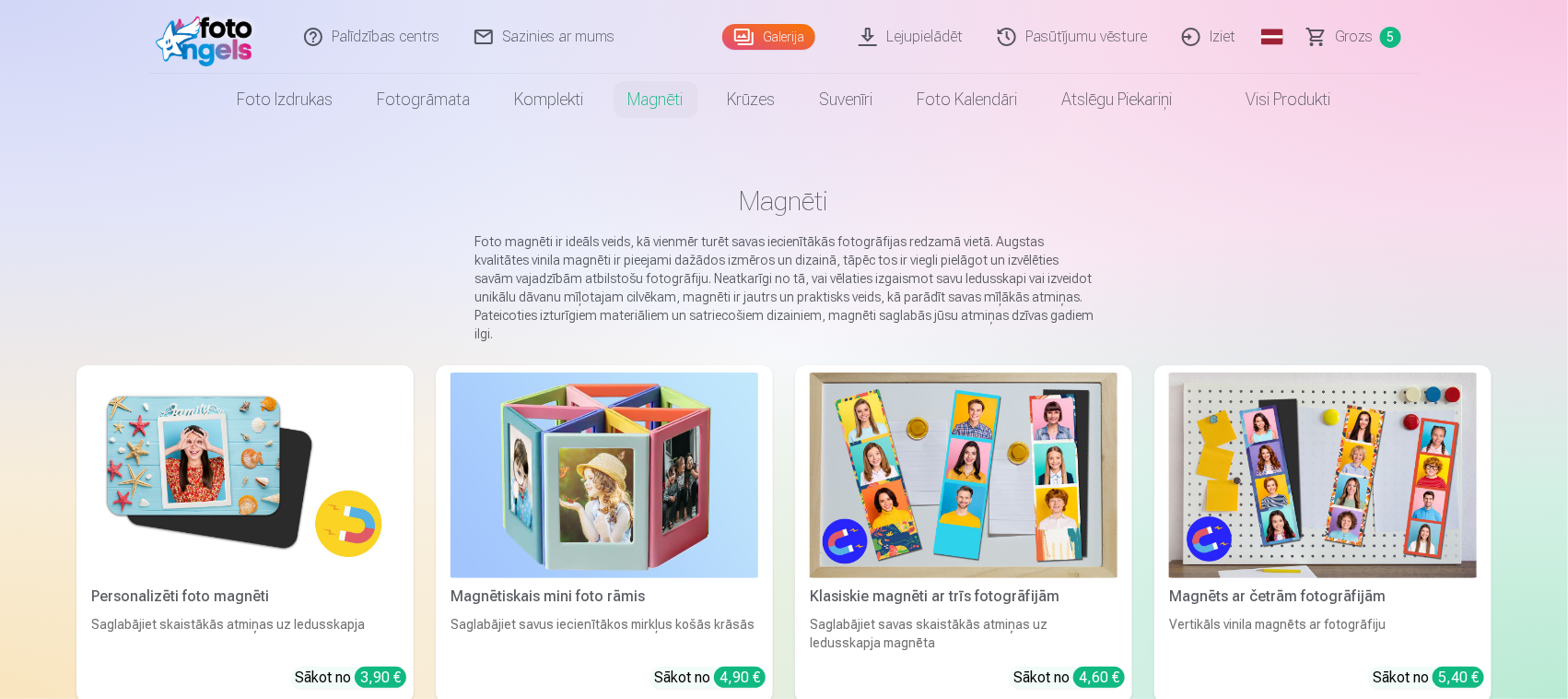
click at [1253, 35] on link "Grozs 5" at bounding box center [1356, 37] width 129 height 74
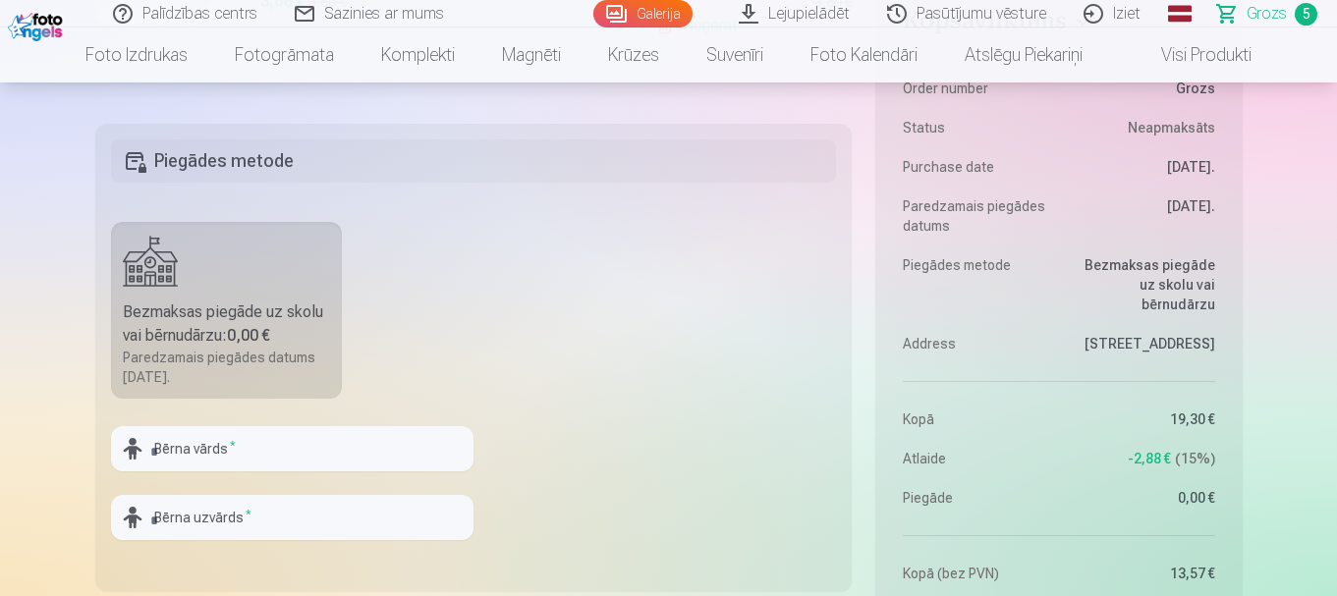
scroll to position [1425, 0]
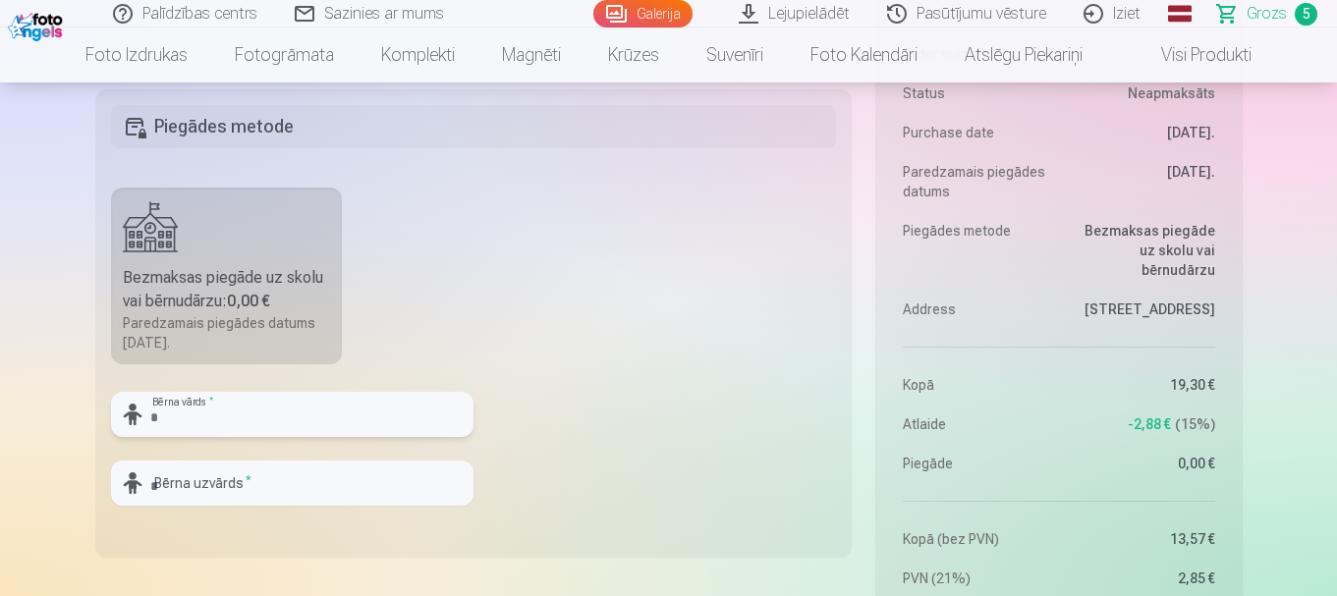
click at [266, 415] on input "text" at bounding box center [292, 414] width 363 height 45
type input "*****"
click at [285, 512] on div at bounding box center [292, 514] width 363 height 16
click at [293, 475] on input "text" at bounding box center [292, 483] width 363 height 45
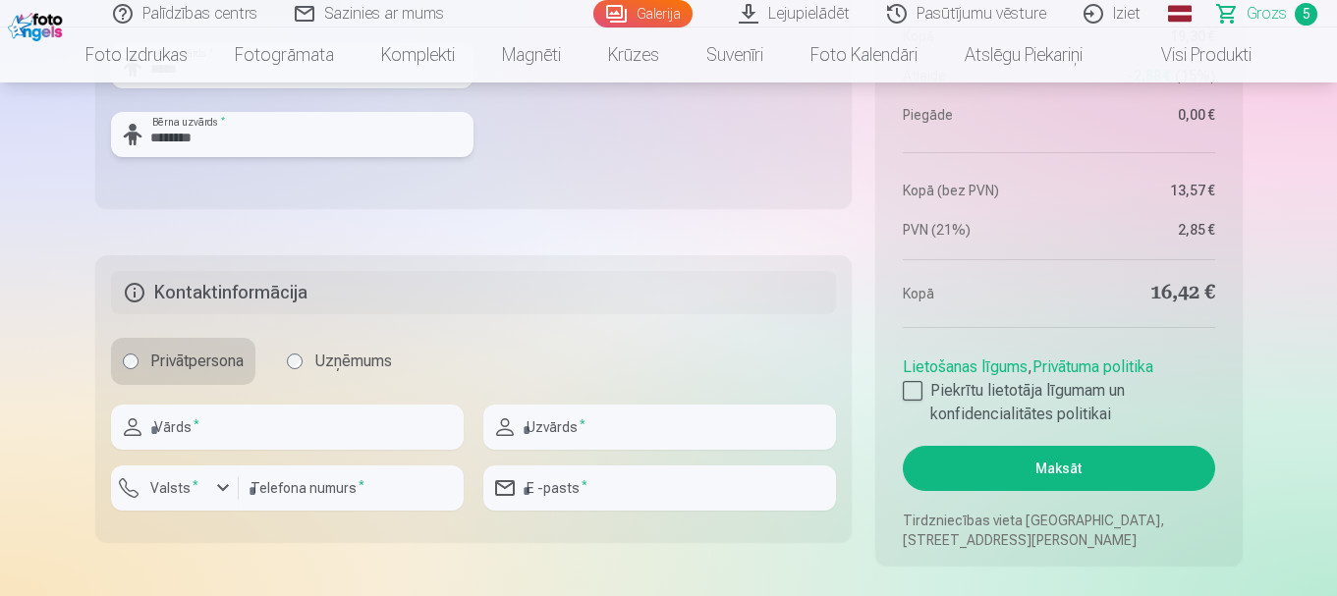
scroll to position [1818, 0]
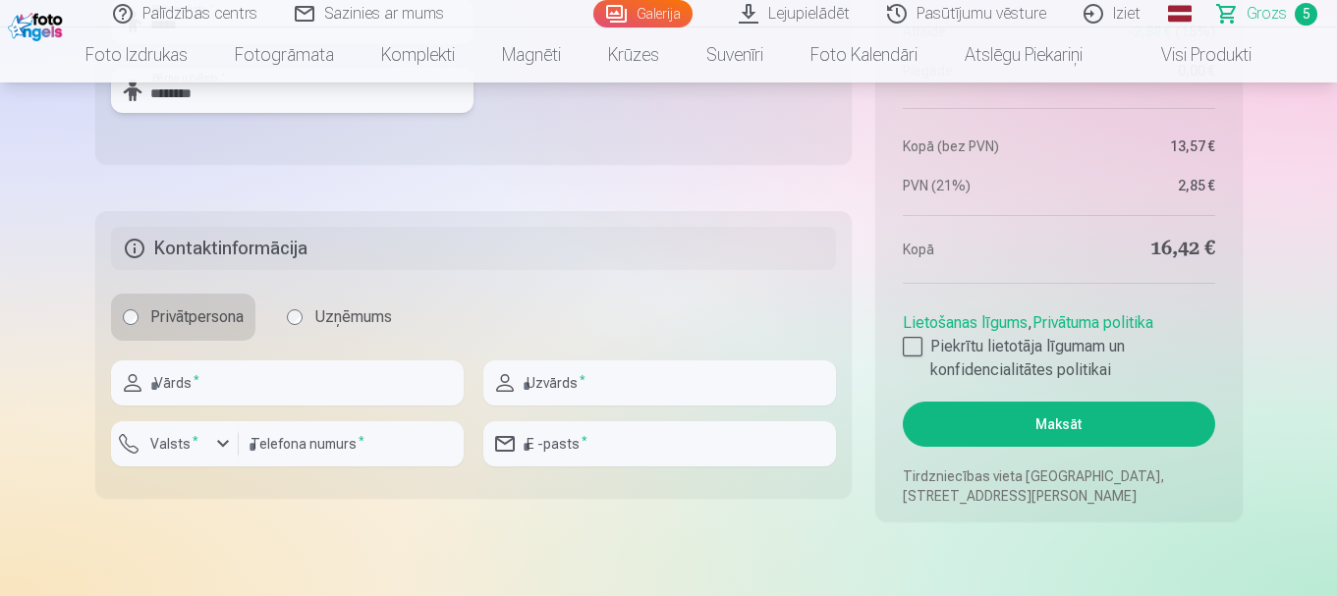
type input "********"
click at [256, 387] on input "text" at bounding box center [287, 383] width 353 height 45
type input "****"
click at [659, 400] on input "text" at bounding box center [659, 383] width 353 height 45
type input "********"
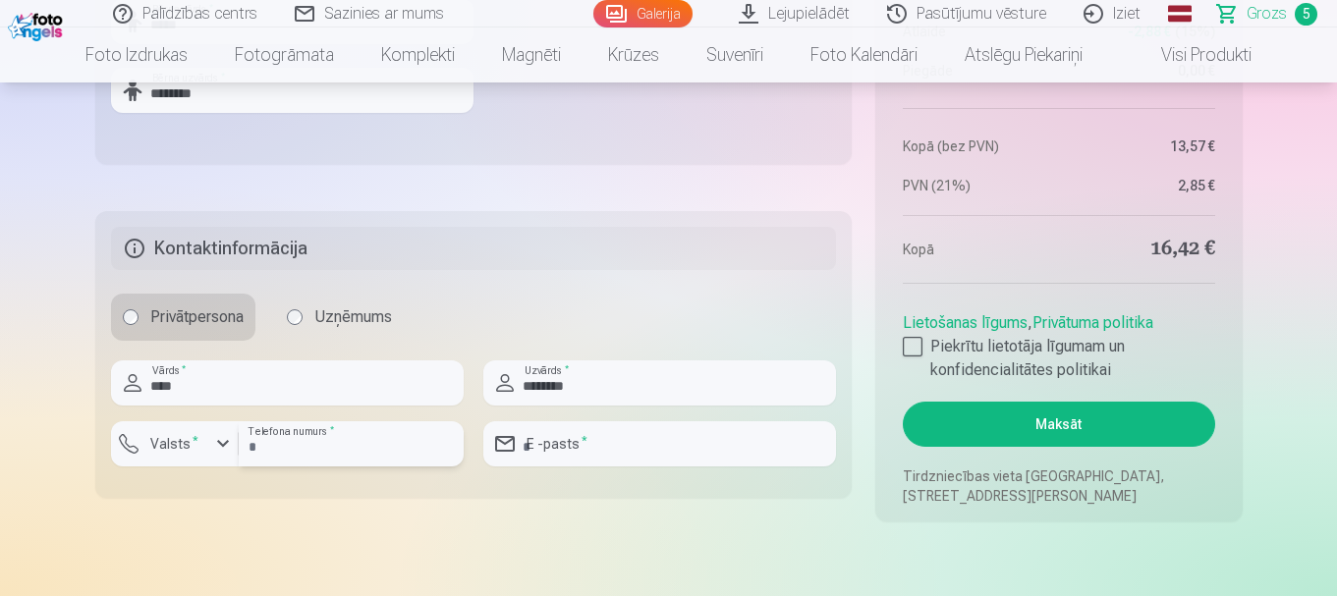
click at [270, 437] on input "number" at bounding box center [351, 444] width 225 height 45
type input "********"
click at [644, 441] on input "email" at bounding box center [659, 444] width 353 height 45
type input "**********"
click at [910, 354] on div at bounding box center [913, 347] width 20 height 20
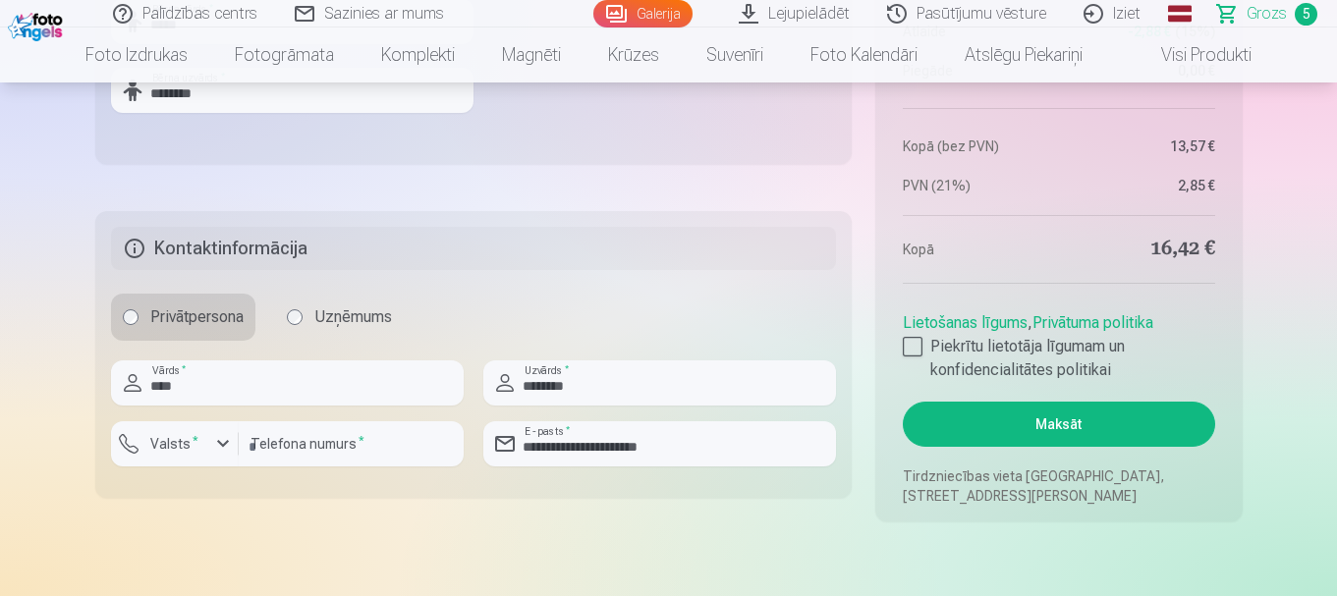
click at [1037, 426] on button "Maksāt" at bounding box center [1058, 424] width 311 height 45
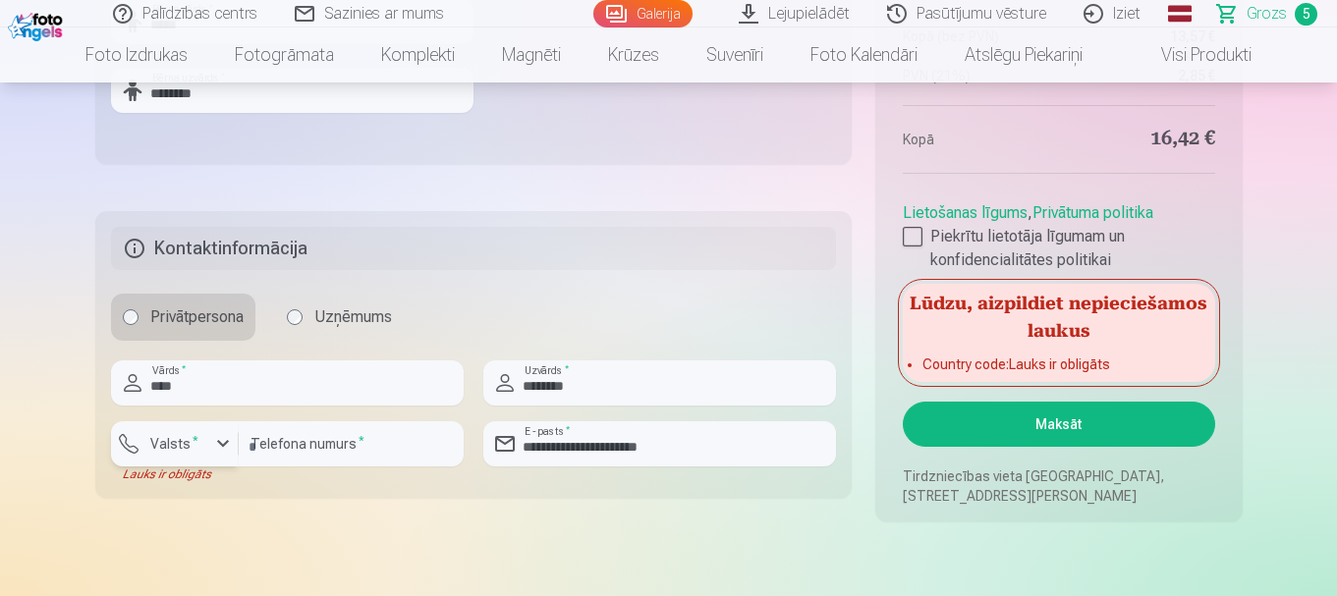
click at [215, 452] on div "button" at bounding box center [223, 444] width 24 height 24
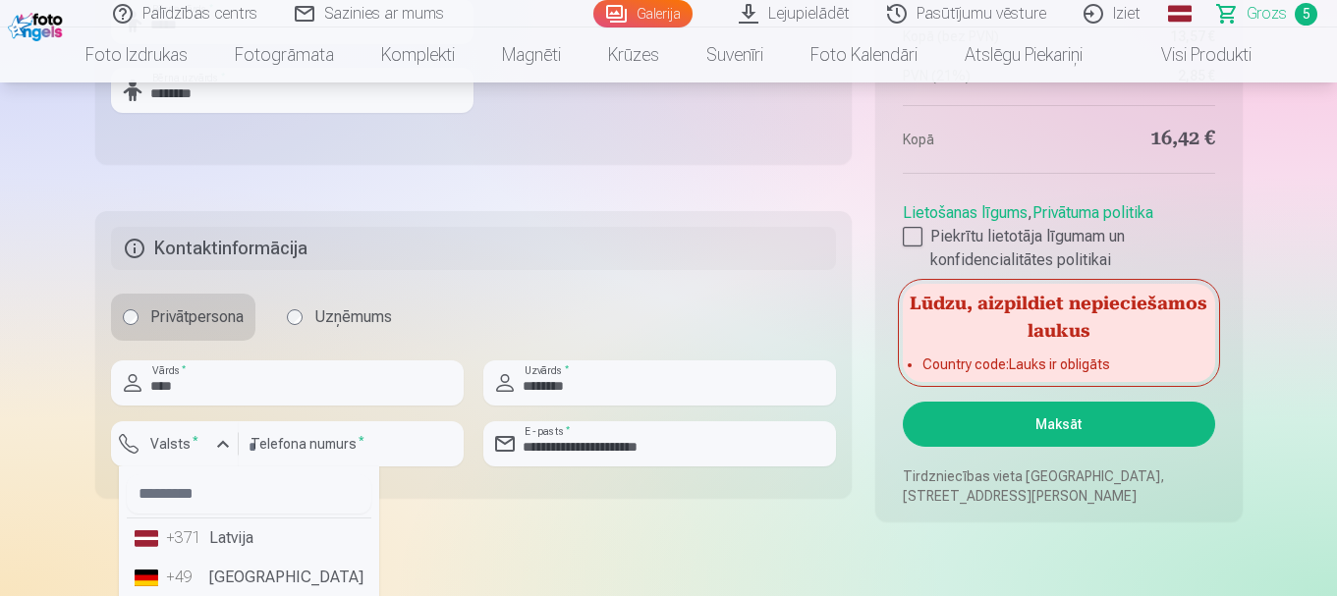
click at [236, 535] on li "+371 Latvija" at bounding box center [249, 538] width 245 height 39
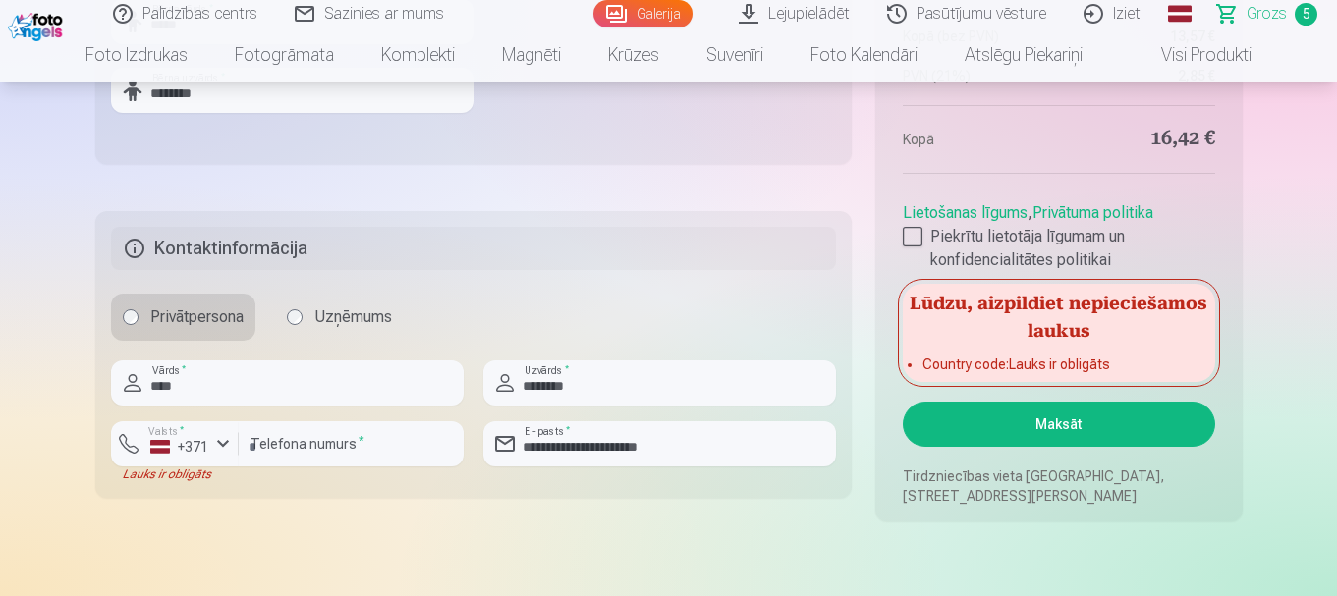
click at [1177, 424] on button "Maksāt" at bounding box center [1058, 424] width 311 height 45
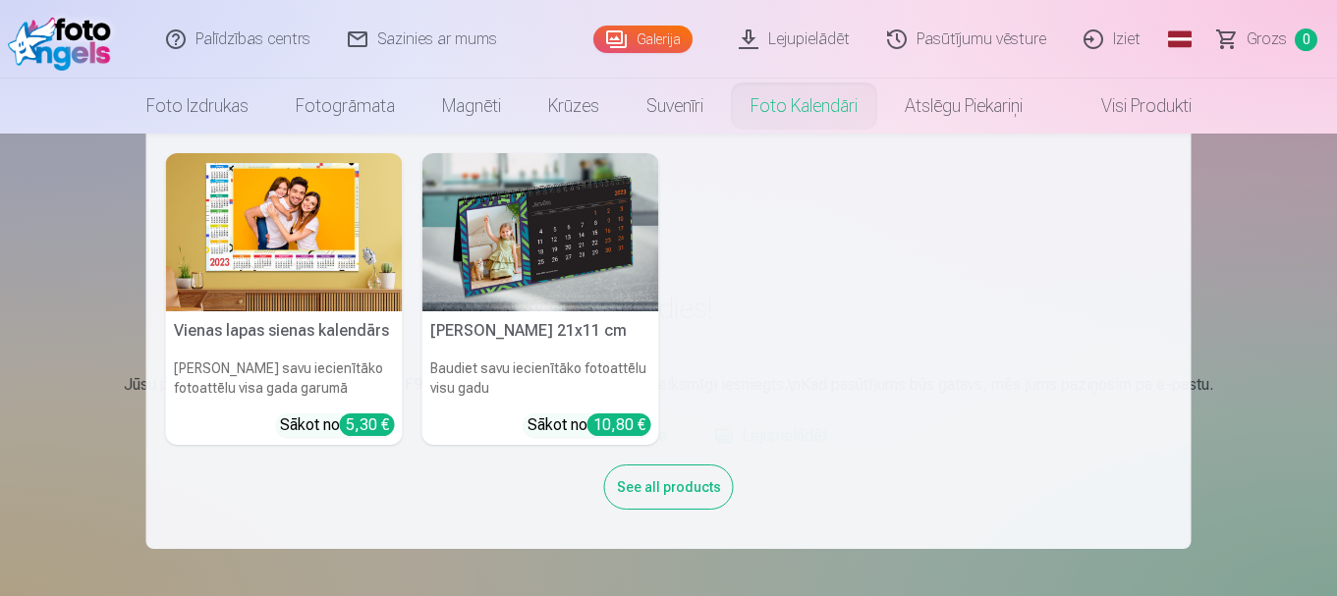
click at [1244, 285] on nav "Vienas lapas sienas [PERSON_NAME] savu iecienītāko fotoattēlu visa gada garumā …" at bounding box center [668, 342] width 1337 height 416
